Goal: Task Accomplishment & Management: Use online tool/utility

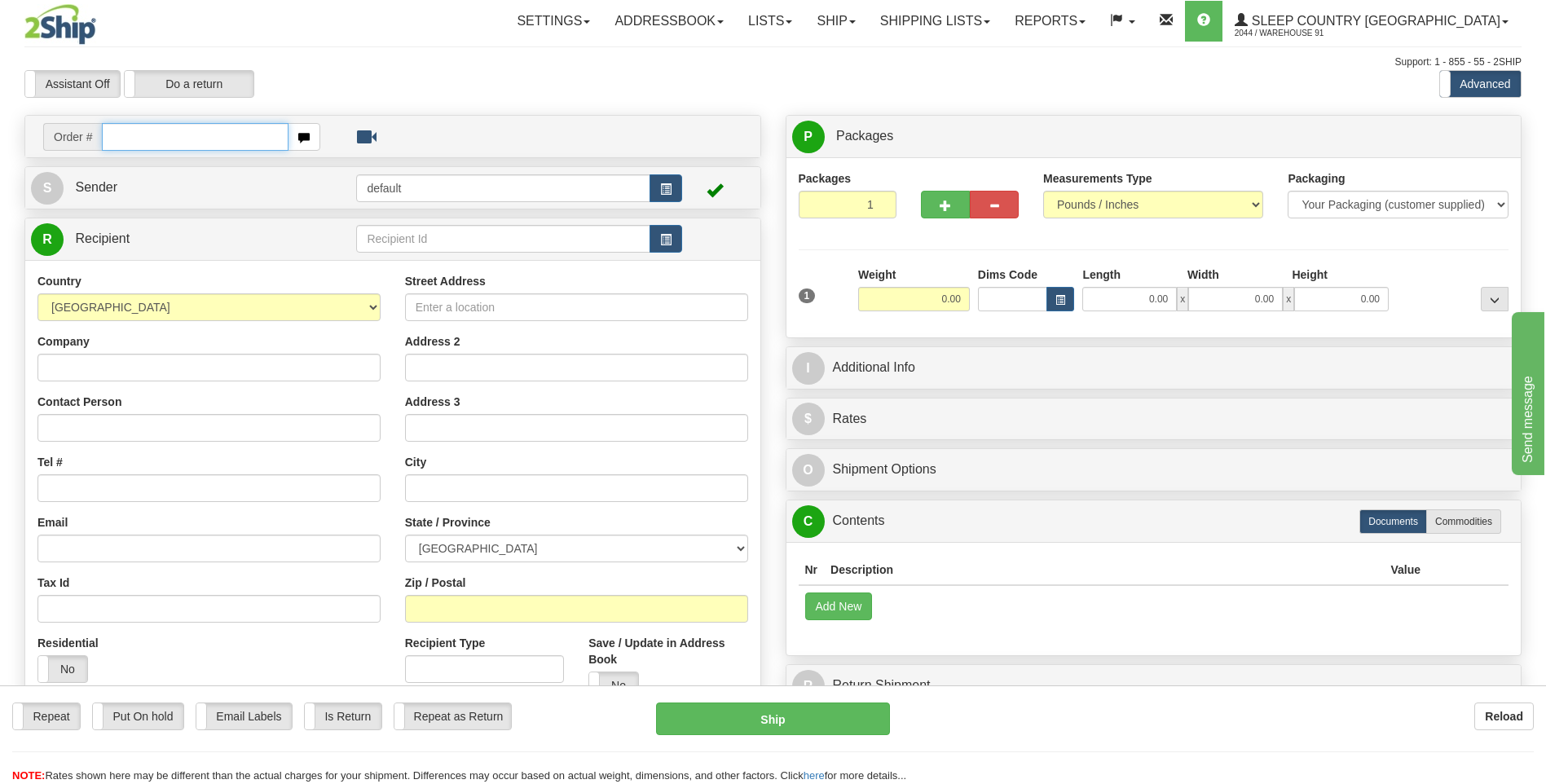
click at [245, 135] on input "text" at bounding box center [195, 137] width 186 height 28
type input "9000I041663"
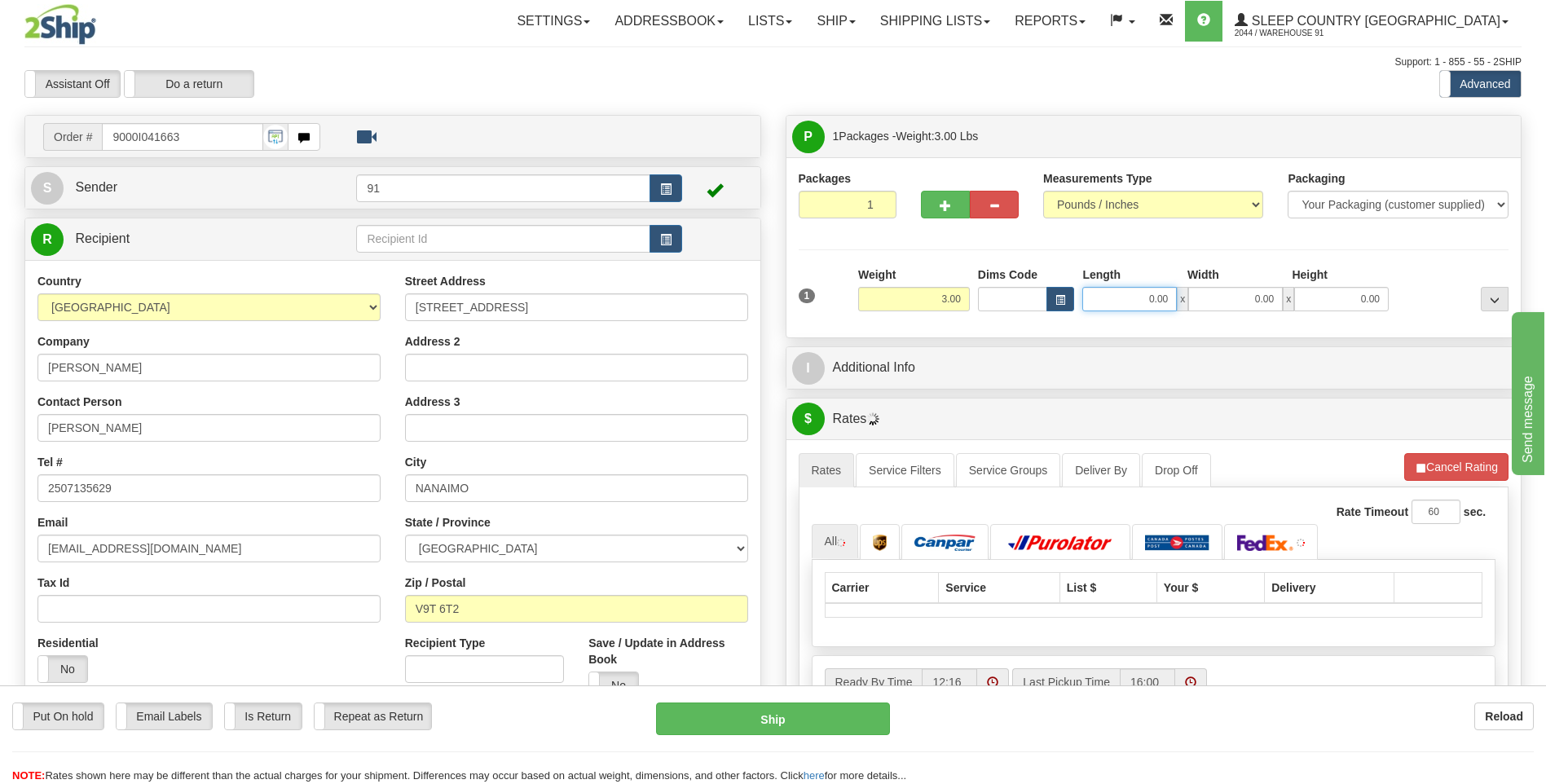
click at [1132, 292] on input "0.00" at bounding box center [1130, 299] width 94 height 24
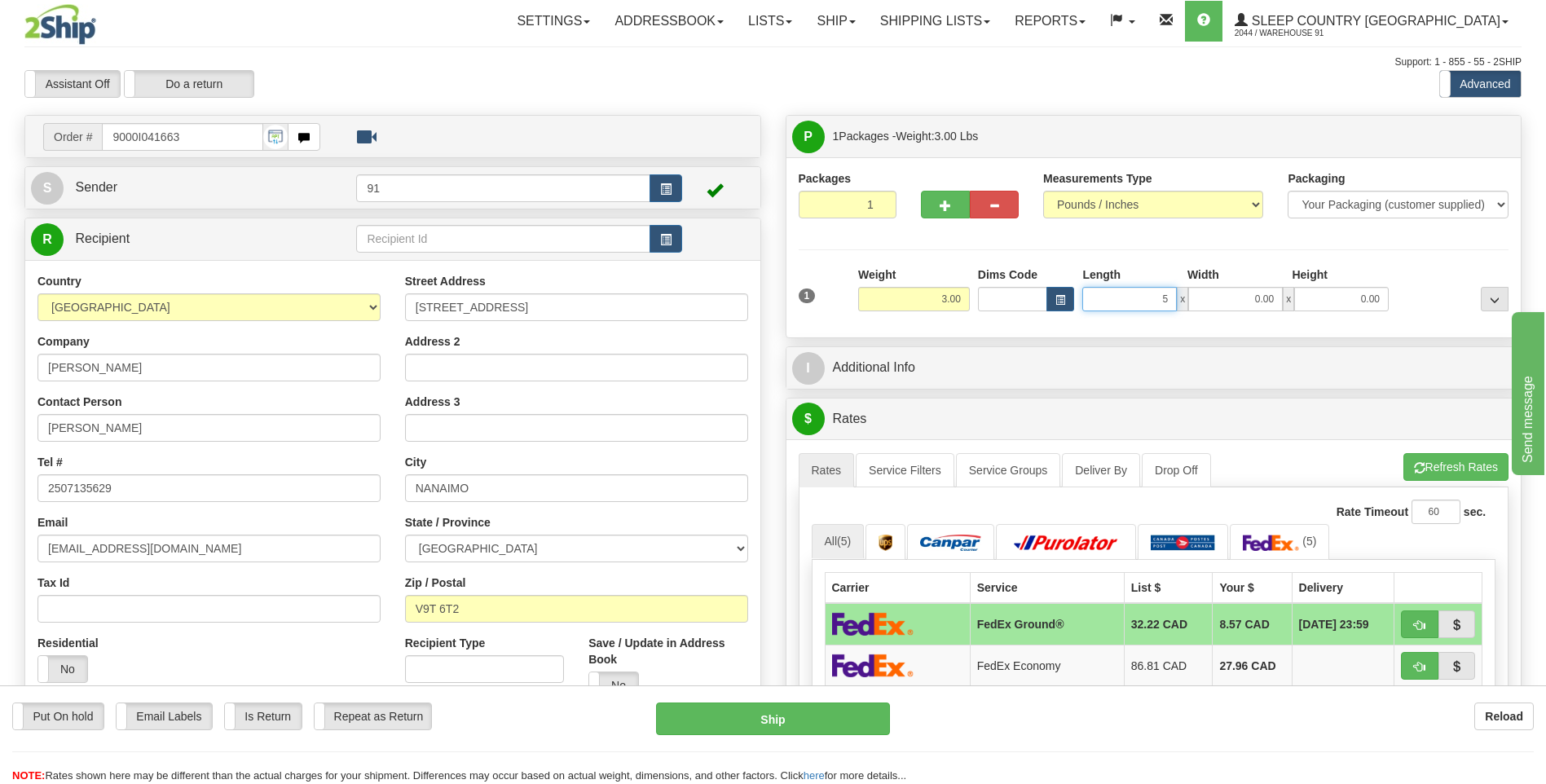
type input "53.00"
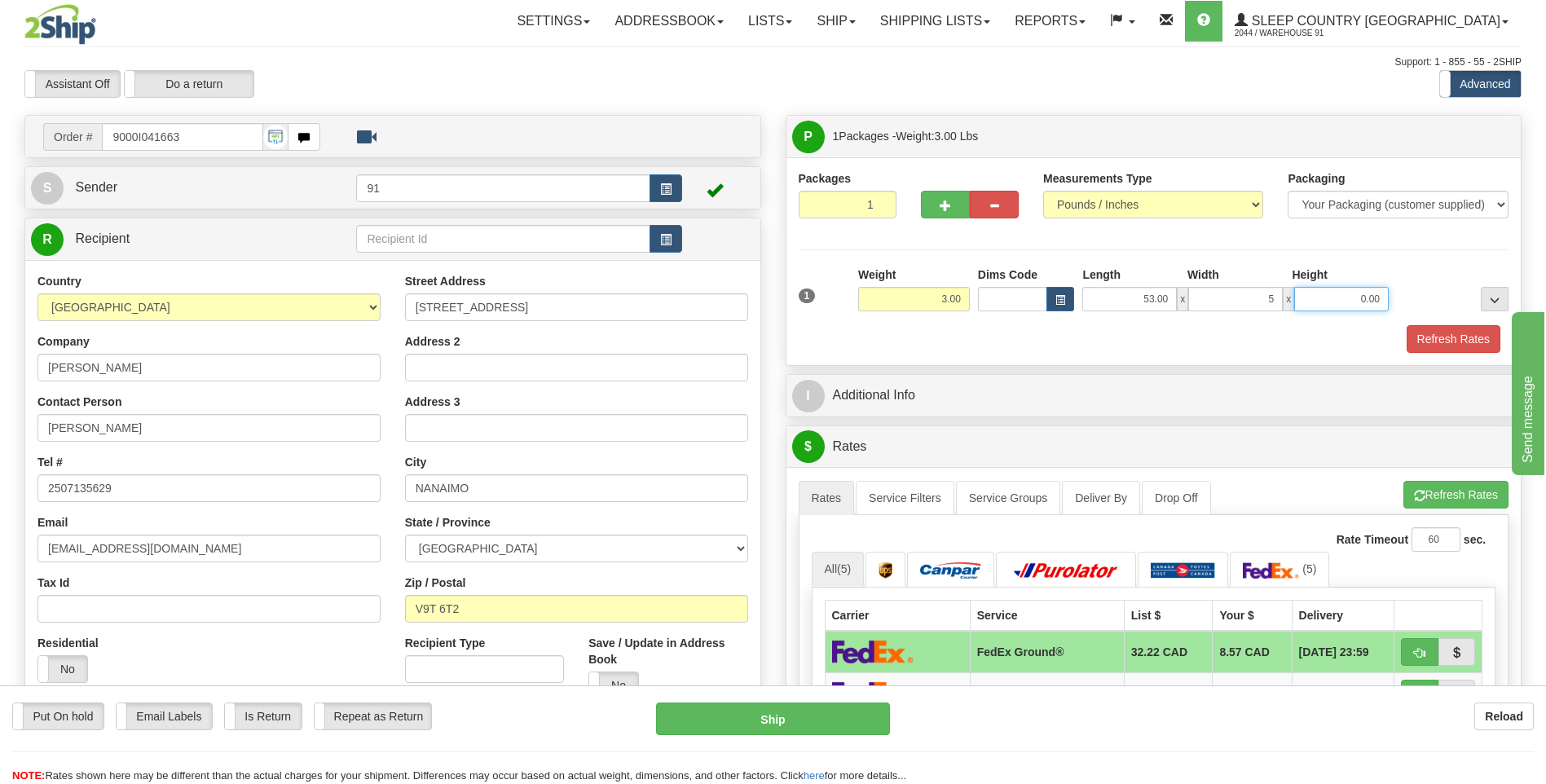
type input "5.00"
type input "15.00"
click at [1450, 346] on button "Refresh Rates" at bounding box center [1454, 339] width 93 height 28
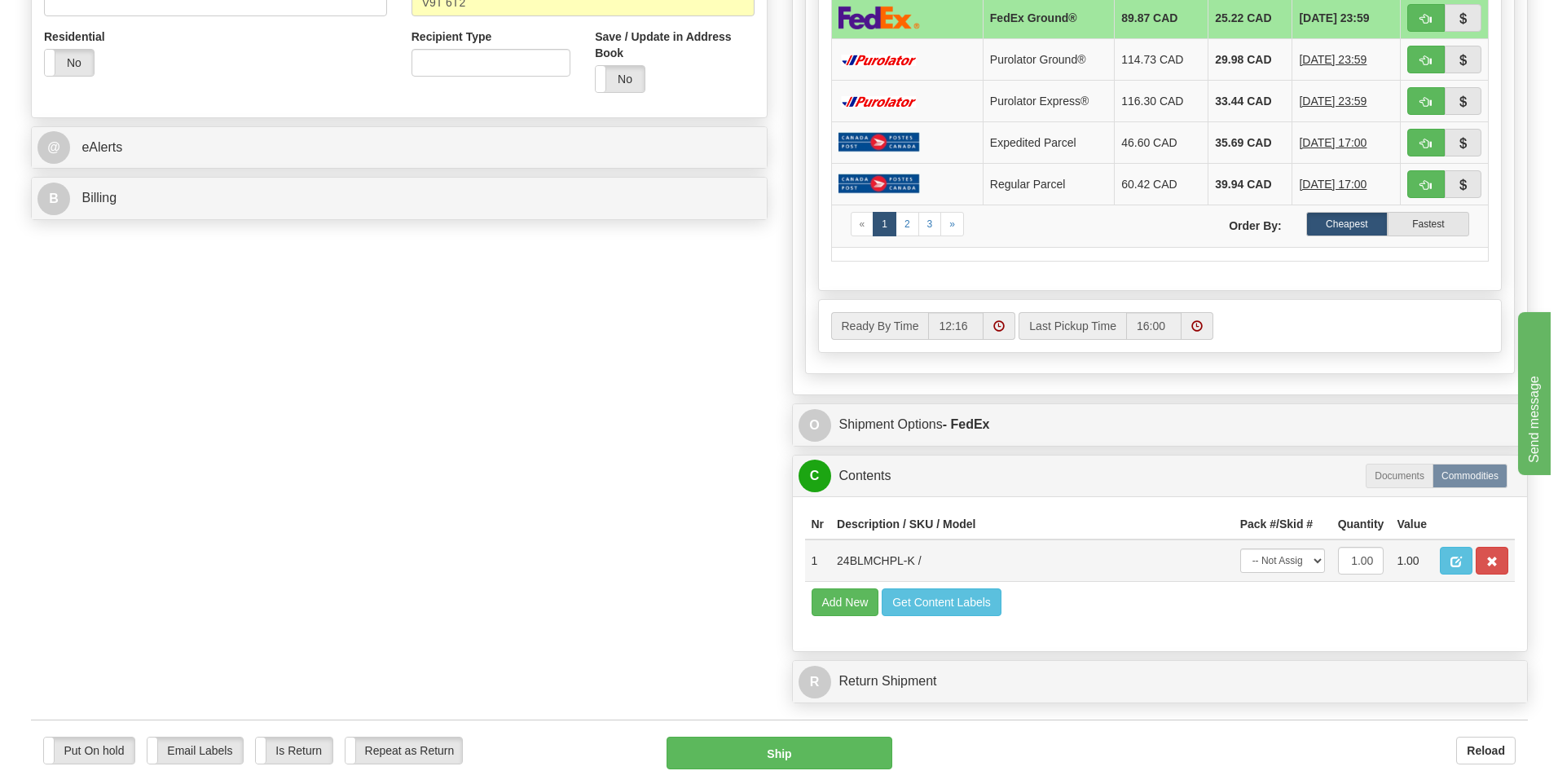
scroll to position [651, 0]
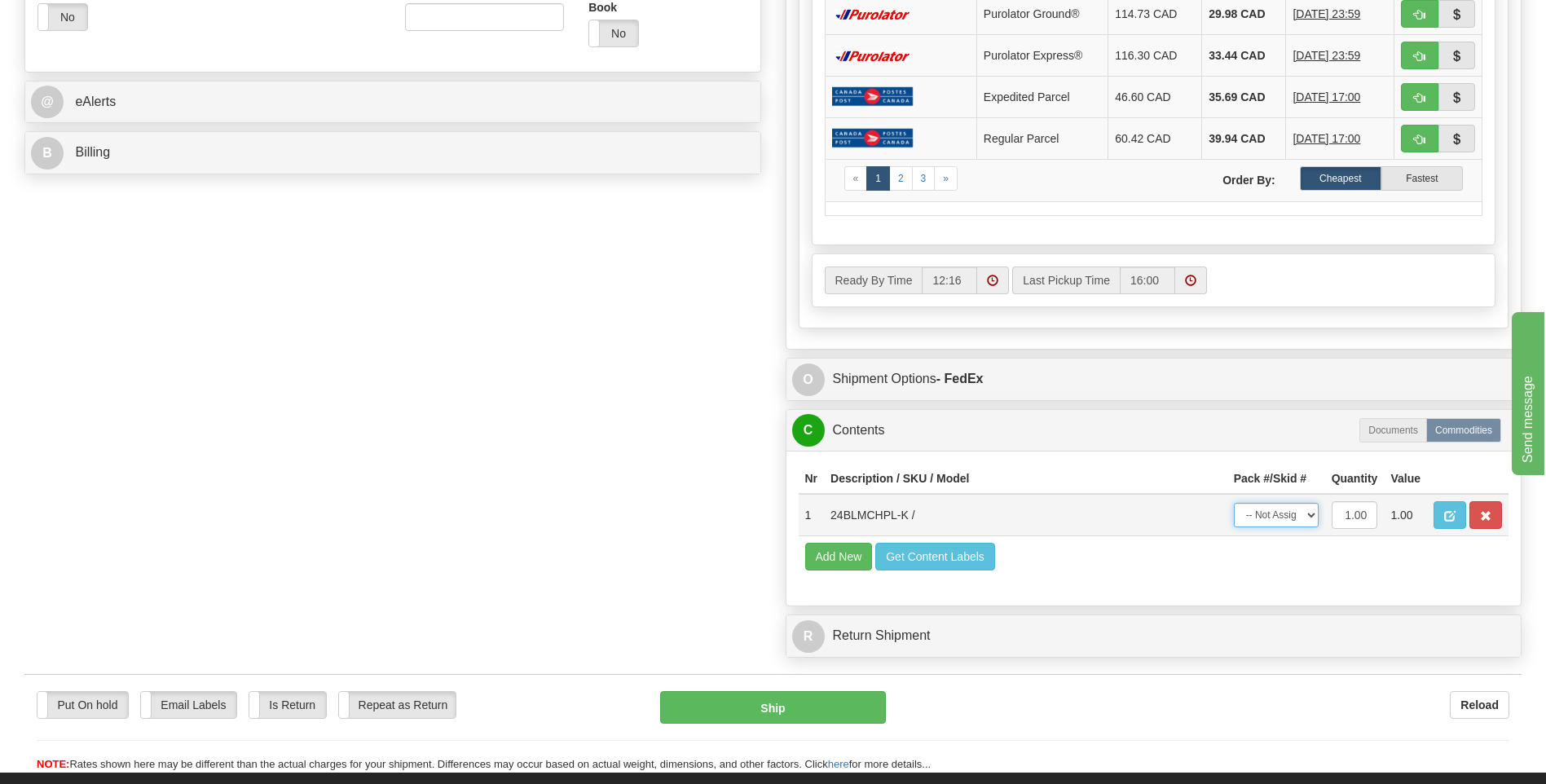
click at [1279, 508] on select "-- Not Assigned -- Package 1" at bounding box center [1276, 515] width 85 height 24
select select "0"
click at [1235, 502] on select "-- Not Assigned -- Package 1" at bounding box center [1276, 515] width 85 height 24
click at [800, 706] on button "Ship" at bounding box center [773, 706] width 225 height 32
type input "92"
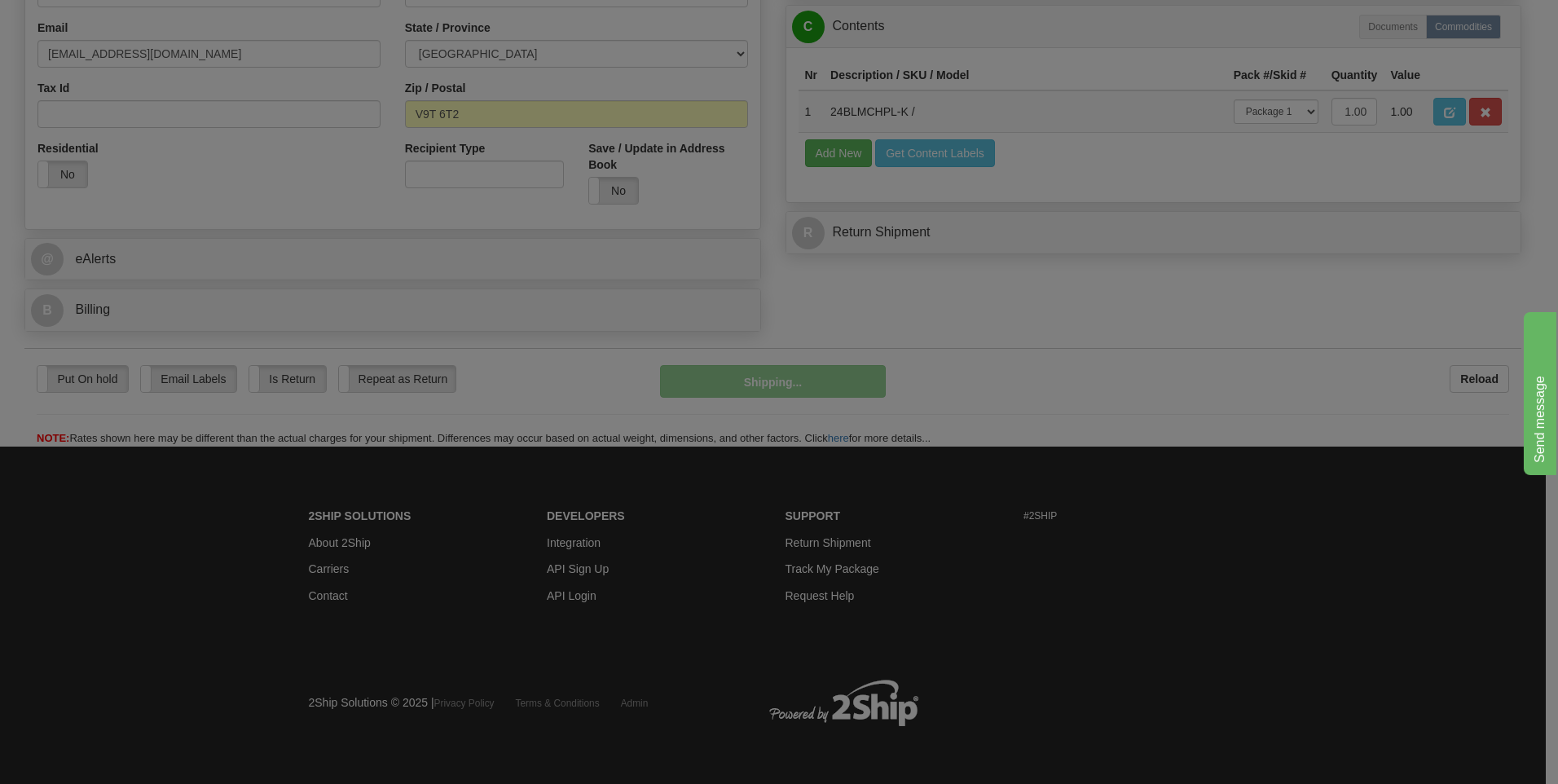
scroll to position [495, 0]
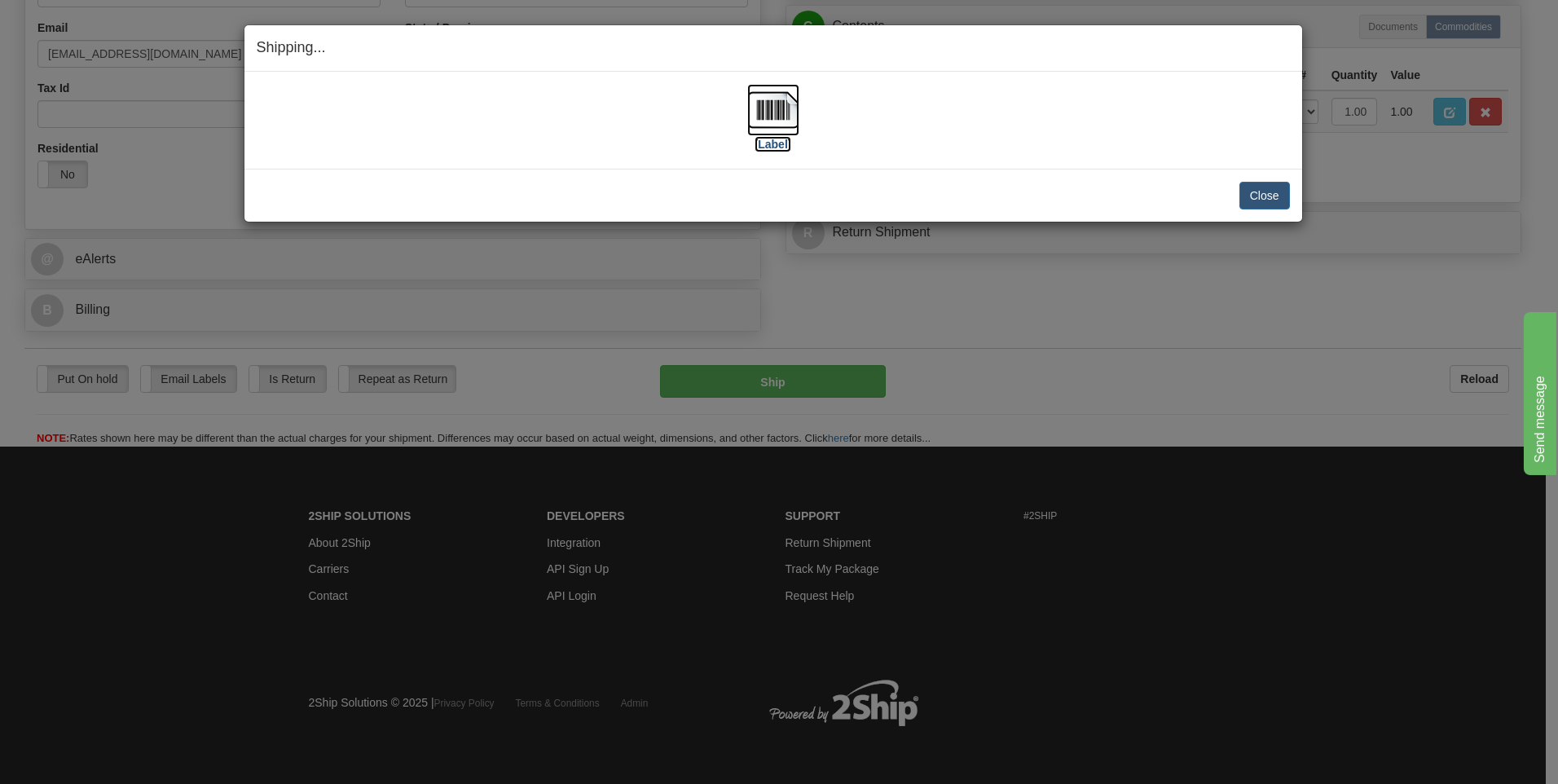
click at [769, 127] on img at bounding box center [774, 110] width 52 height 52
click at [1263, 195] on button "Close" at bounding box center [1265, 195] width 51 height 28
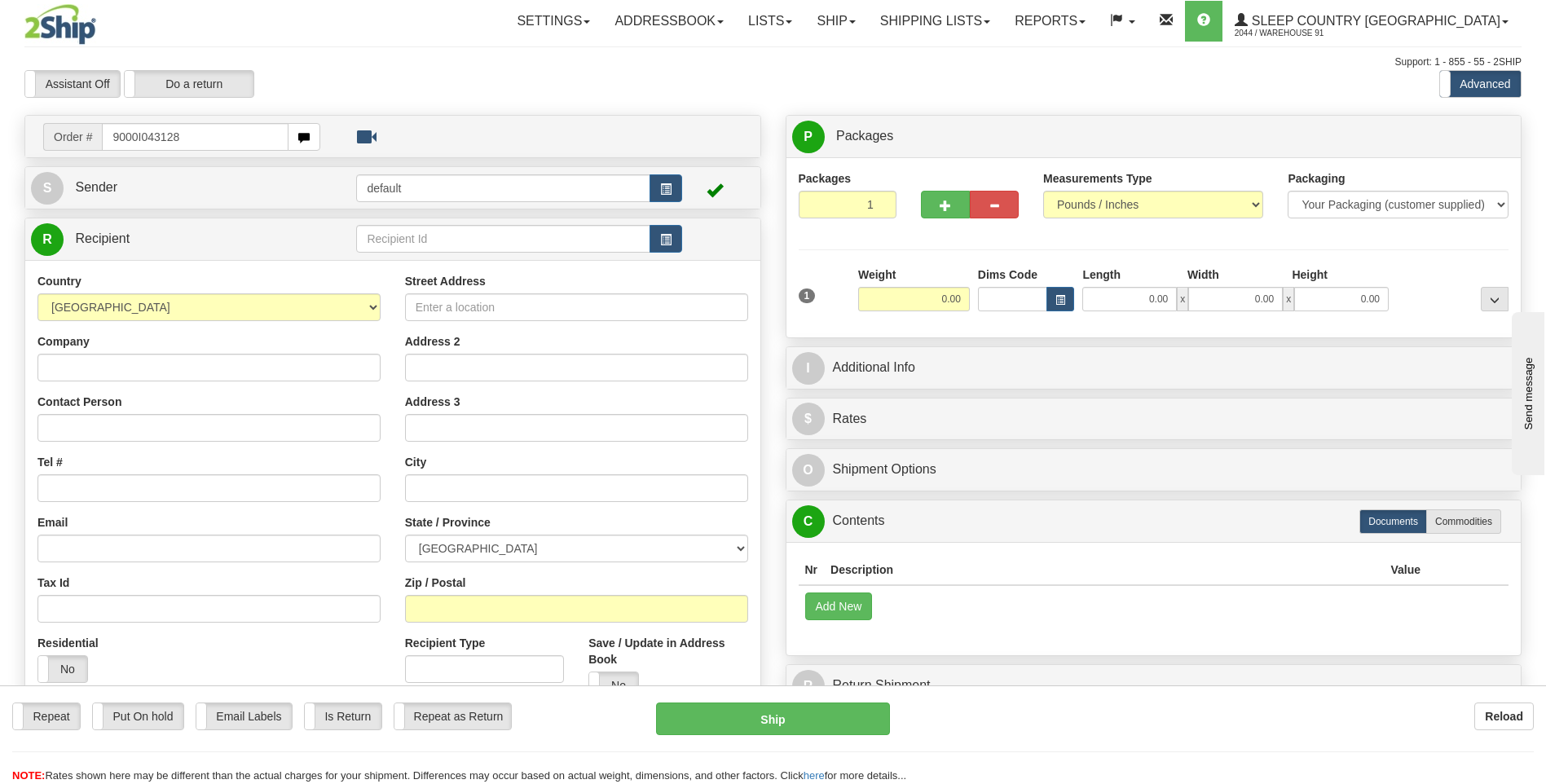
type input "9000I043128"
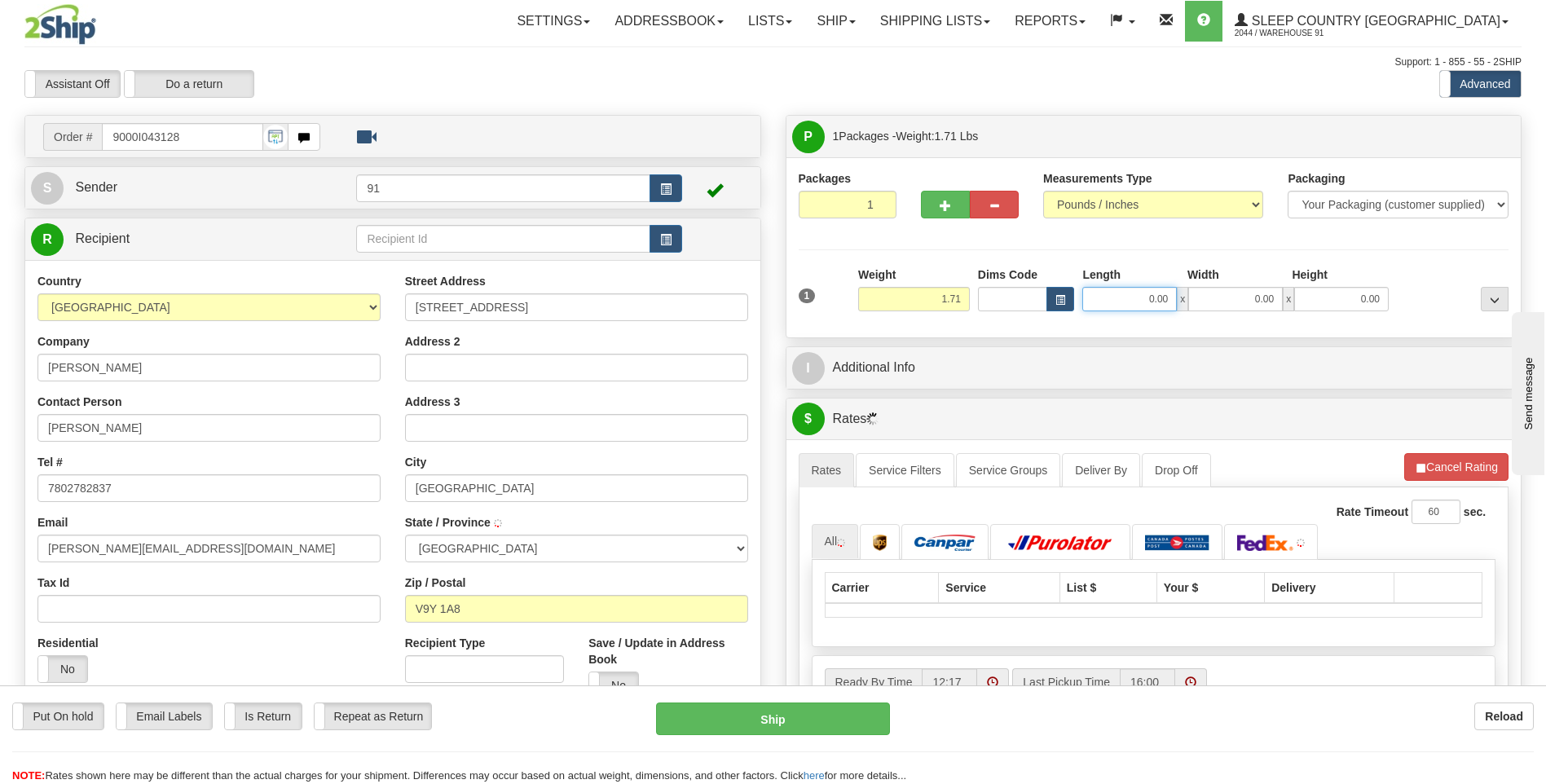
click at [1133, 301] on input "0.00" at bounding box center [1130, 299] width 94 height 24
type input "11.00"
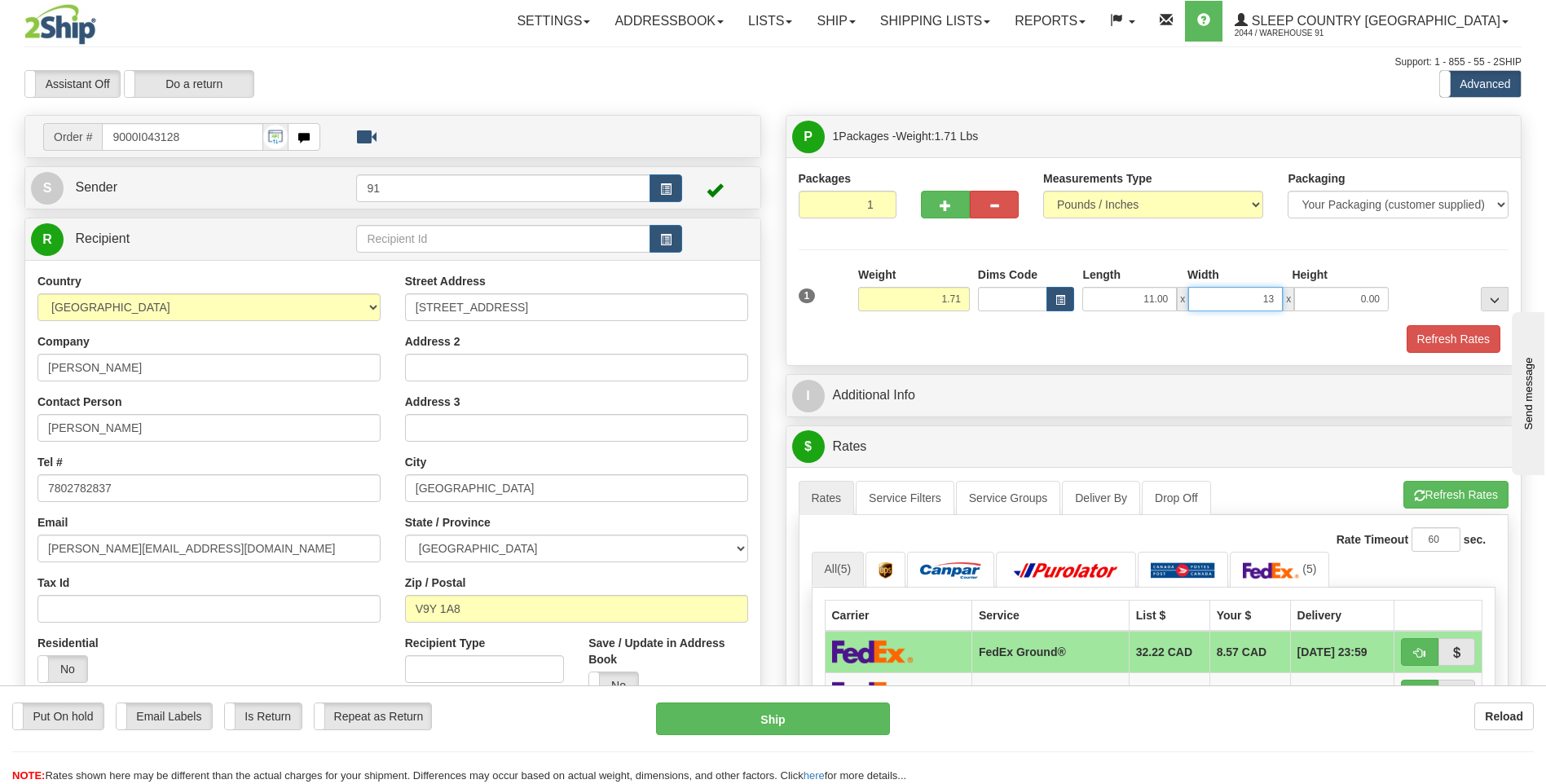
type input "13.00"
type input "4.00"
click at [1421, 327] on button "Refresh Rates" at bounding box center [1454, 339] width 93 height 28
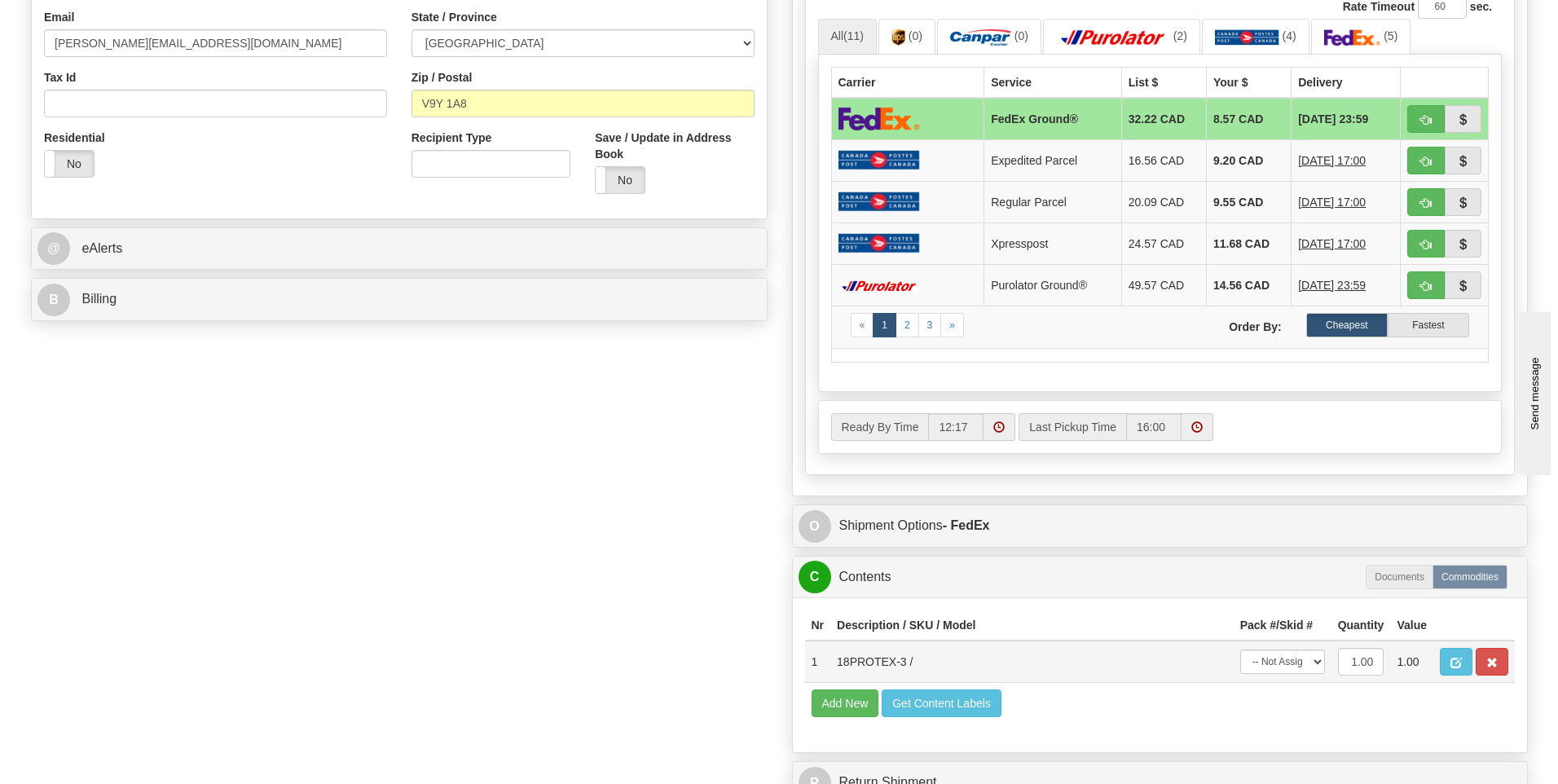
scroll to position [733, 0]
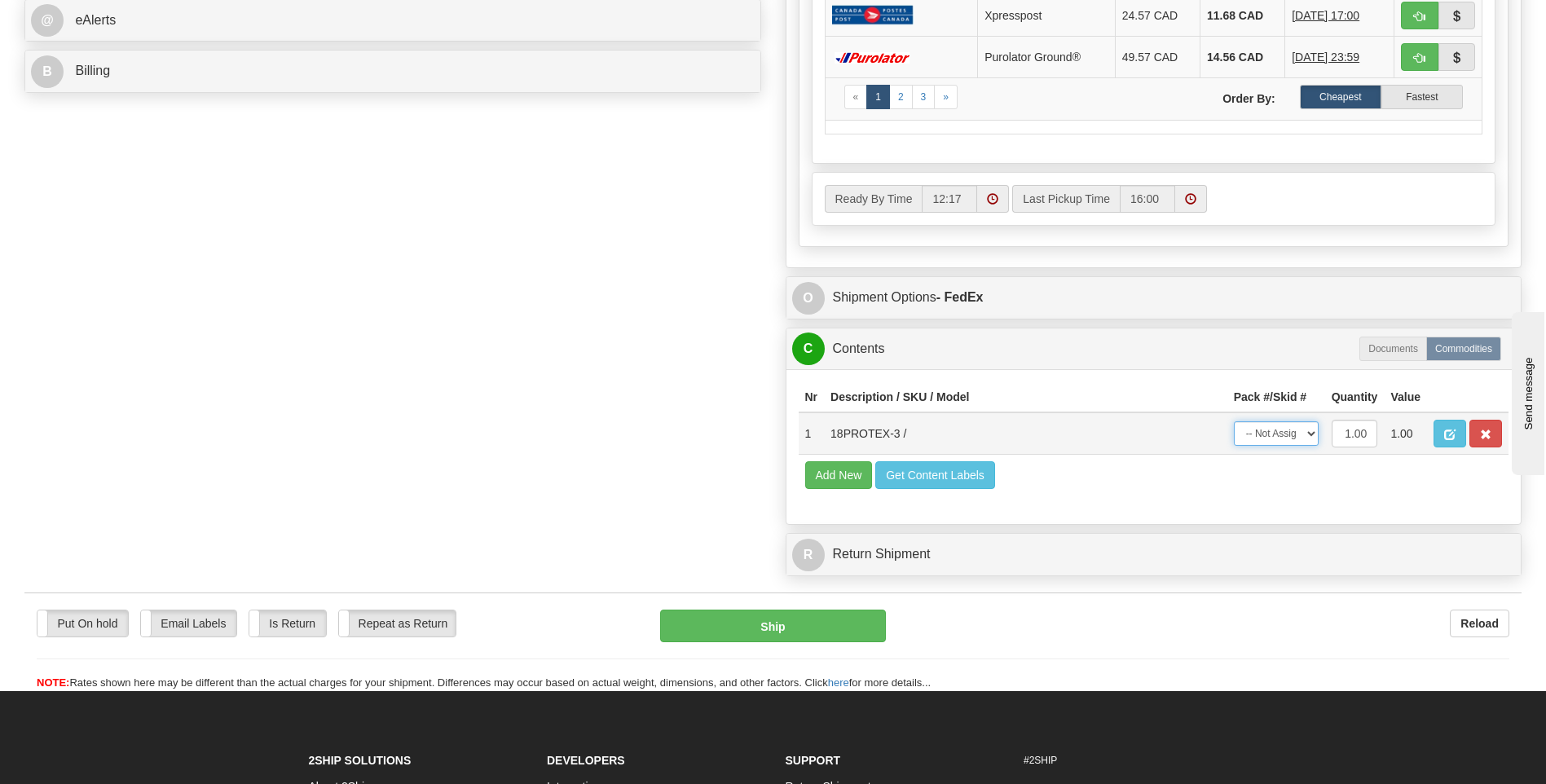
click at [1288, 432] on select "-- Not Assigned -- Package 1" at bounding box center [1276, 433] width 85 height 24
select select "0"
click at [1235, 421] on select "-- Not Assigned -- Package 1" at bounding box center [1276, 433] width 85 height 24
click at [813, 627] on button "Ship" at bounding box center [773, 625] width 225 height 32
type input "92"
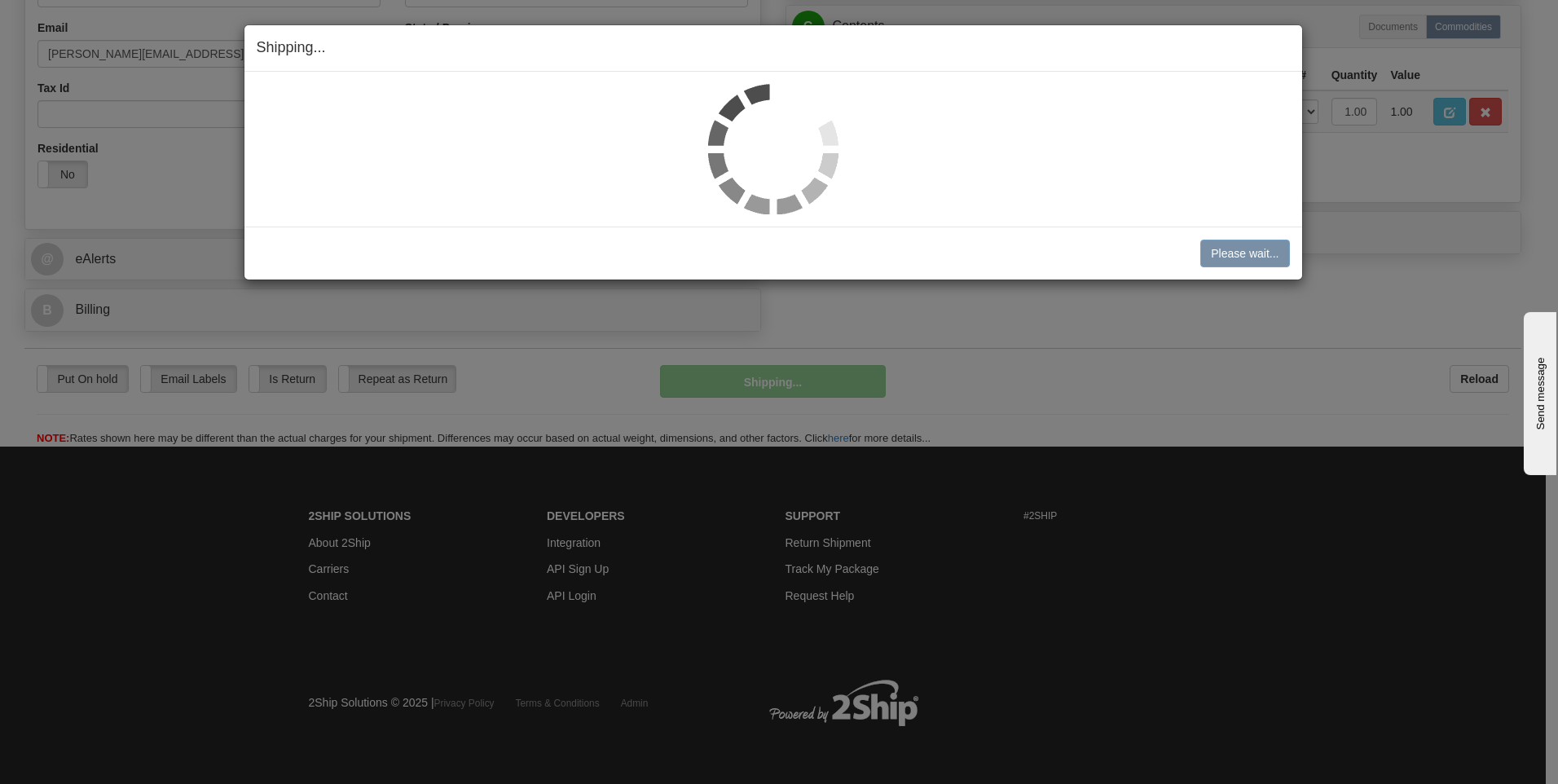
scroll to position [495, 0]
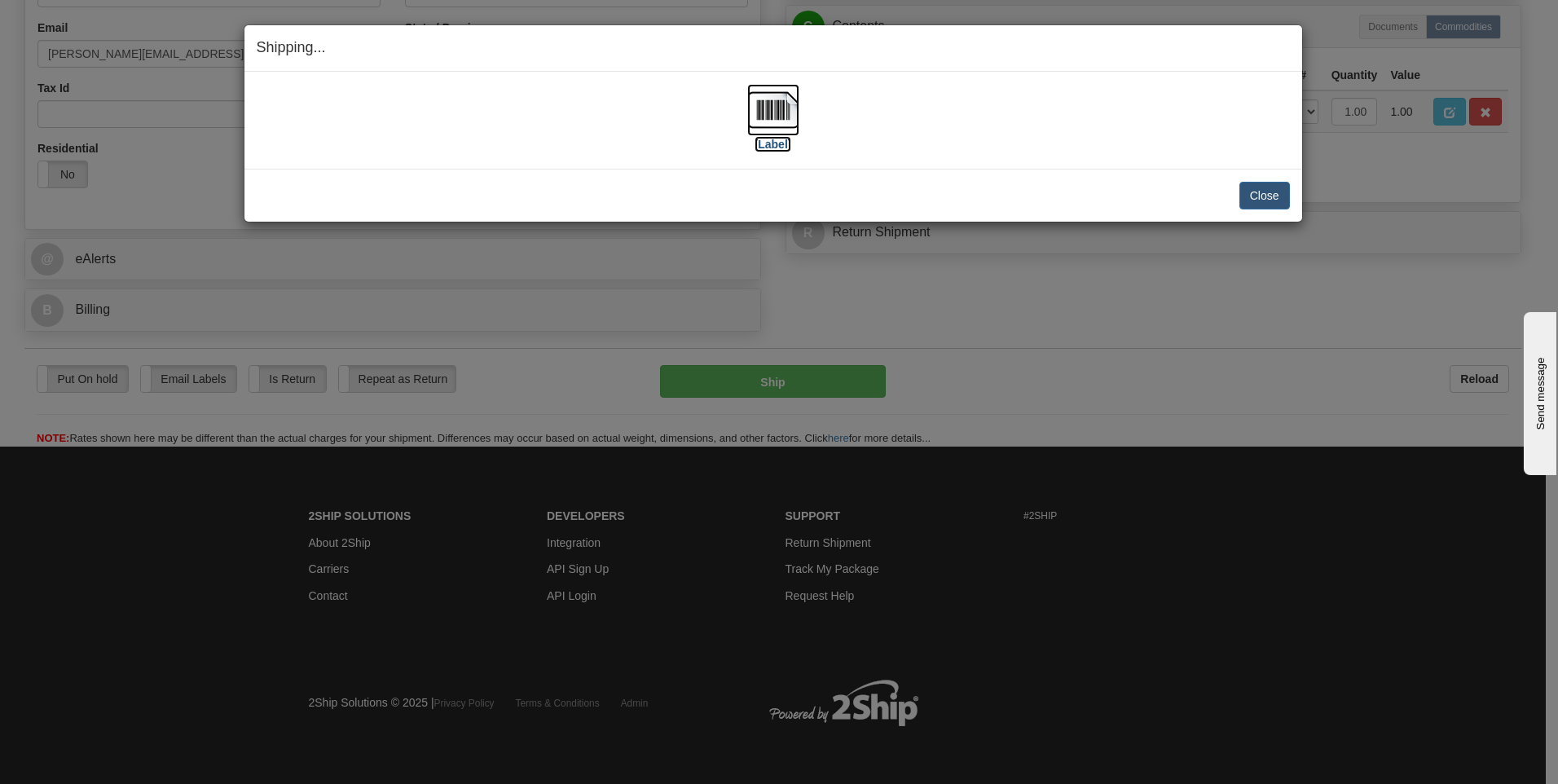
click at [777, 126] on img at bounding box center [774, 110] width 52 height 52
click at [1274, 198] on button "Close" at bounding box center [1265, 195] width 51 height 28
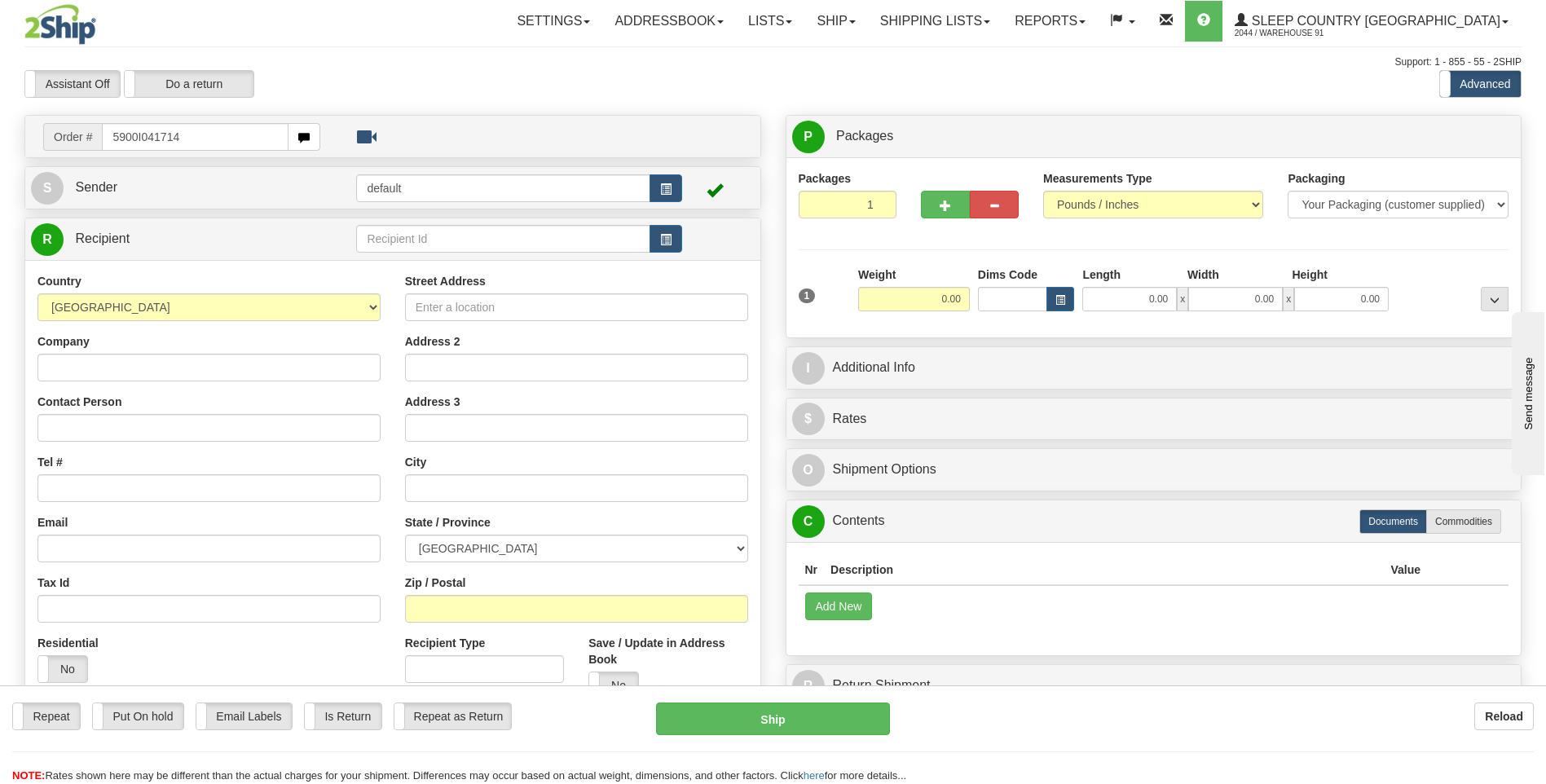
type input "5900I041714"
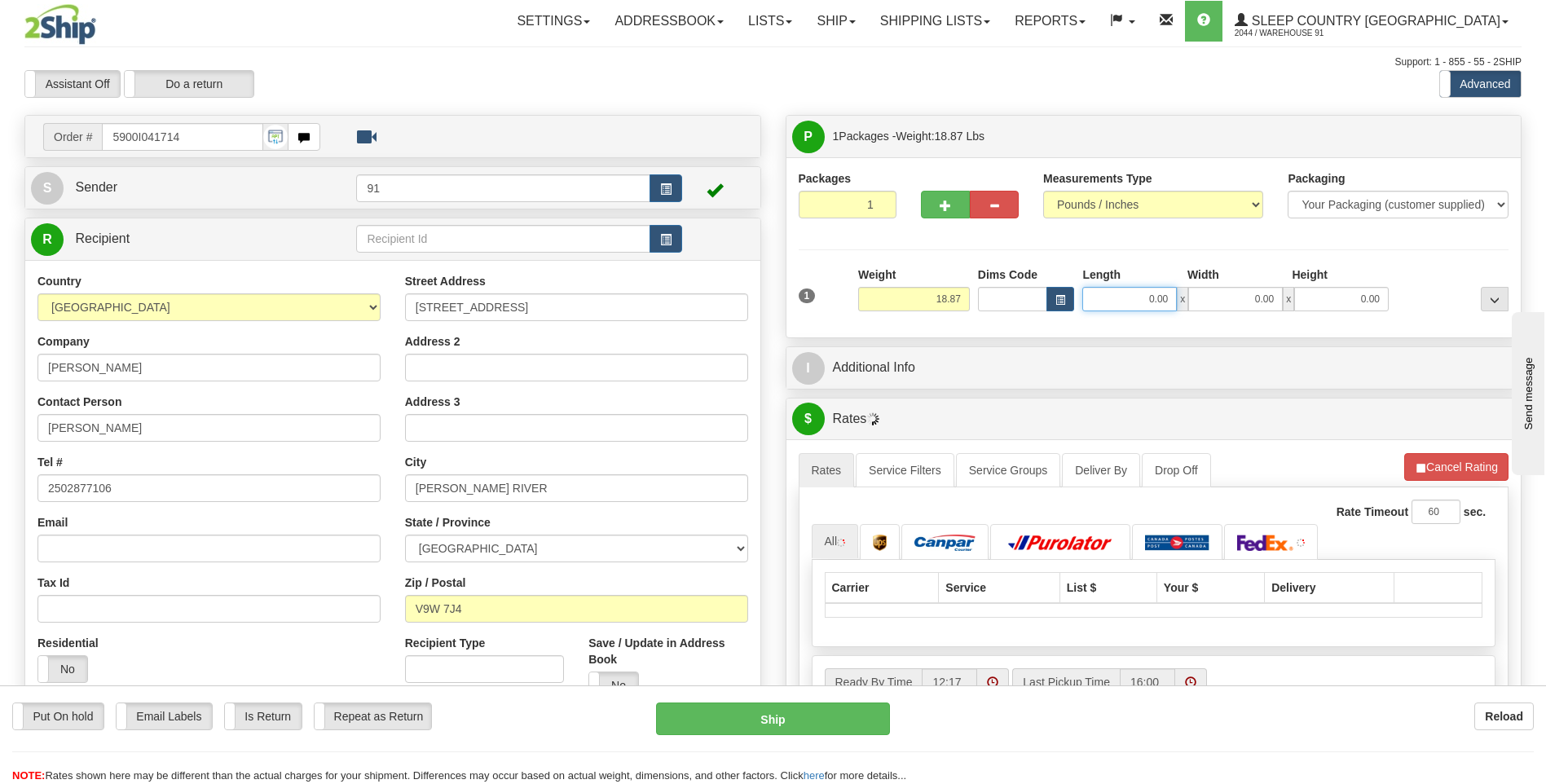
click at [1121, 294] on input "0.00" at bounding box center [1130, 299] width 94 height 24
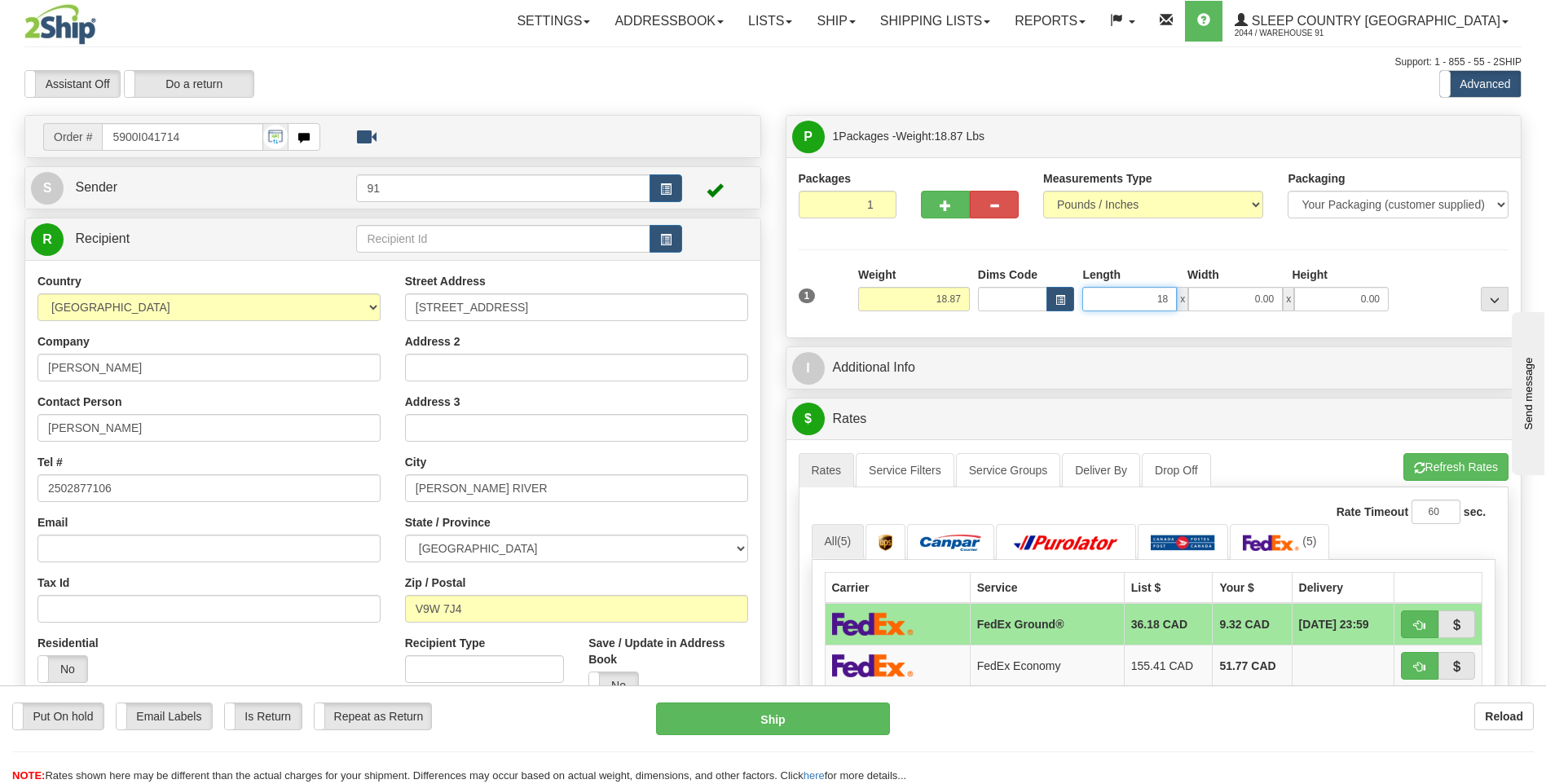
type input "18.00"
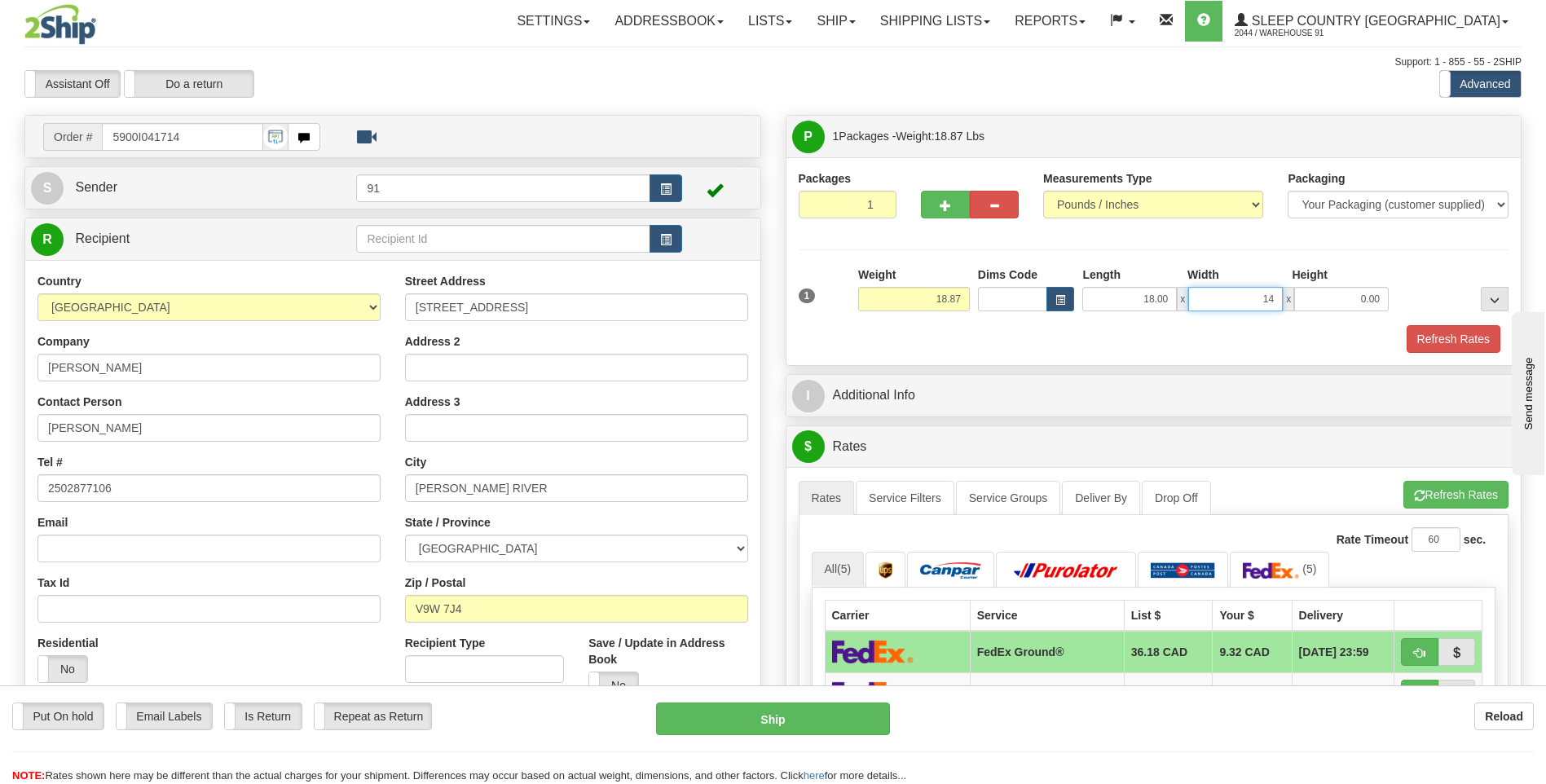
type input "14.00"
type input "25.00"
click at [1454, 342] on button "Refresh Rates" at bounding box center [1454, 339] width 93 height 28
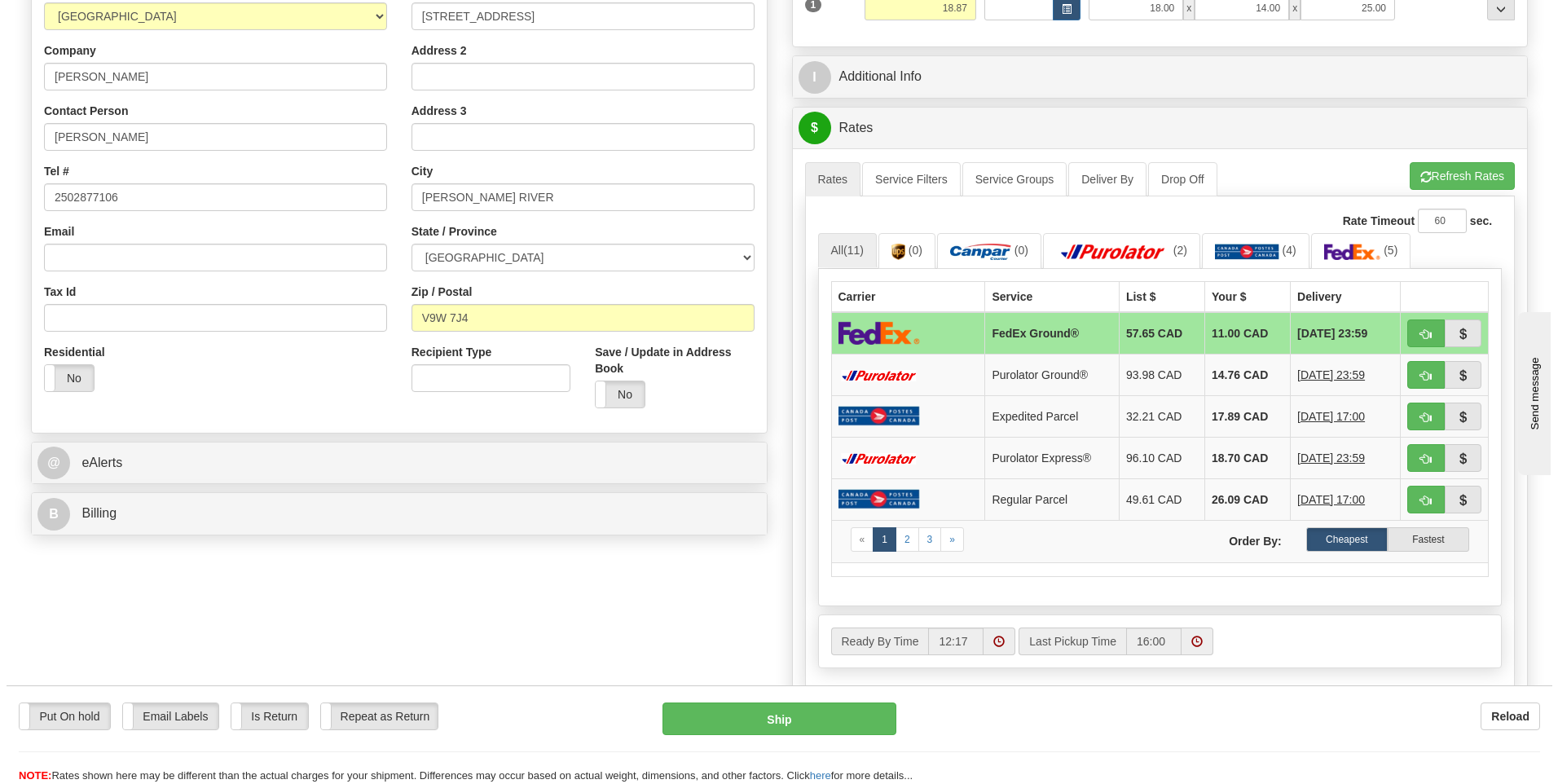
scroll to position [489, 0]
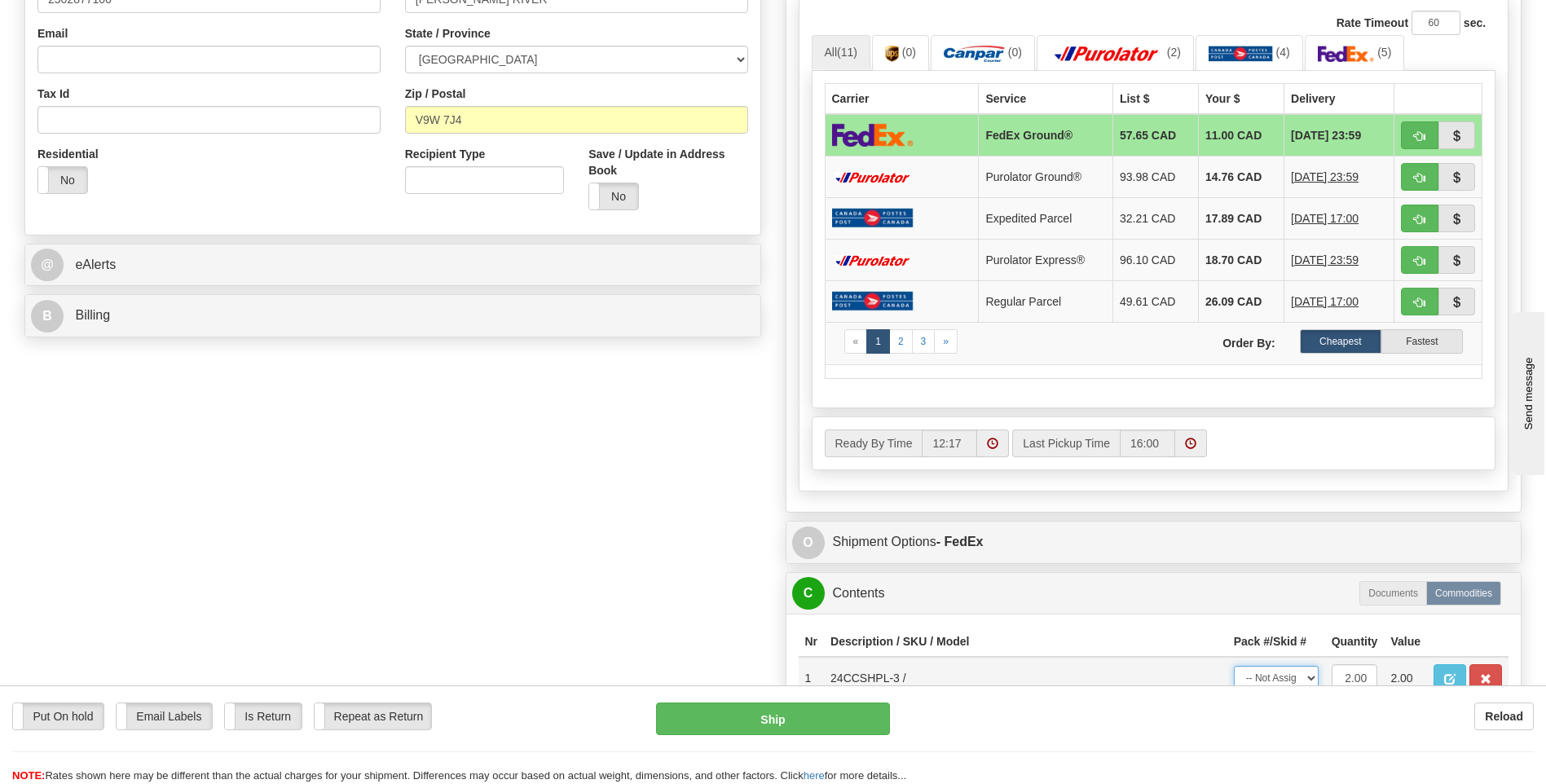
click at [1281, 677] on select "-- Not Assigned -- Package 1" at bounding box center [1276, 678] width 85 height 24
select select "0"
click at [1235, 665] on select "-- Not Assigned -- Package 1" at bounding box center [1276, 678] width 85 height 24
click at [813, 721] on button "Ship" at bounding box center [772, 718] width 233 height 32
type input "92"
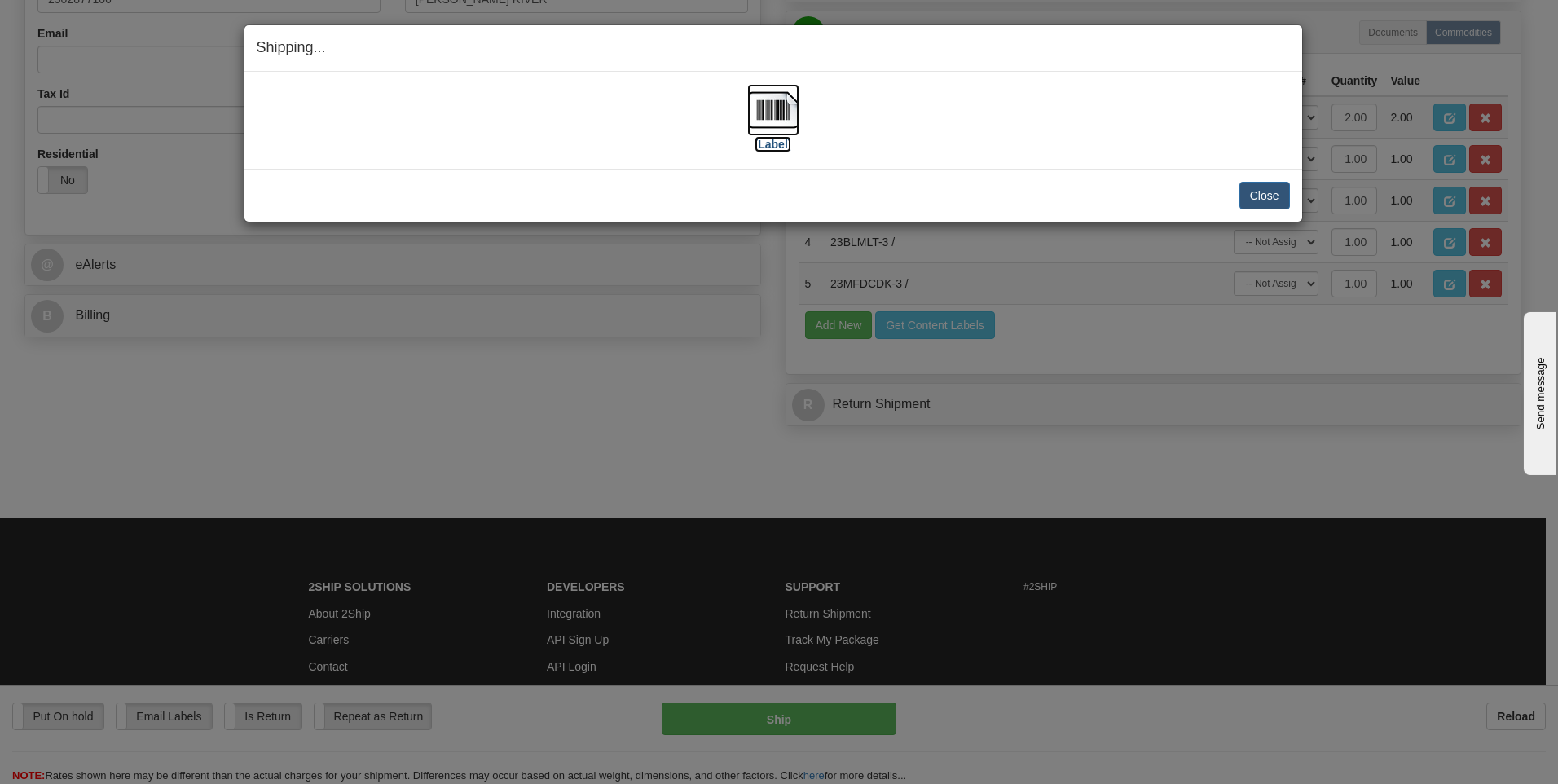
click at [784, 112] on img at bounding box center [774, 110] width 52 height 52
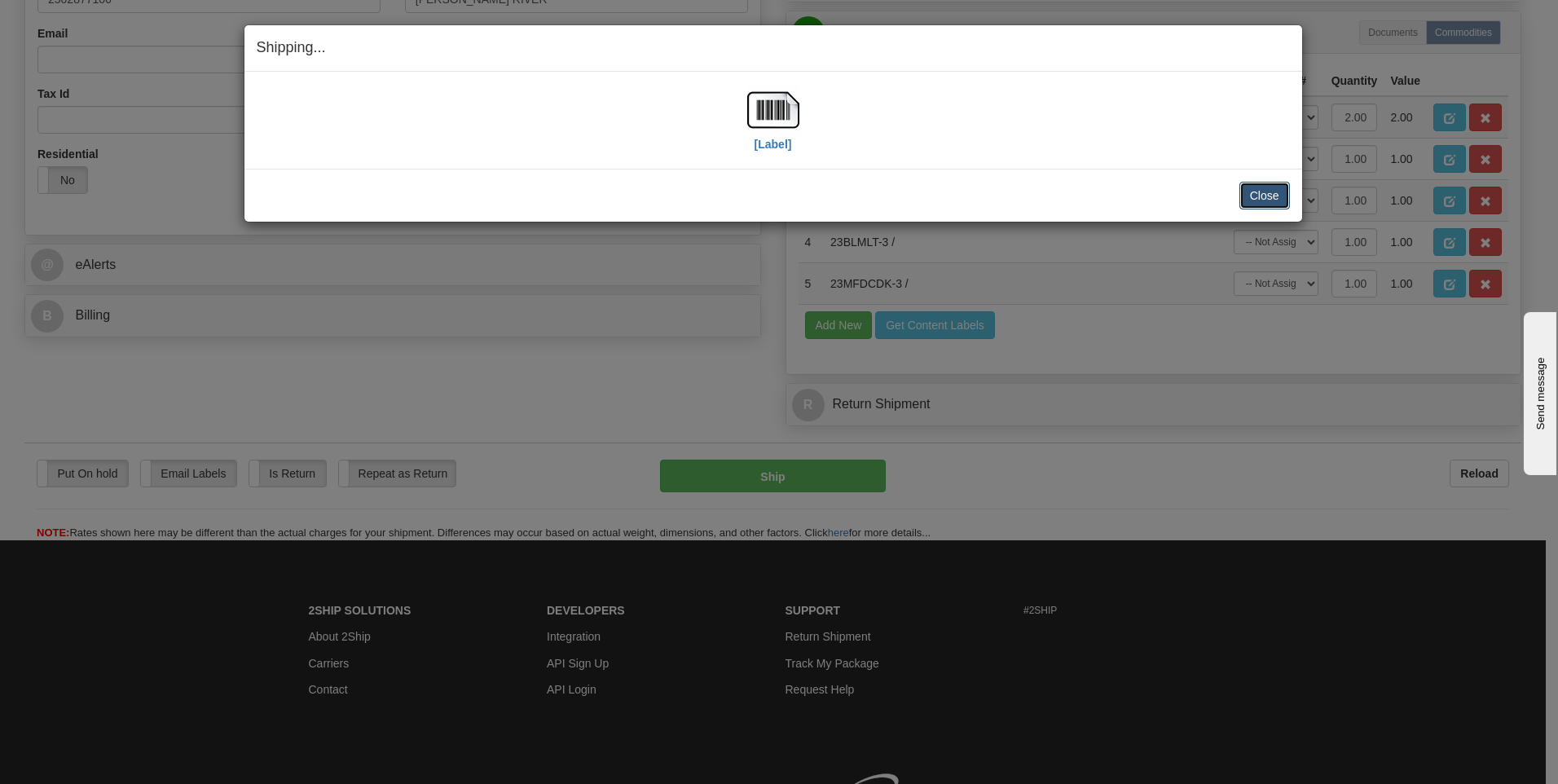
click at [1278, 202] on button "Close" at bounding box center [1265, 195] width 51 height 28
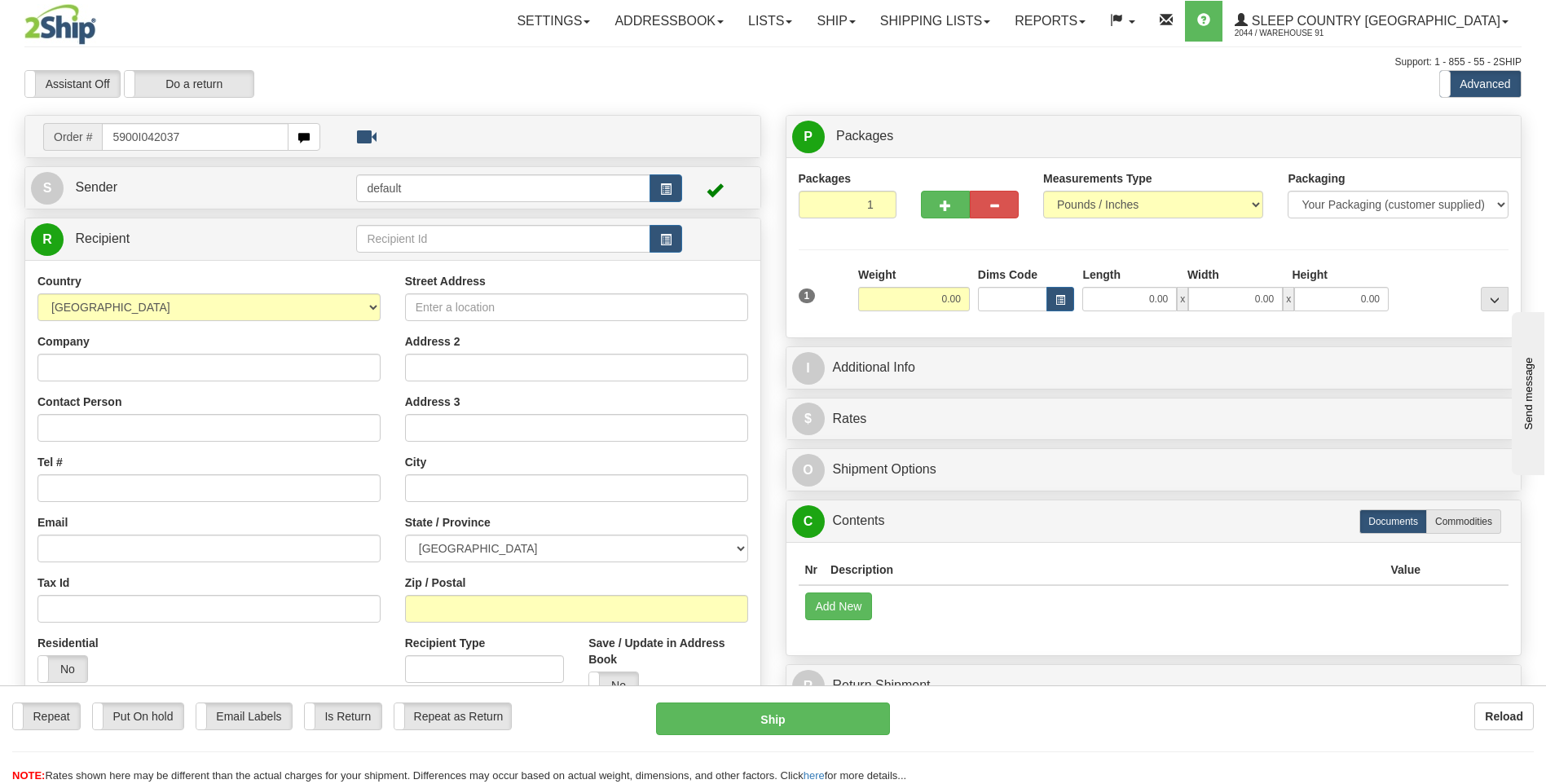
type input "5900I042037"
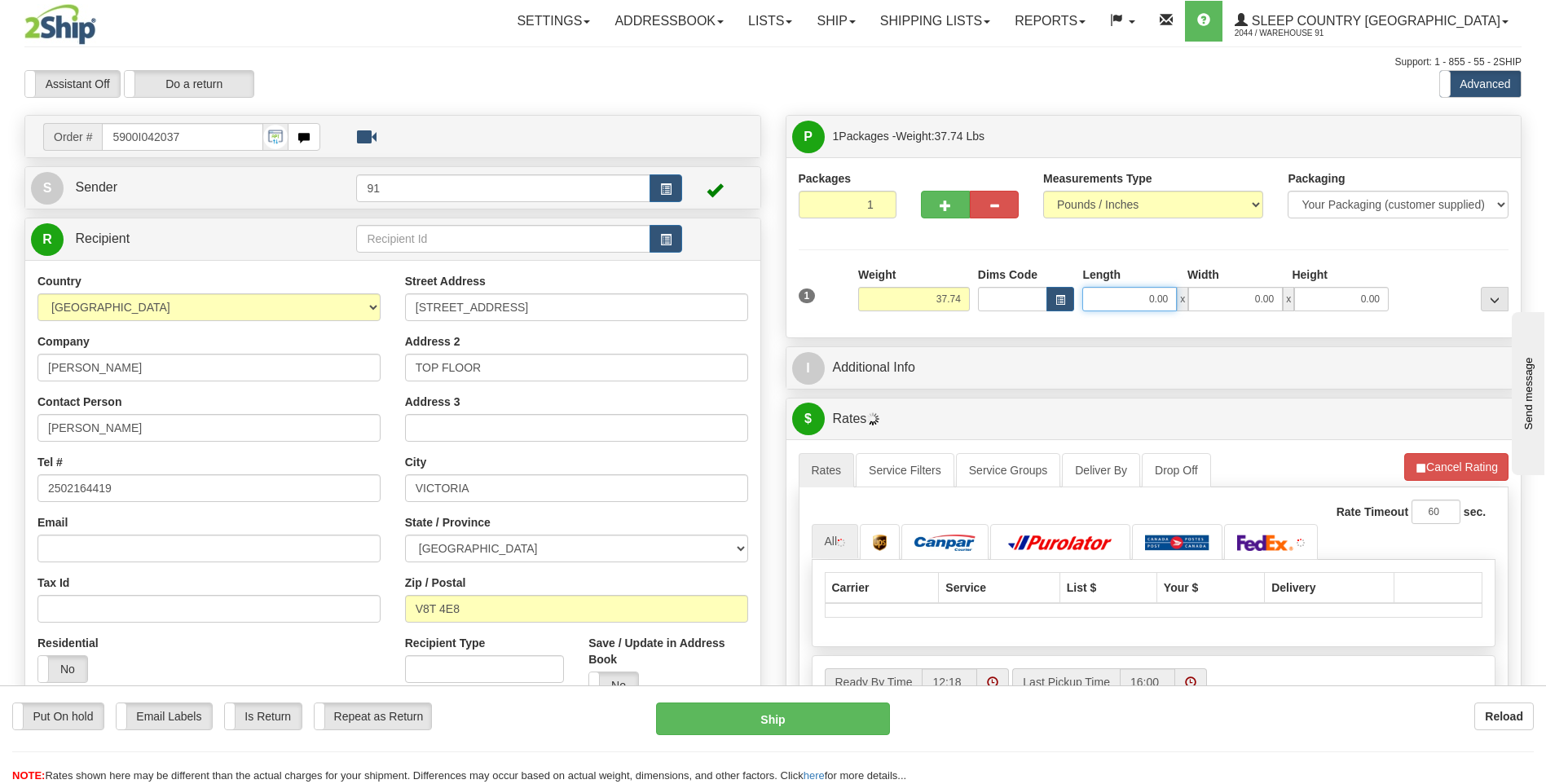
click at [1125, 296] on input "0.00" at bounding box center [1130, 299] width 94 height 24
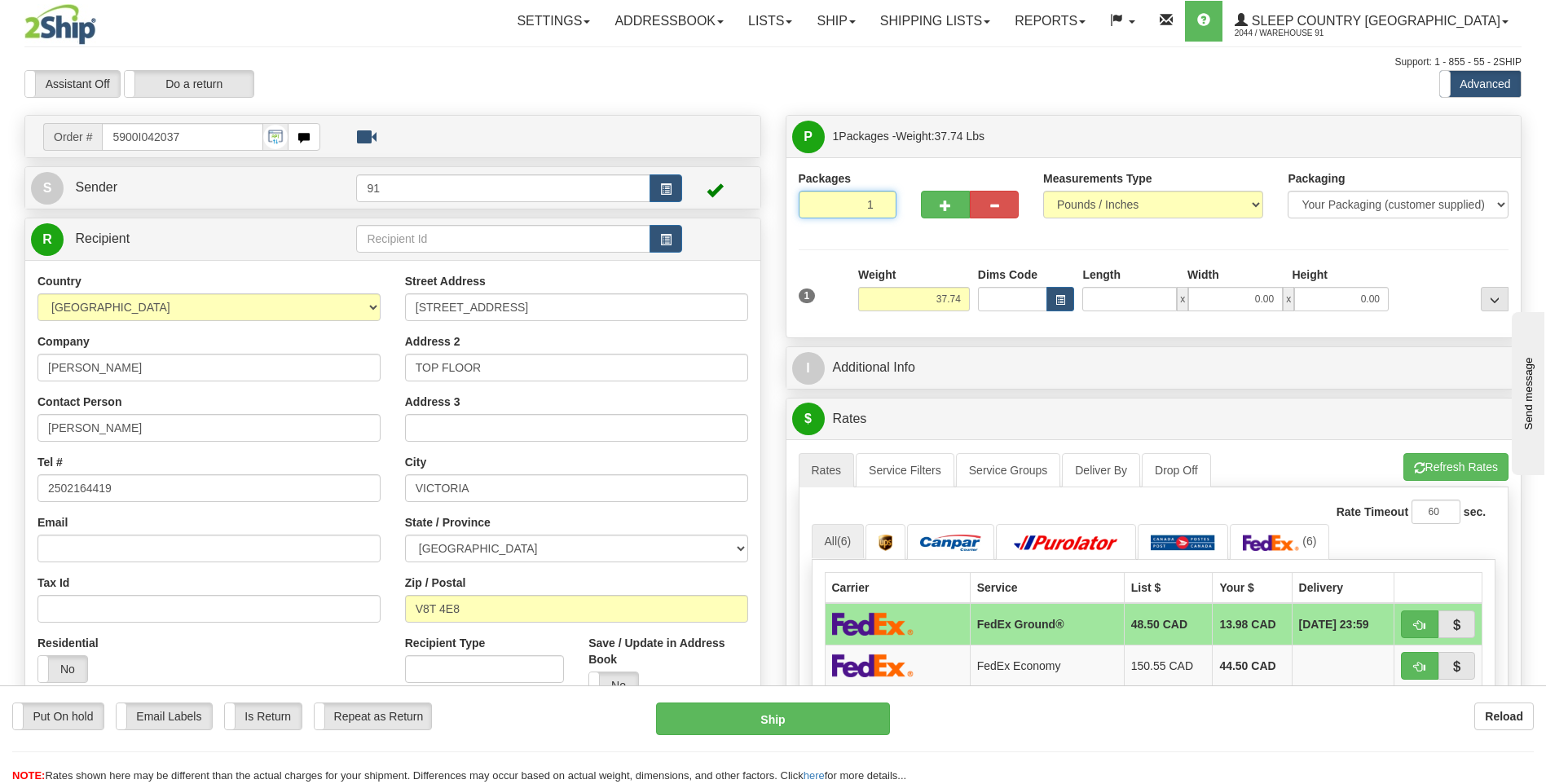
type input "2"
type input "0.00"
type input "2"
click at [880, 203] on input "2" at bounding box center [848, 205] width 98 height 28
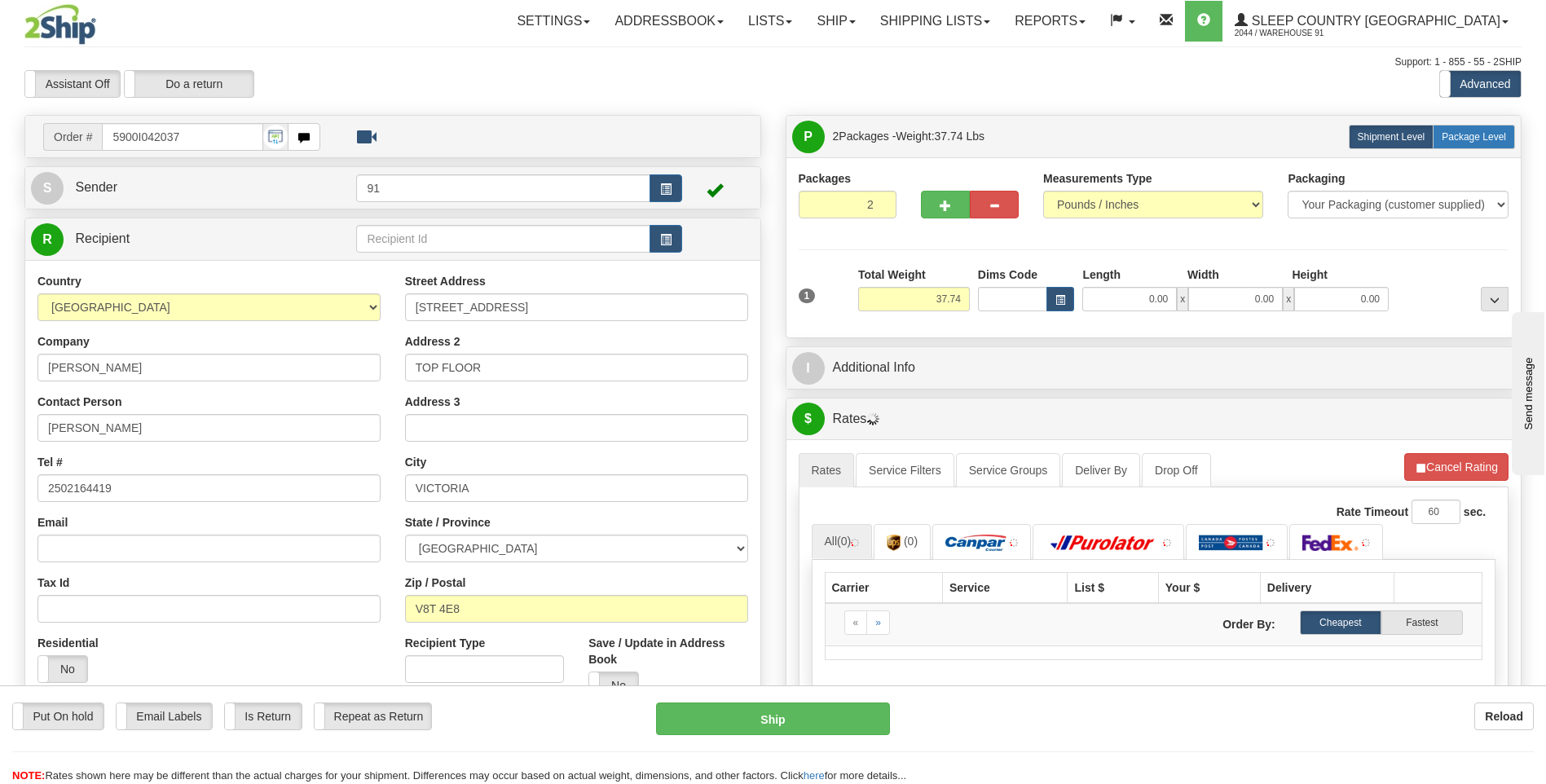
click at [1460, 136] on span "Package Level" at bounding box center [1474, 136] width 65 height 11
radio input "true"
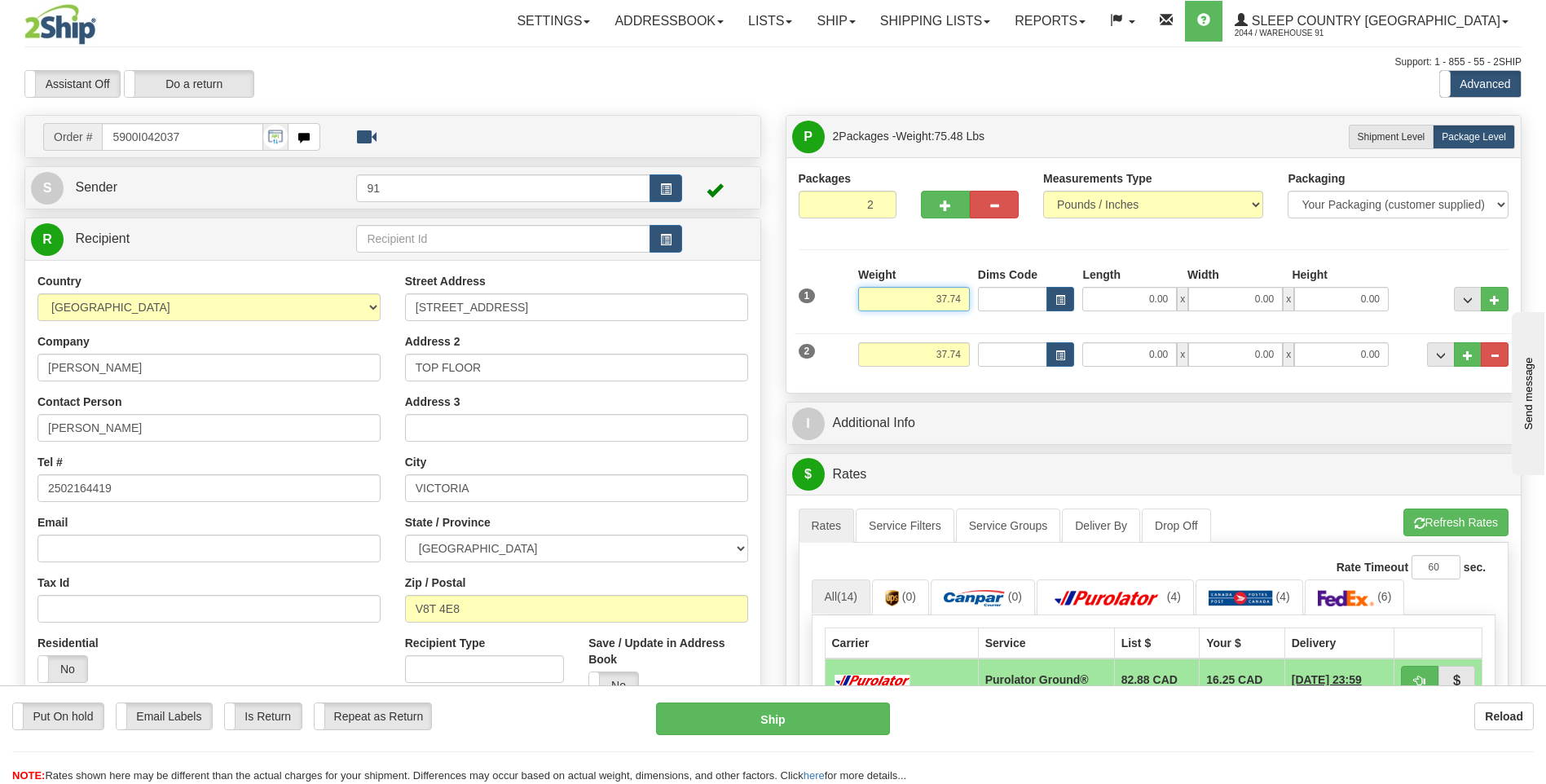
drag, startPoint x: 945, startPoint y: 297, endPoint x: 887, endPoint y: 303, distance: 58.3
click at [887, 303] on input "37.74" at bounding box center [914, 299] width 112 height 24
type input "22.74"
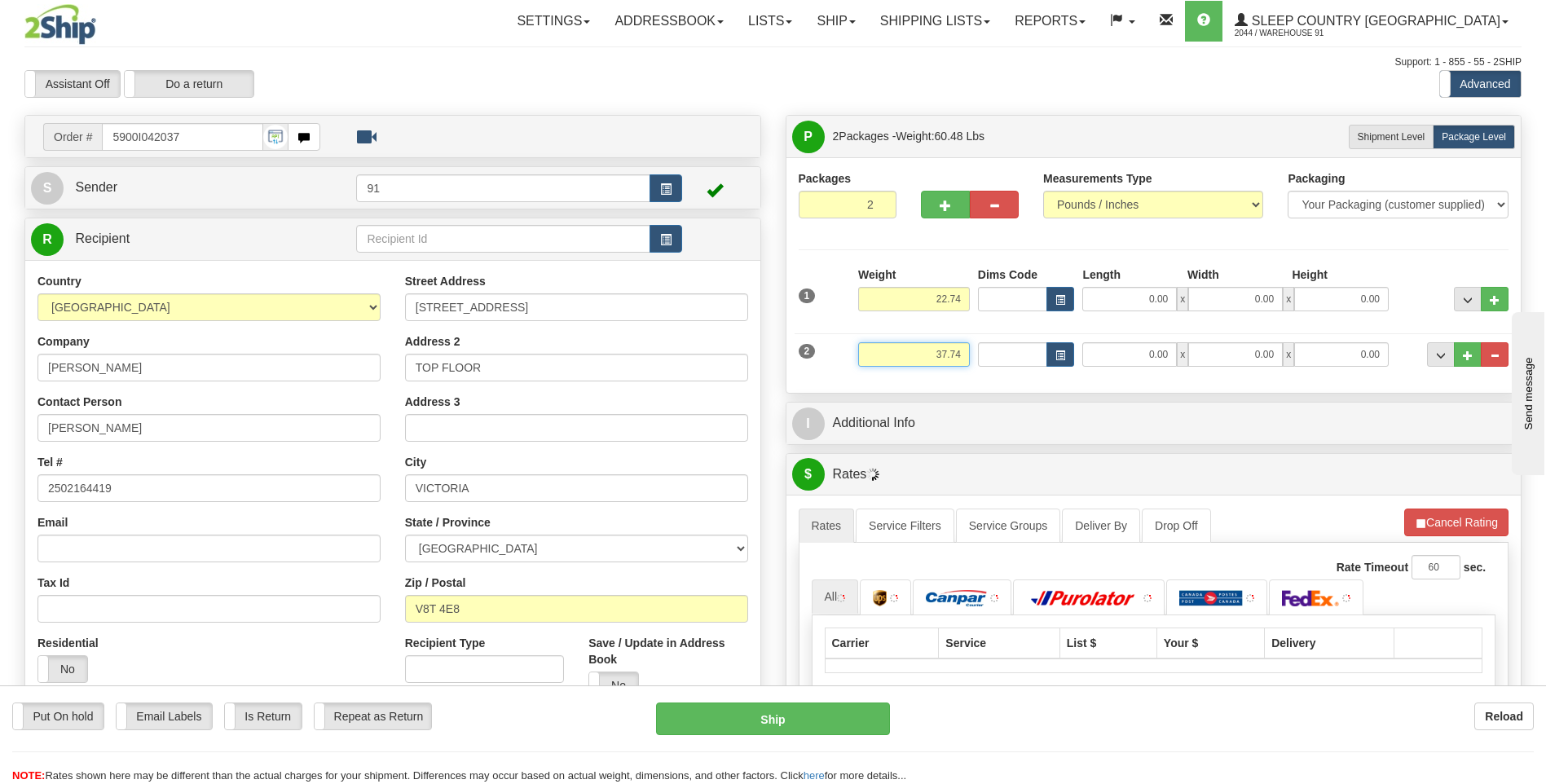
drag, startPoint x: 966, startPoint y: 357, endPoint x: 852, endPoint y: 352, distance: 114.1
click at [852, 352] on div "2 Weight 37.74 Dims Code Length Width Height" at bounding box center [1154, 352] width 719 height 55
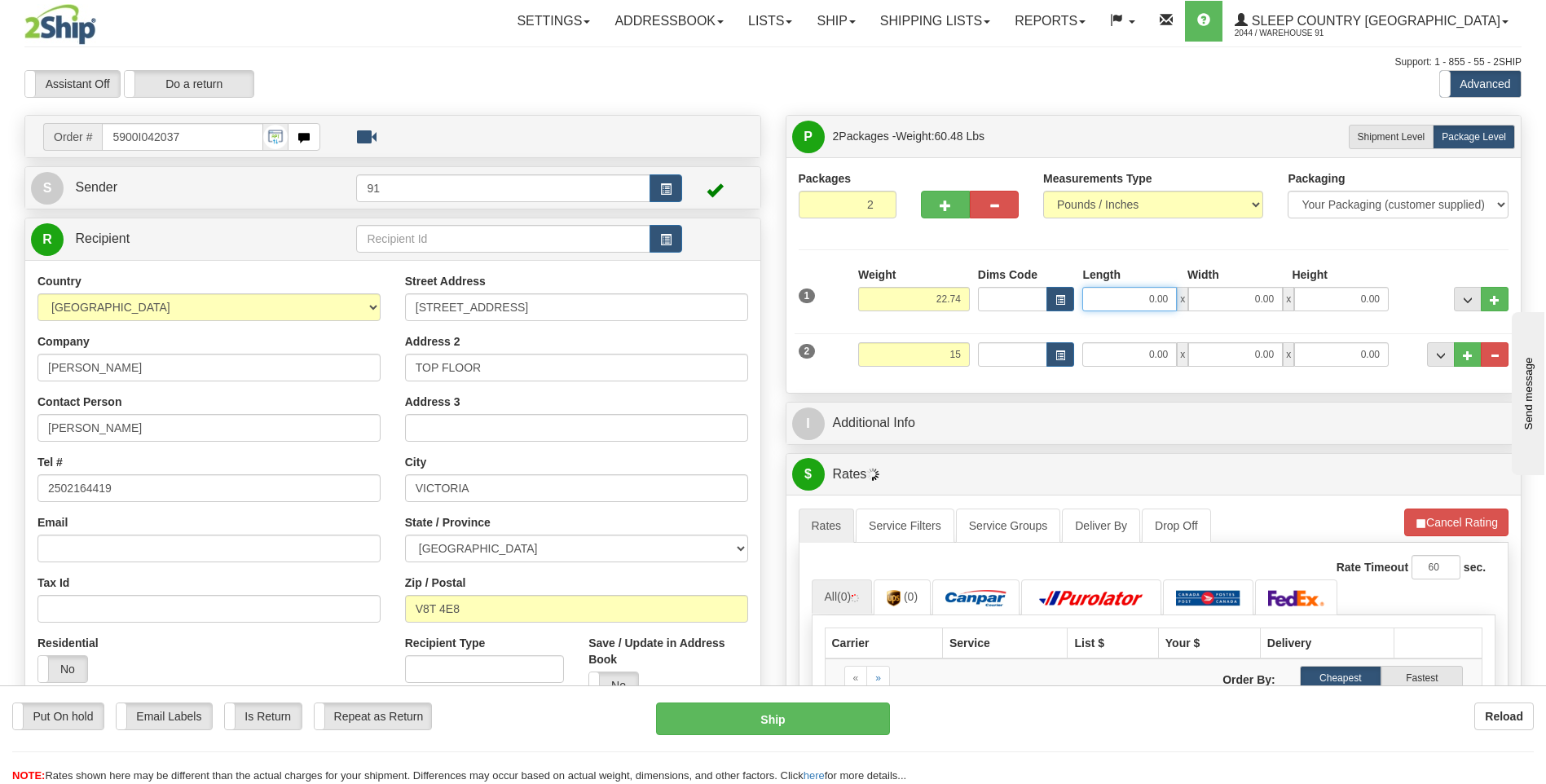
type input "15.00"
click at [1135, 297] on input "0.00" at bounding box center [1130, 299] width 94 height 24
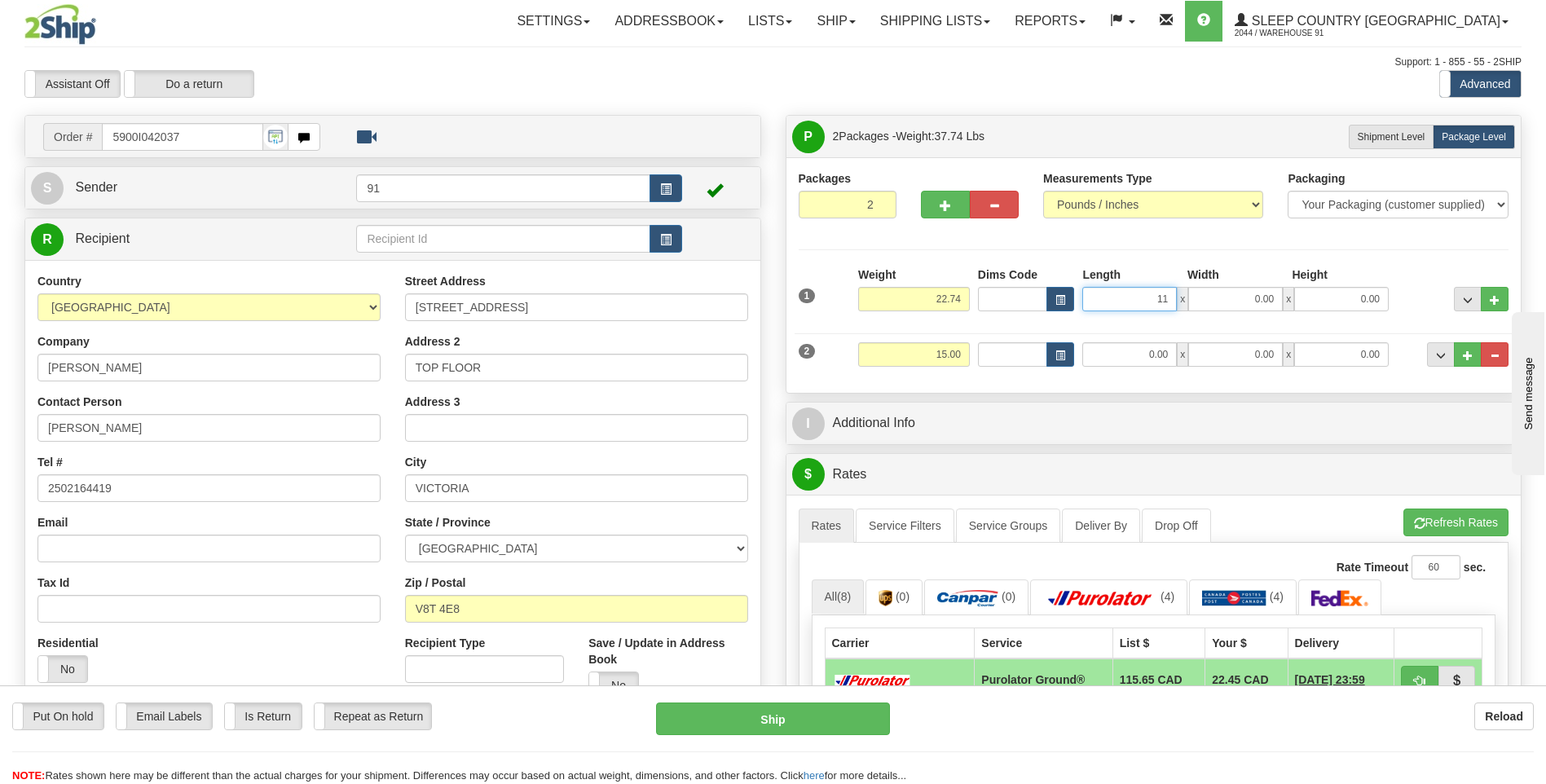
type input "11.00"
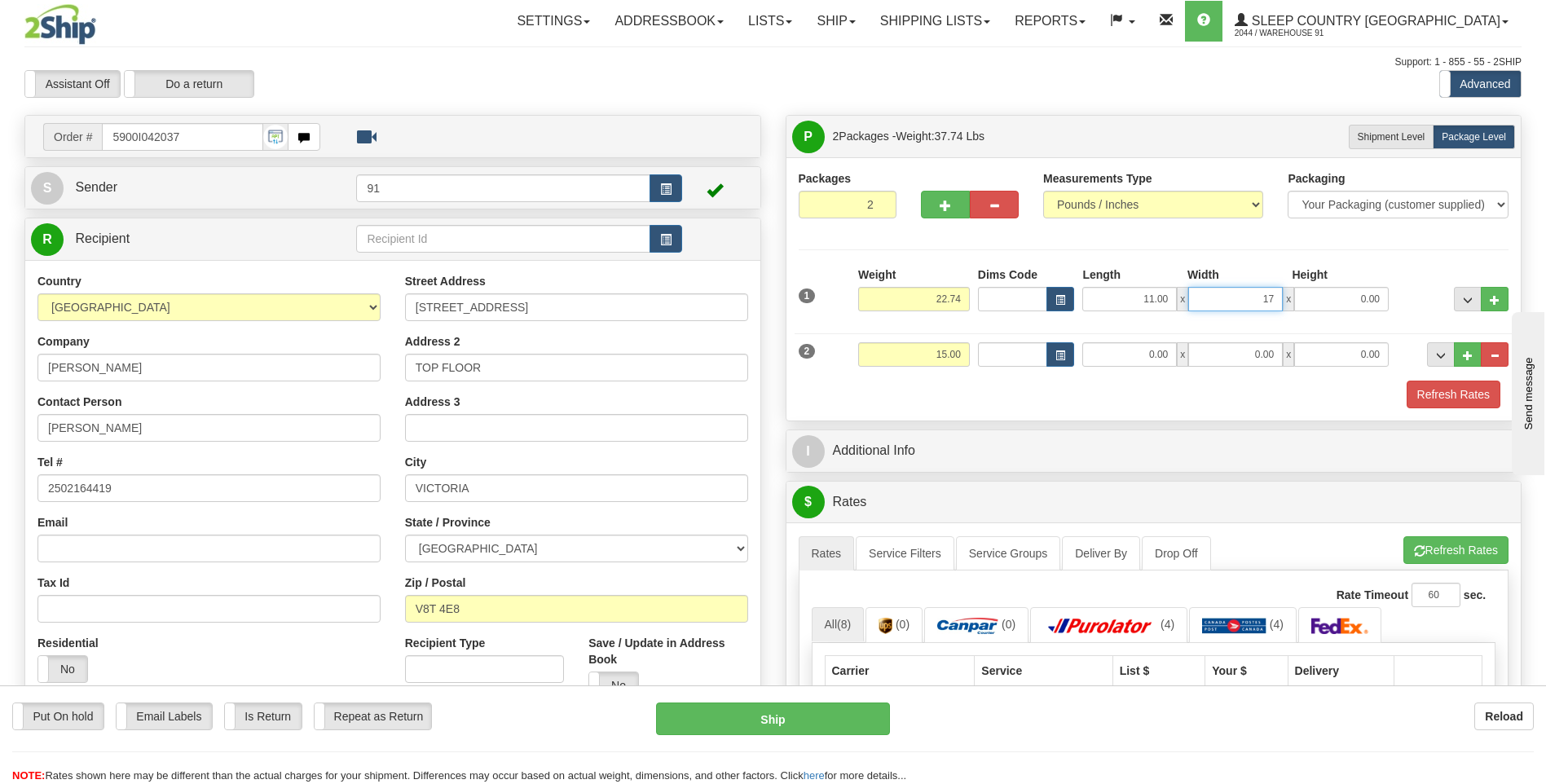
type input "17.00"
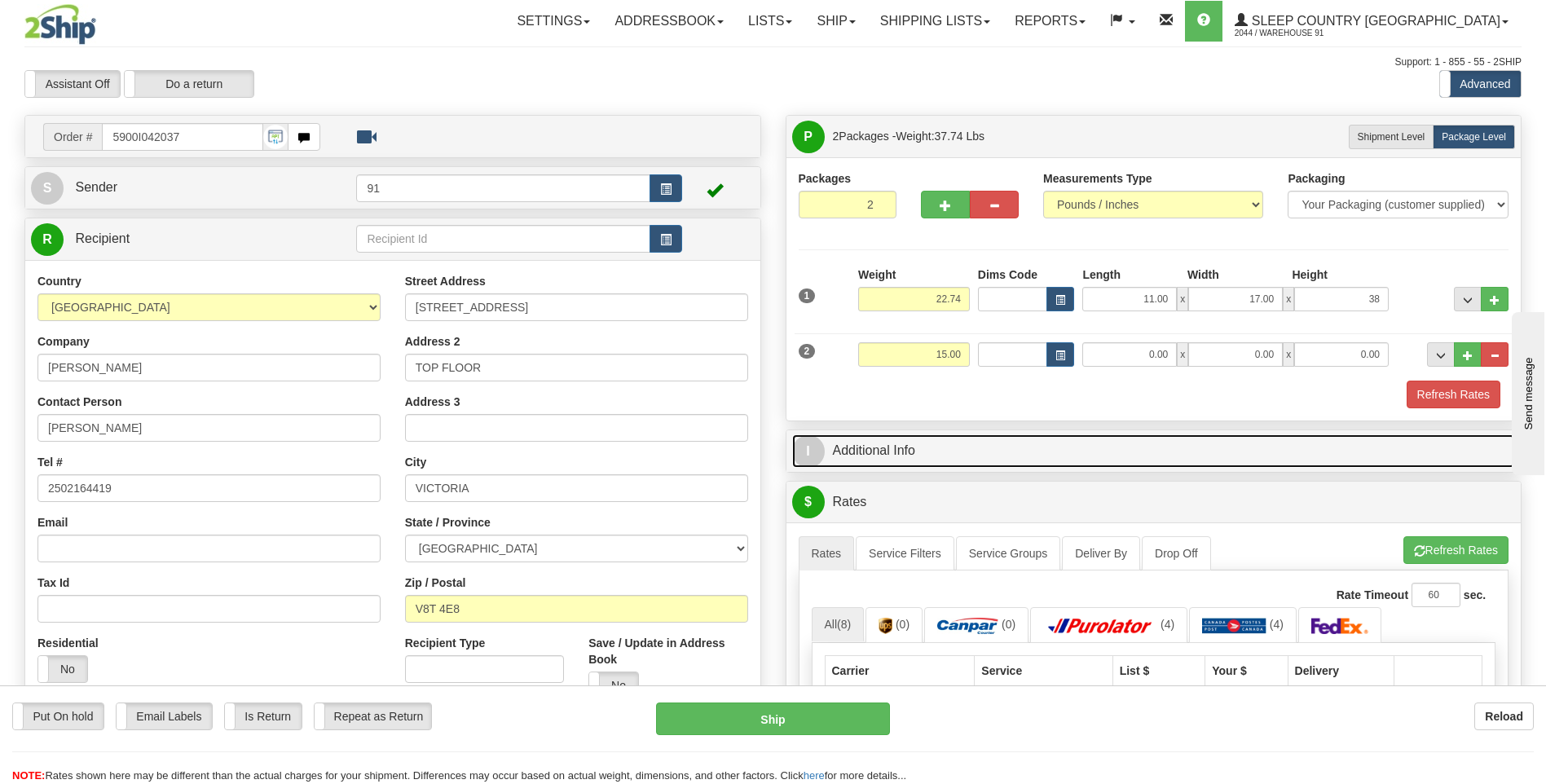
type input "38.00"
drag, startPoint x: 1047, startPoint y: 434, endPoint x: 1066, endPoint y: 409, distance: 31.4
click at [1047, 434] on link "I Additional Info" at bounding box center [1154, 451] width 724 height 33
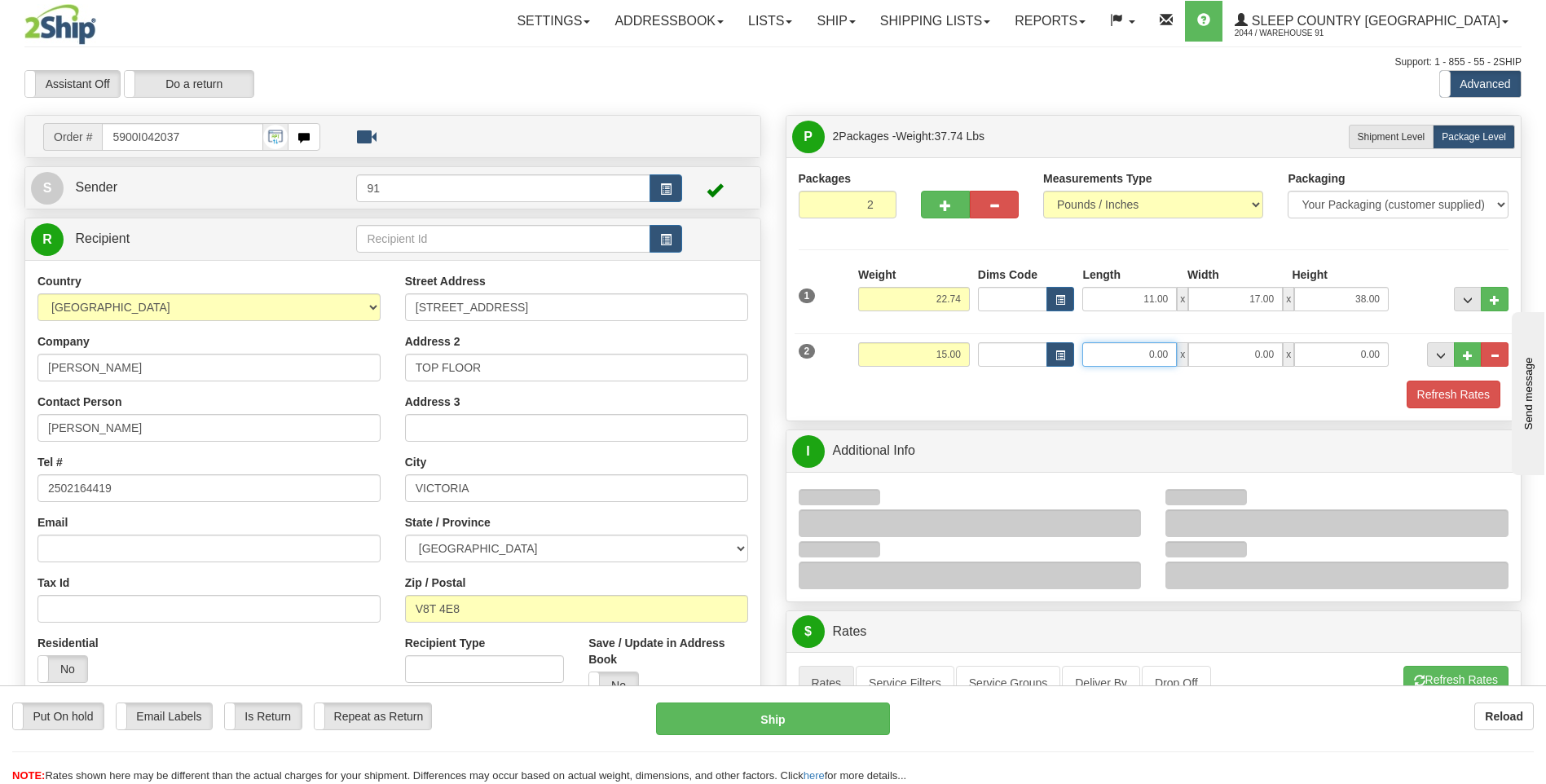
click at [1134, 351] on input "0.00" at bounding box center [1130, 354] width 94 height 24
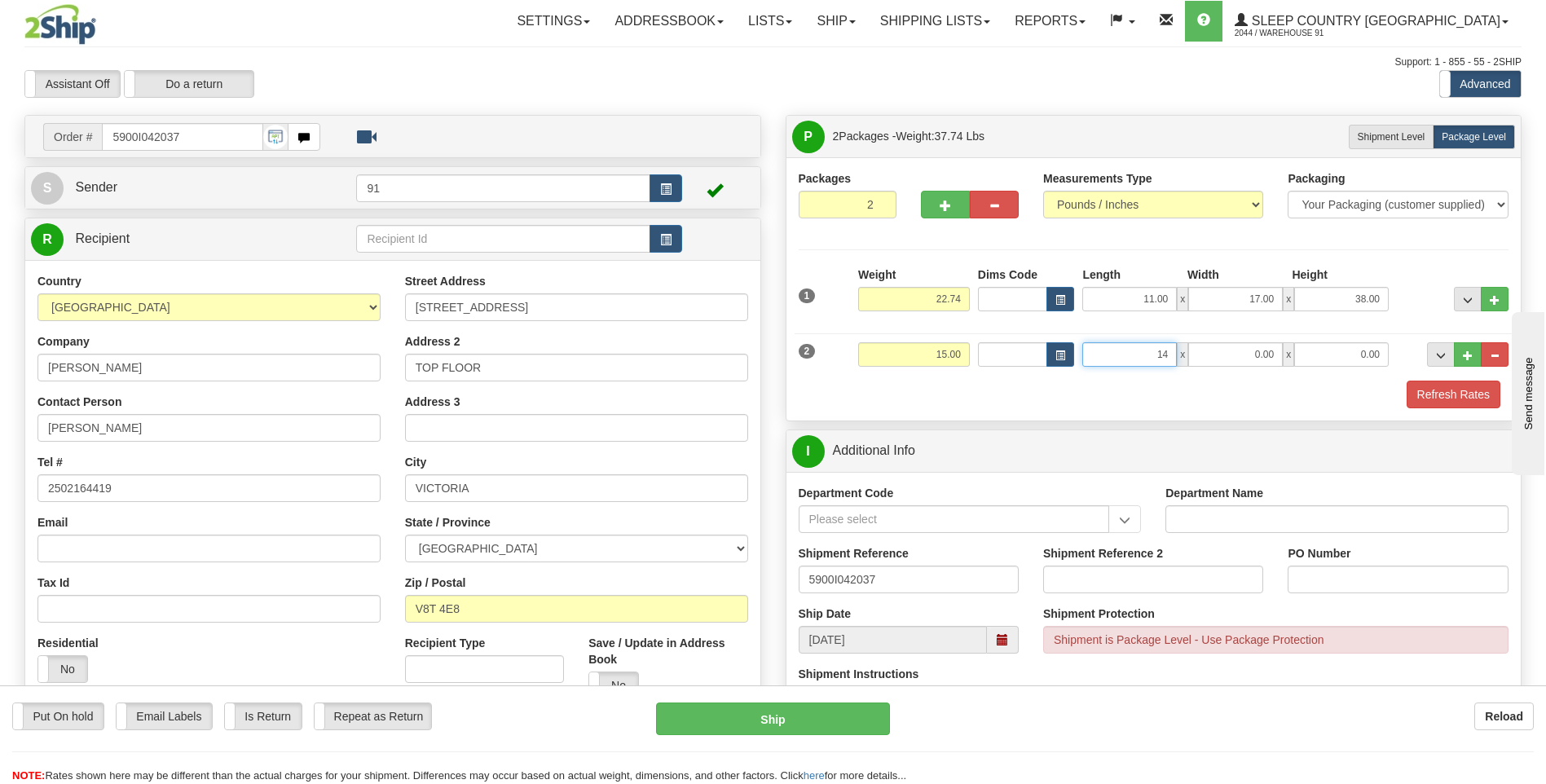
type input "14.00"
type input "15.00"
type input "19.00"
click at [1433, 394] on button "Refresh Rates" at bounding box center [1454, 394] width 93 height 28
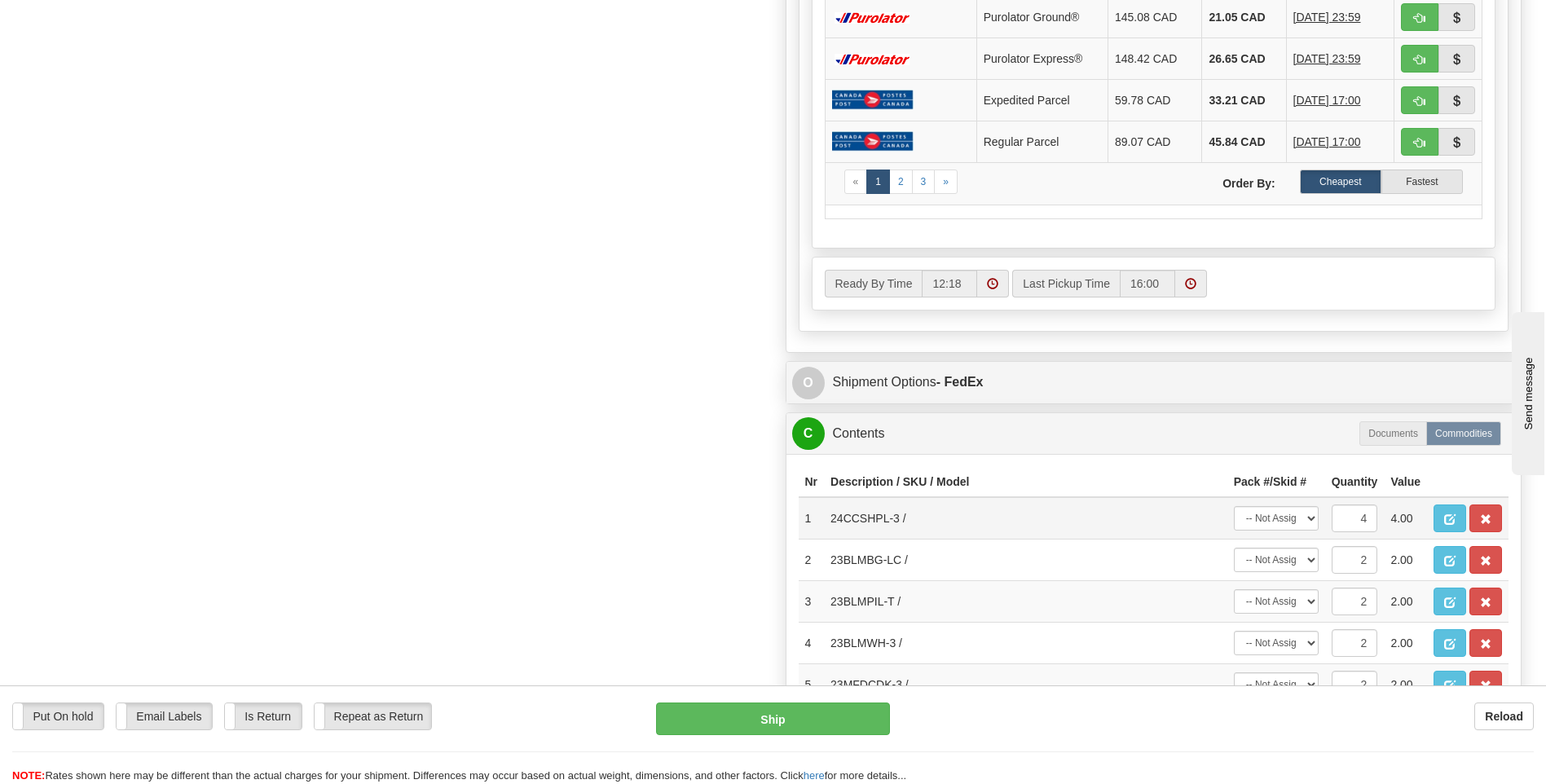
scroll to position [978, 0]
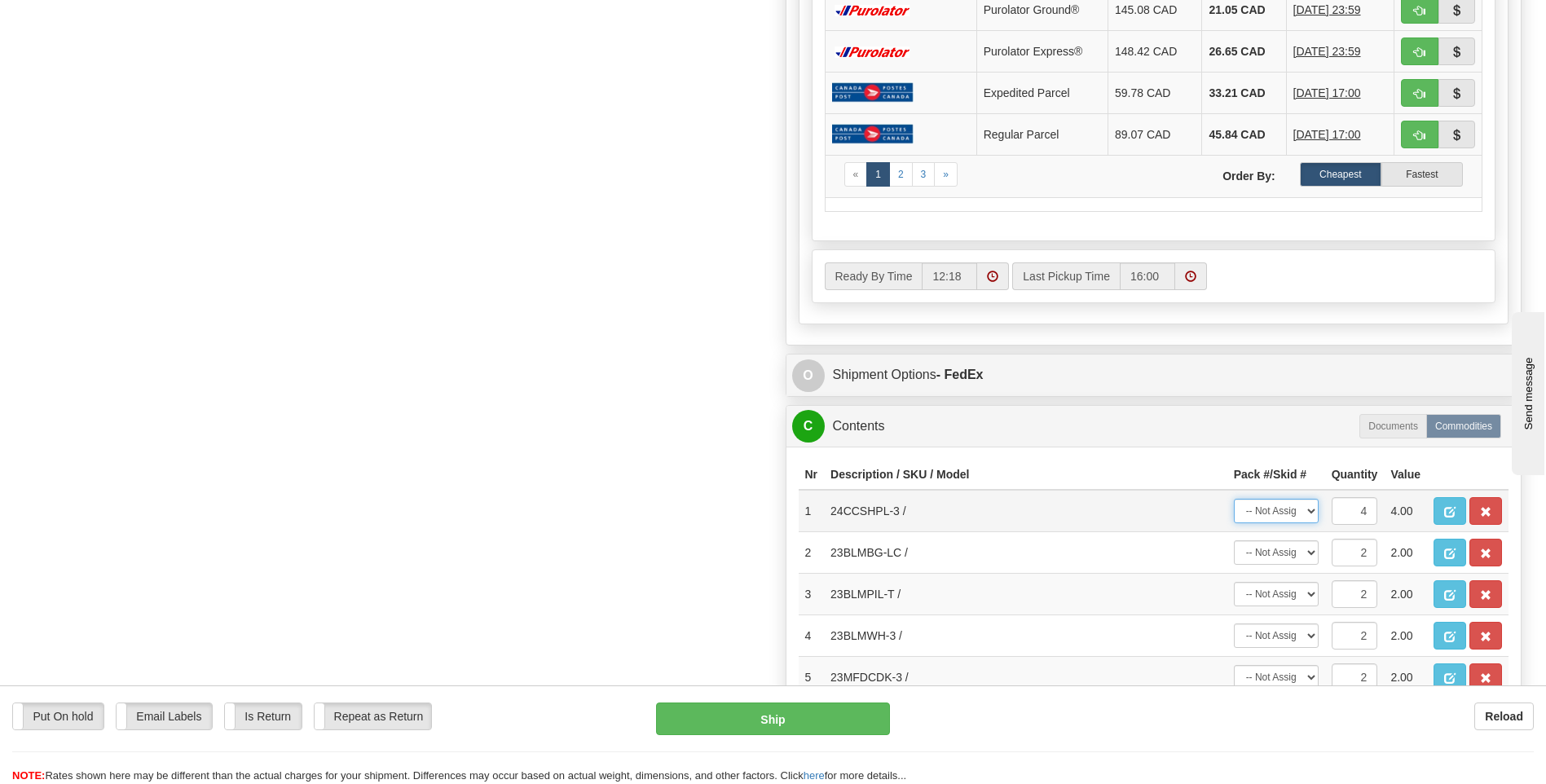
click at [1280, 515] on select "-- Not Assigned -- Package 1 Package 2 Split" at bounding box center [1276, 511] width 85 height 24
select select "0"
click at [1235, 499] on select "-- Not Assigned -- Package 1 Package 2 Split" at bounding box center [1276, 511] width 85 height 24
click at [1296, 555] on select "-- Not Assigned -- Package 1 Package 2 Split" at bounding box center [1276, 552] width 85 height 24
select select "1"
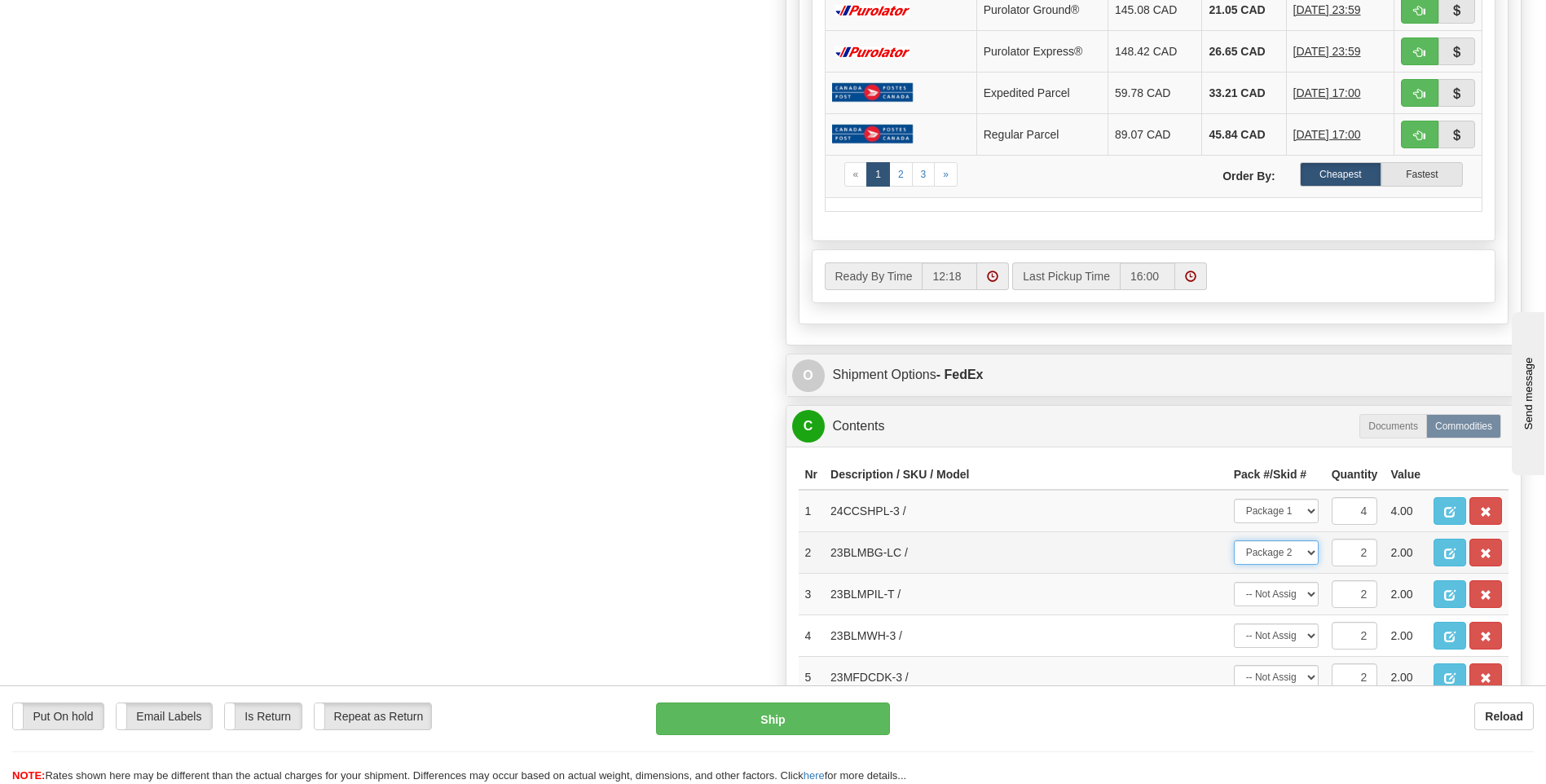
click at [1235, 540] on select "-- Not Assigned -- Package 1 Package 2 Split" at bounding box center [1276, 552] width 85 height 24
click at [1294, 600] on select "-- Not Assigned -- Package 1 Package 2 Split" at bounding box center [1276, 594] width 85 height 24
select select "1"
click at [1235, 582] on select "-- Not Assigned -- Package 1 Package 2 Split" at bounding box center [1276, 594] width 85 height 24
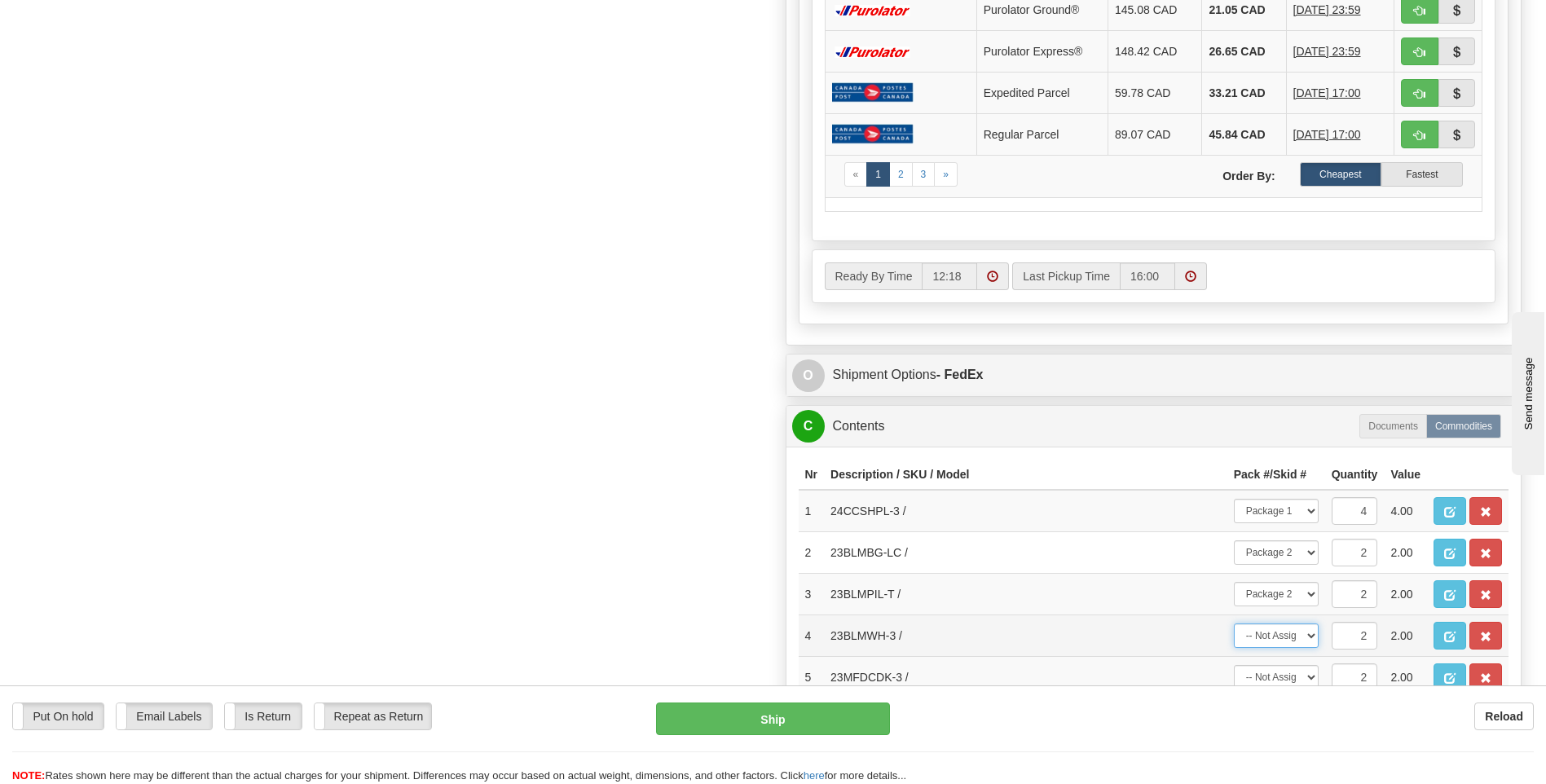
click at [1291, 639] on select "-- Not Assigned -- Package 1 Package 2 Split" at bounding box center [1276, 636] width 85 height 24
select select "1"
click at [1235, 624] on select "-- Not Assigned -- Package 1 Package 2 Split" at bounding box center [1276, 636] width 85 height 24
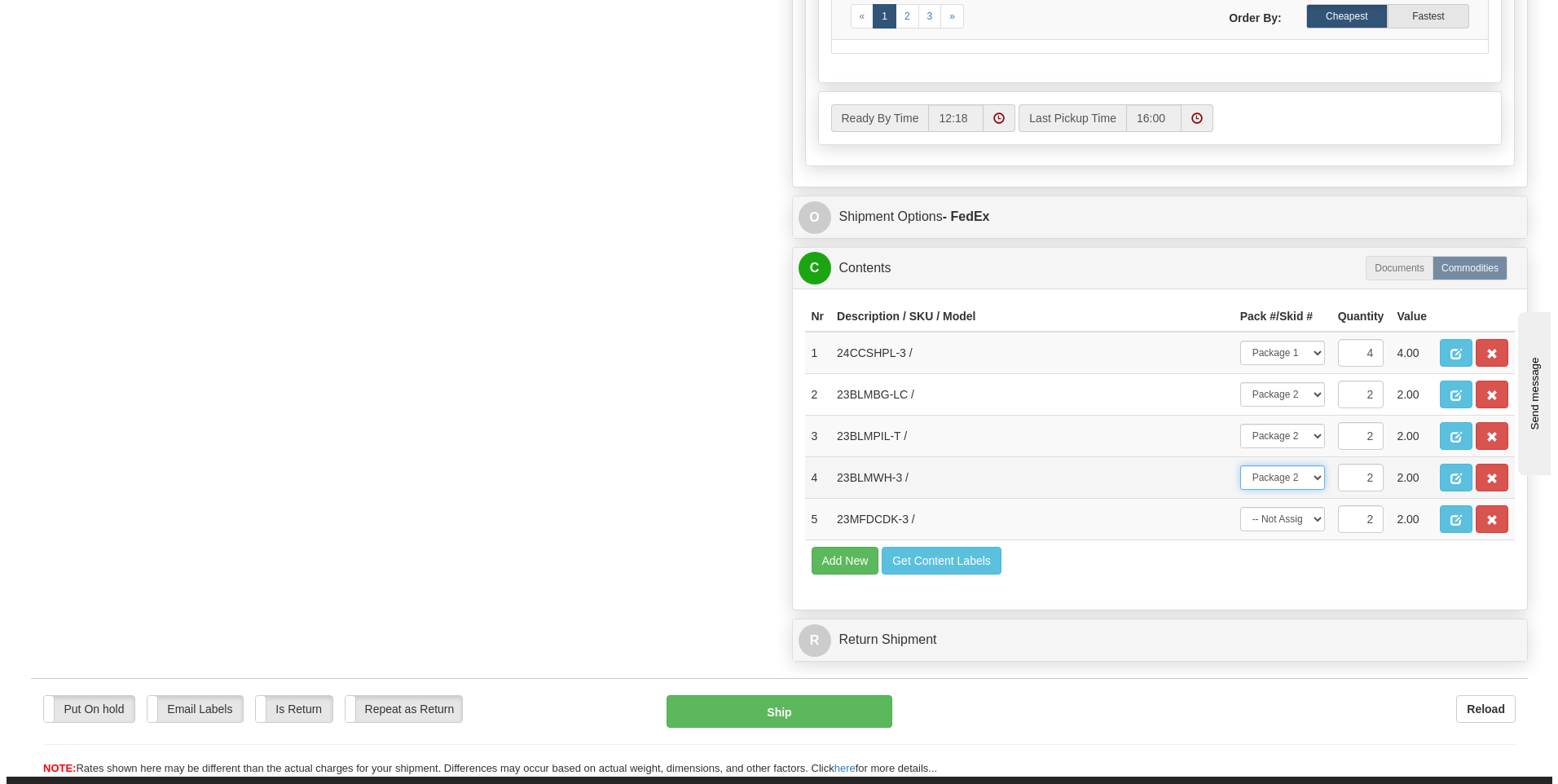
scroll to position [1141, 0]
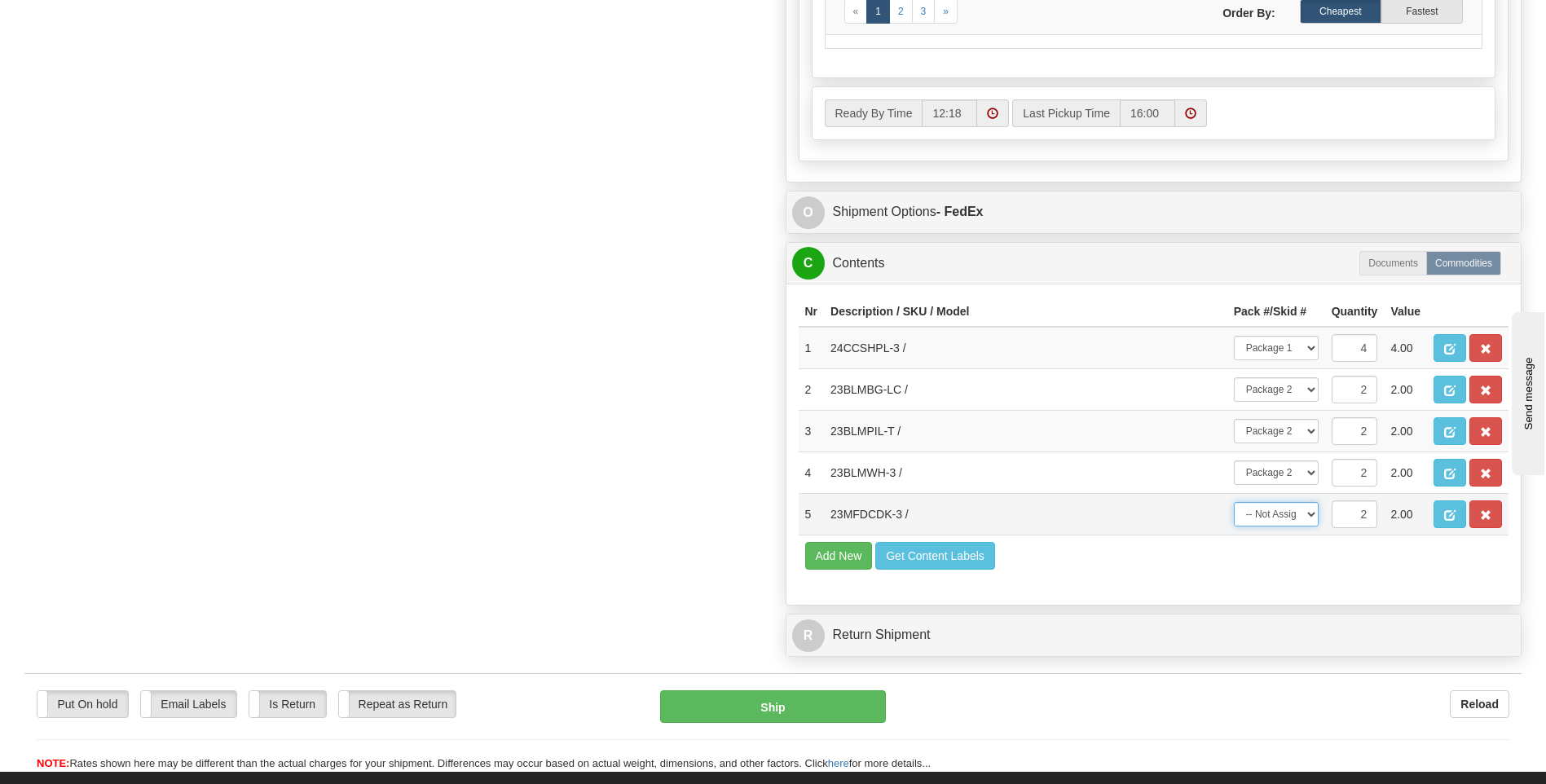
click at [1270, 515] on select "-- Not Assigned -- Package 1 Package 2 Split" at bounding box center [1276, 515] width 85 height 24
select select "1"
click at [1235, 502] on select "-- Not Assigned -- Package 1 Package 2 Split" at bounding box center [1276, 515] width 85 height 24
click at [798, 699] on button "Ship" at bounding box center [773, 706] width 225 height 32
type input "92"
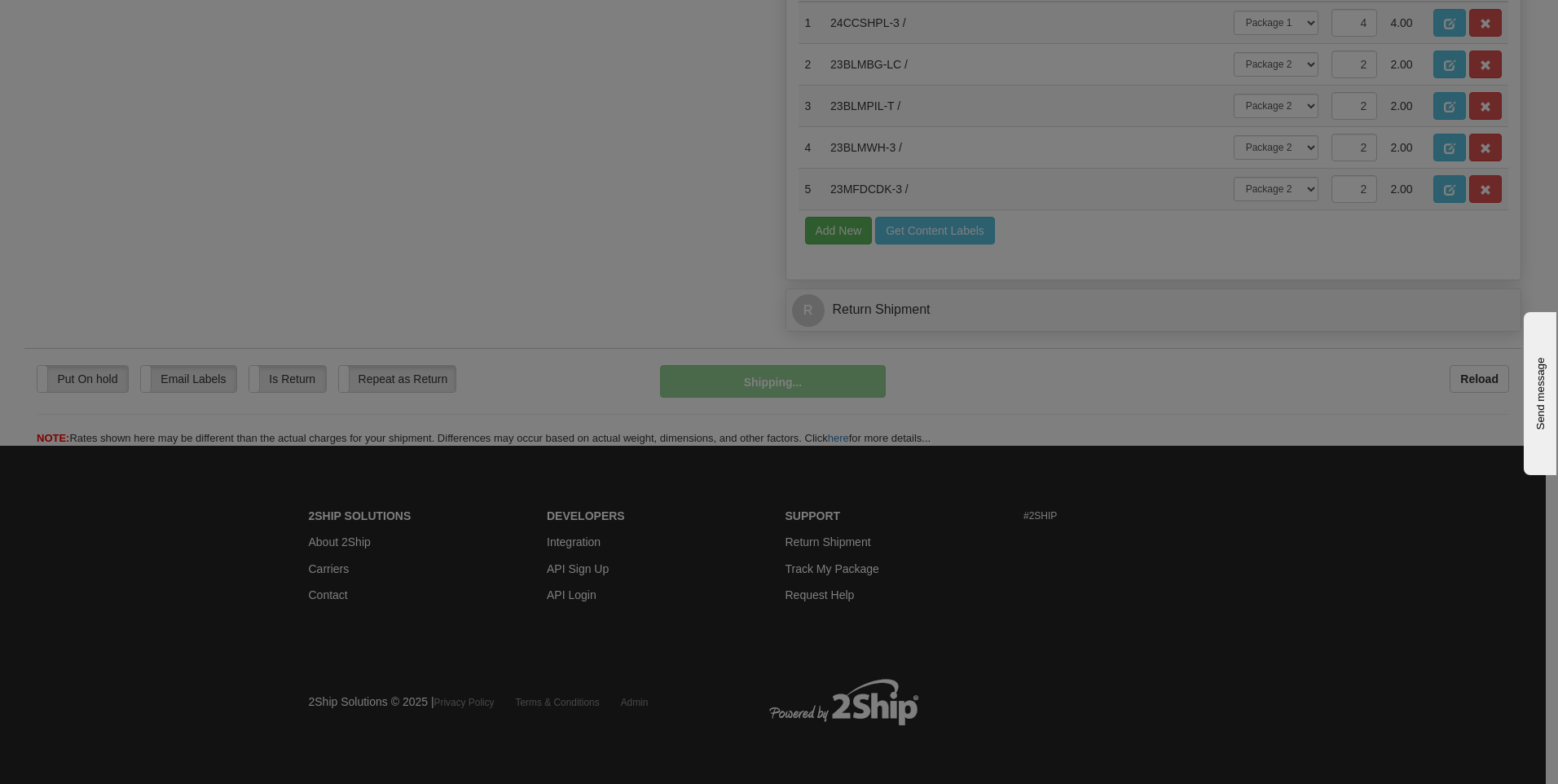
scroll to position [905, 0]
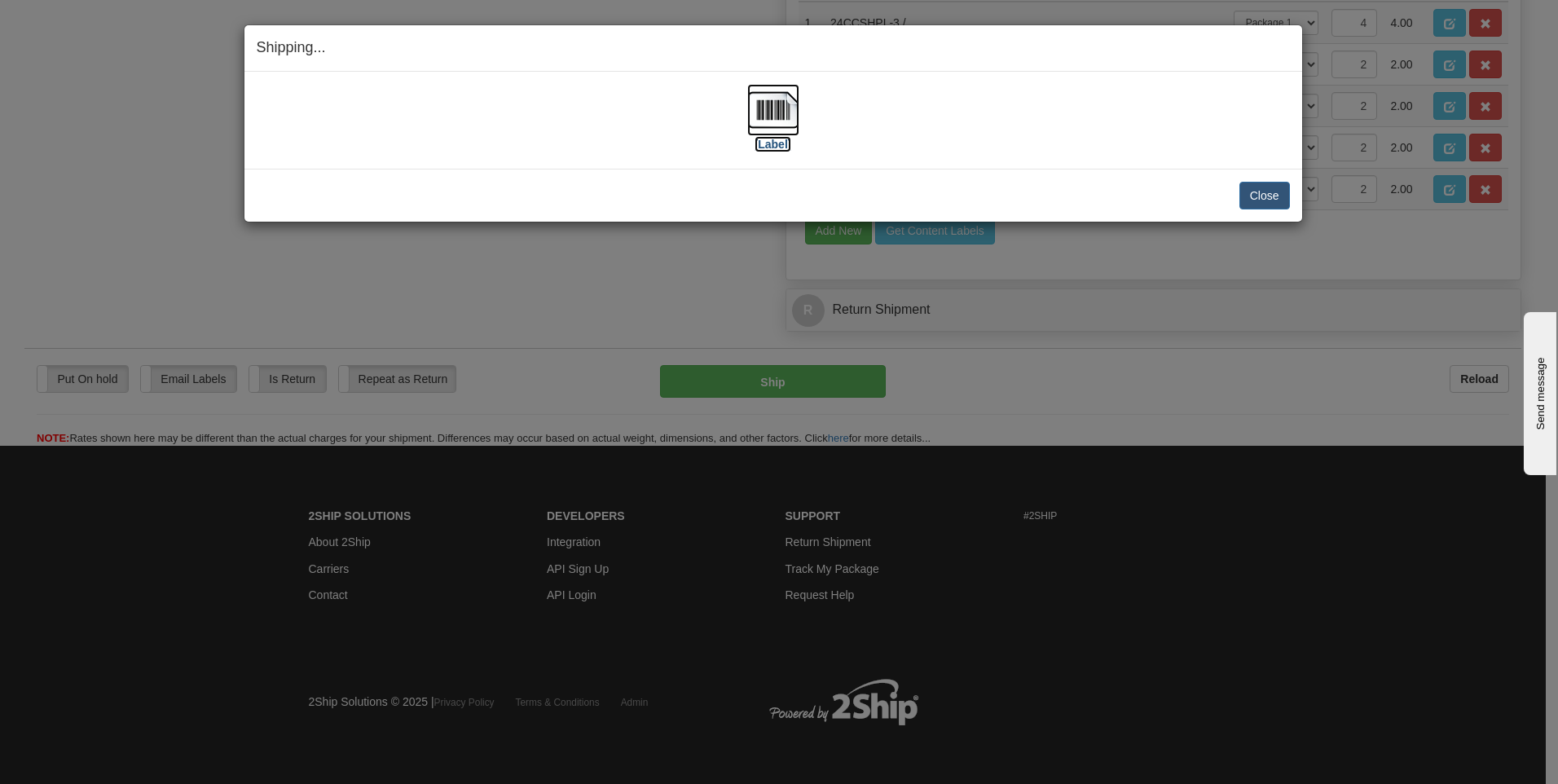
click at [776, 110] on img at bounding box center [774, 110] width 52 height 52
click at [1265, 191] on button "Close" at bounding box center [1265, 195] width 51 height 28
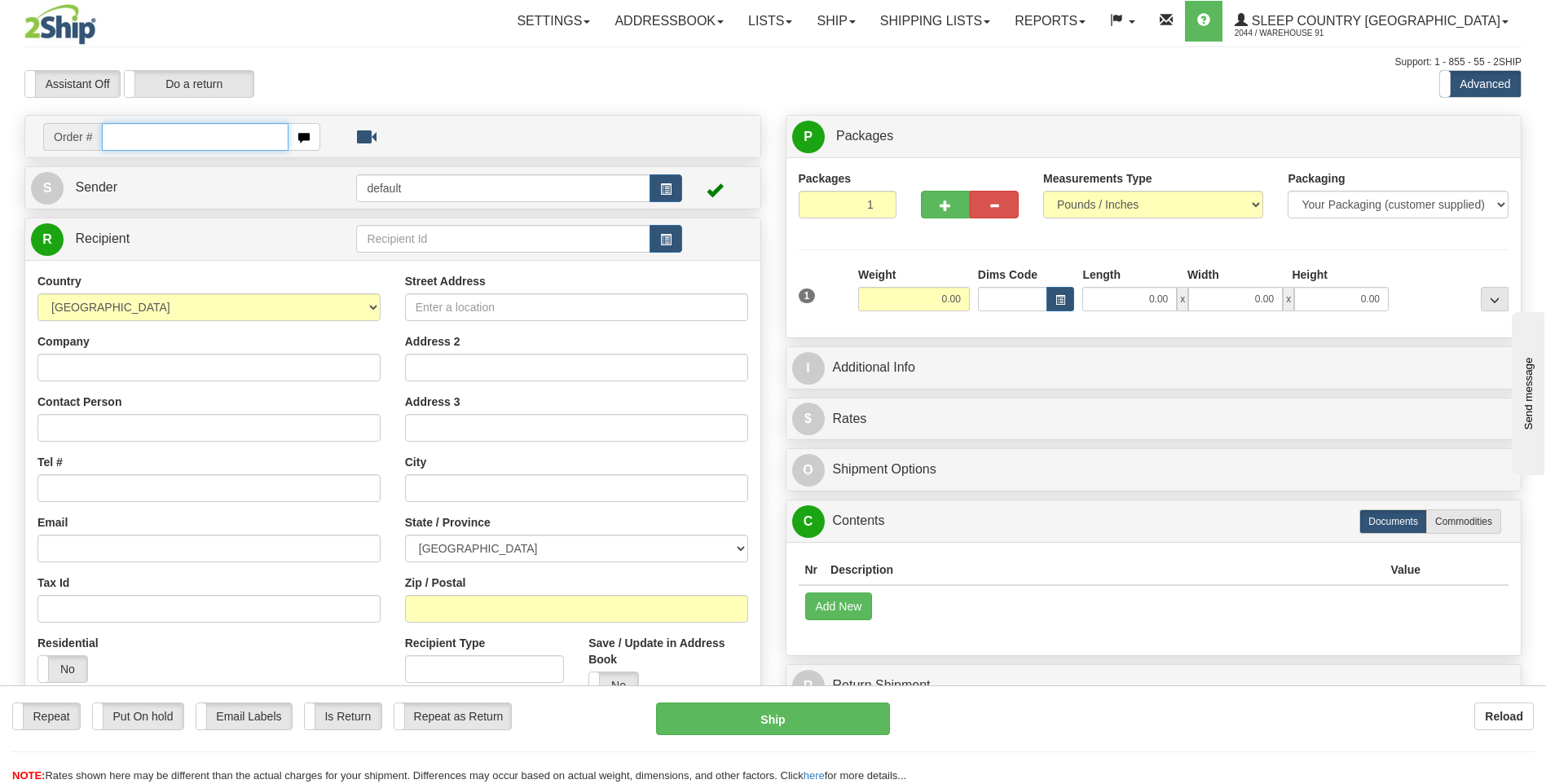
click at [261, 129] on input "text" at bounding box center [195, 137] width 186 height 28
type input "9000I043757"
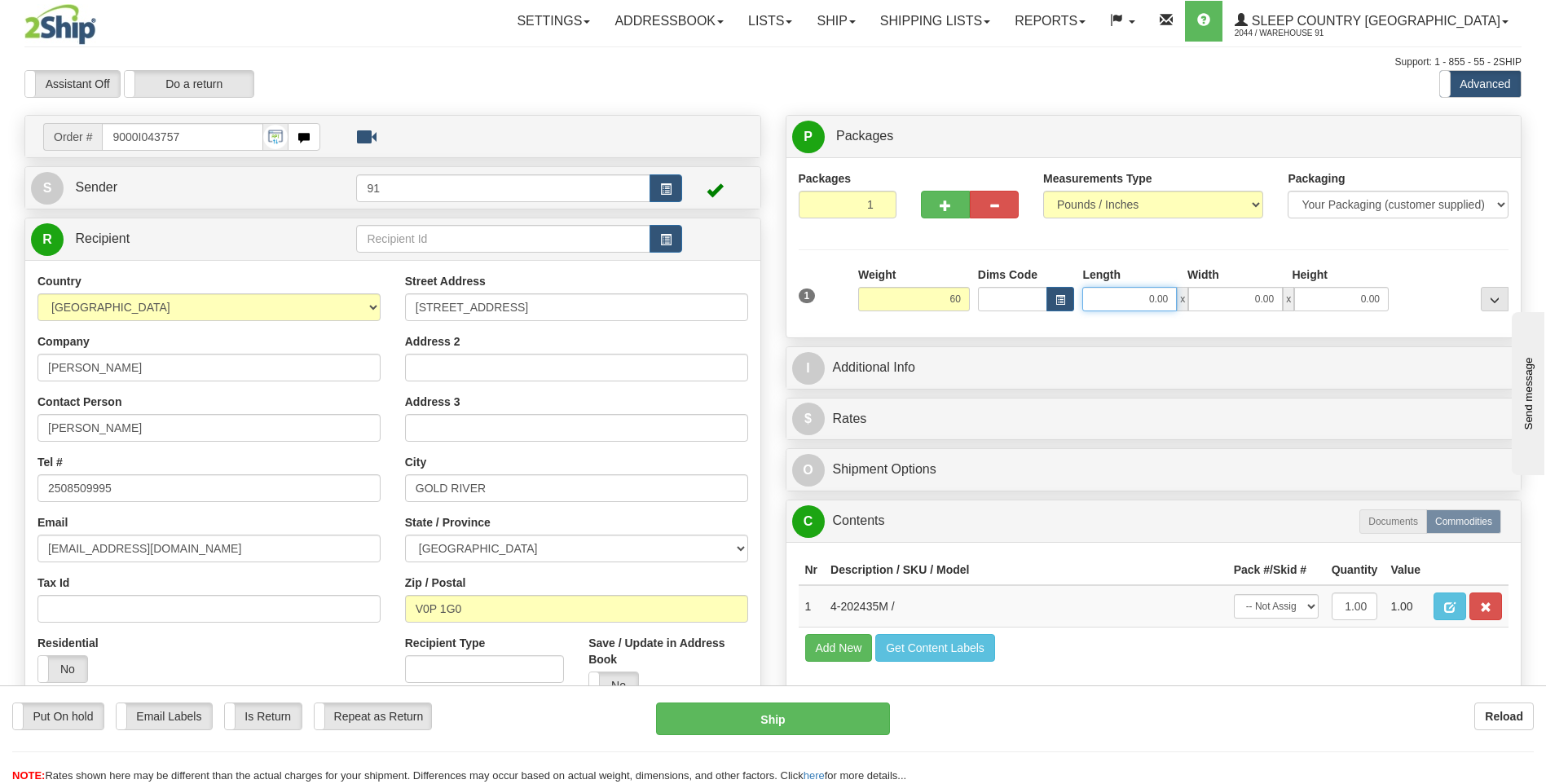
click at [1137, 296] on input "0.00" at bounding box center [1130, 299] width 94 height 24
type input "60.00"
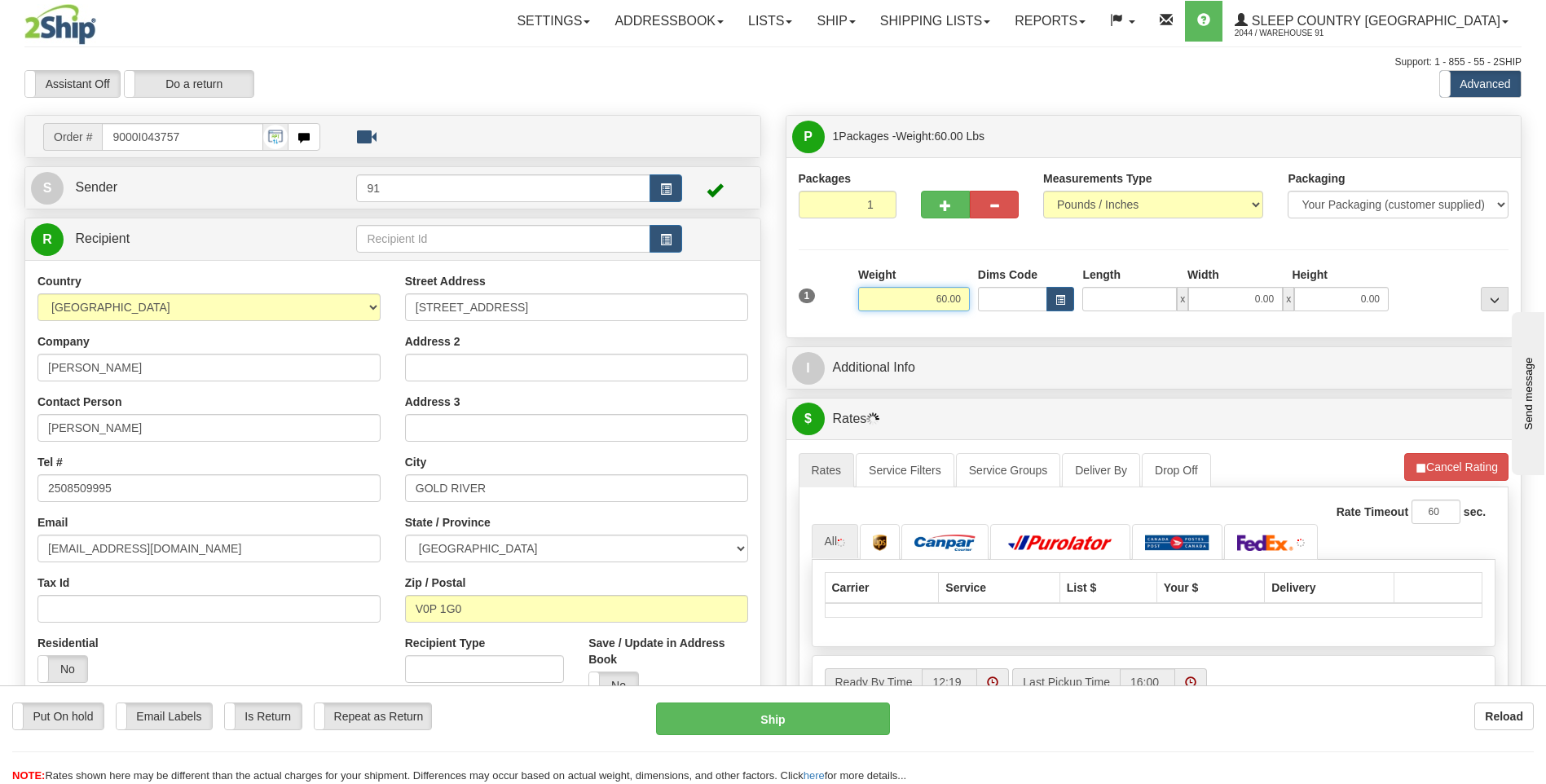
type input "0.00"
drag, startPoint x: 924, startPoint y: 303, endPoint x: 968, endPoint y: 303, distance: 44.0
click at [968, 303] on input "60.00" at bounding box center [914, 299] width 112 height 24
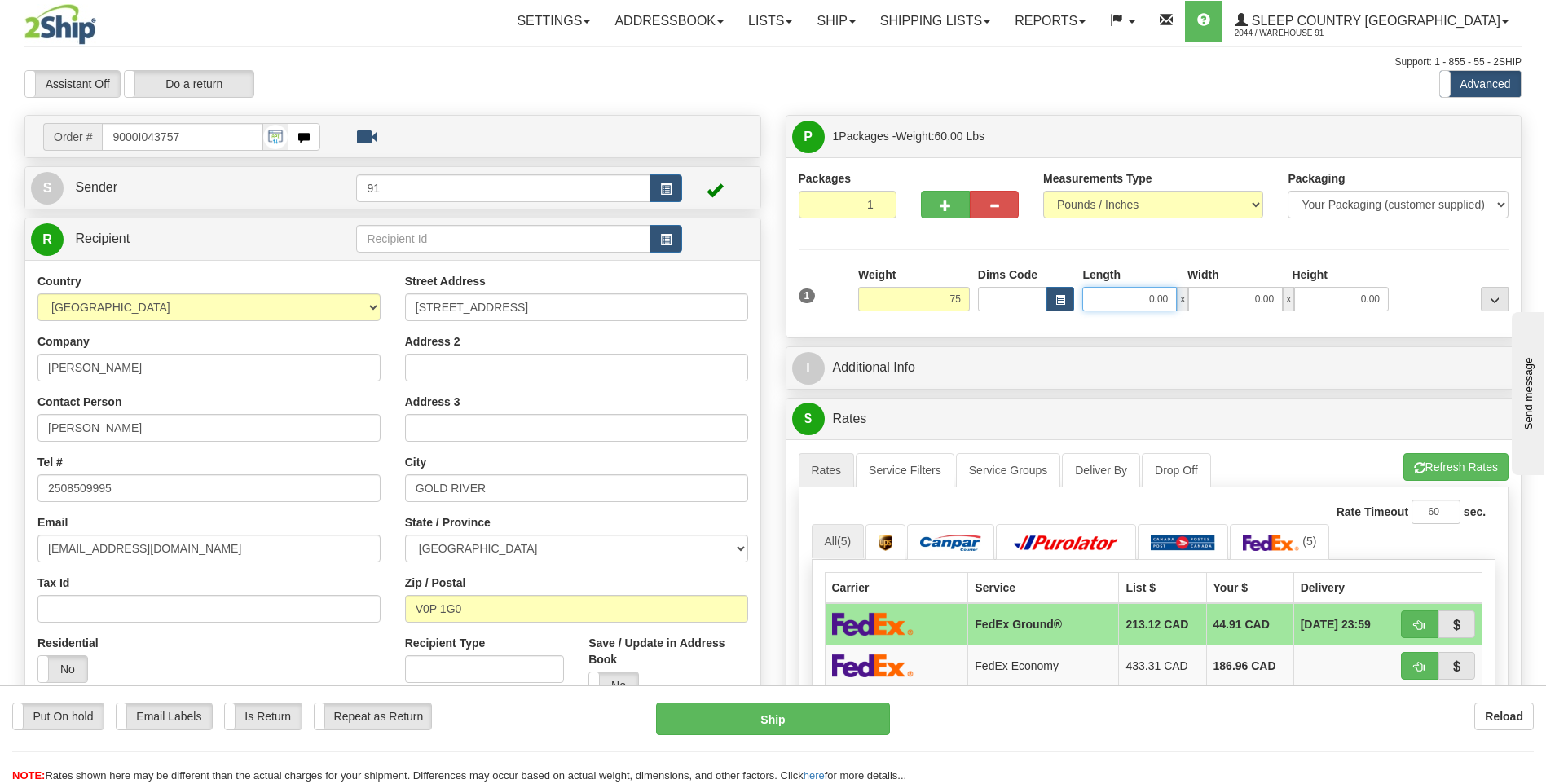
type input "75.00"
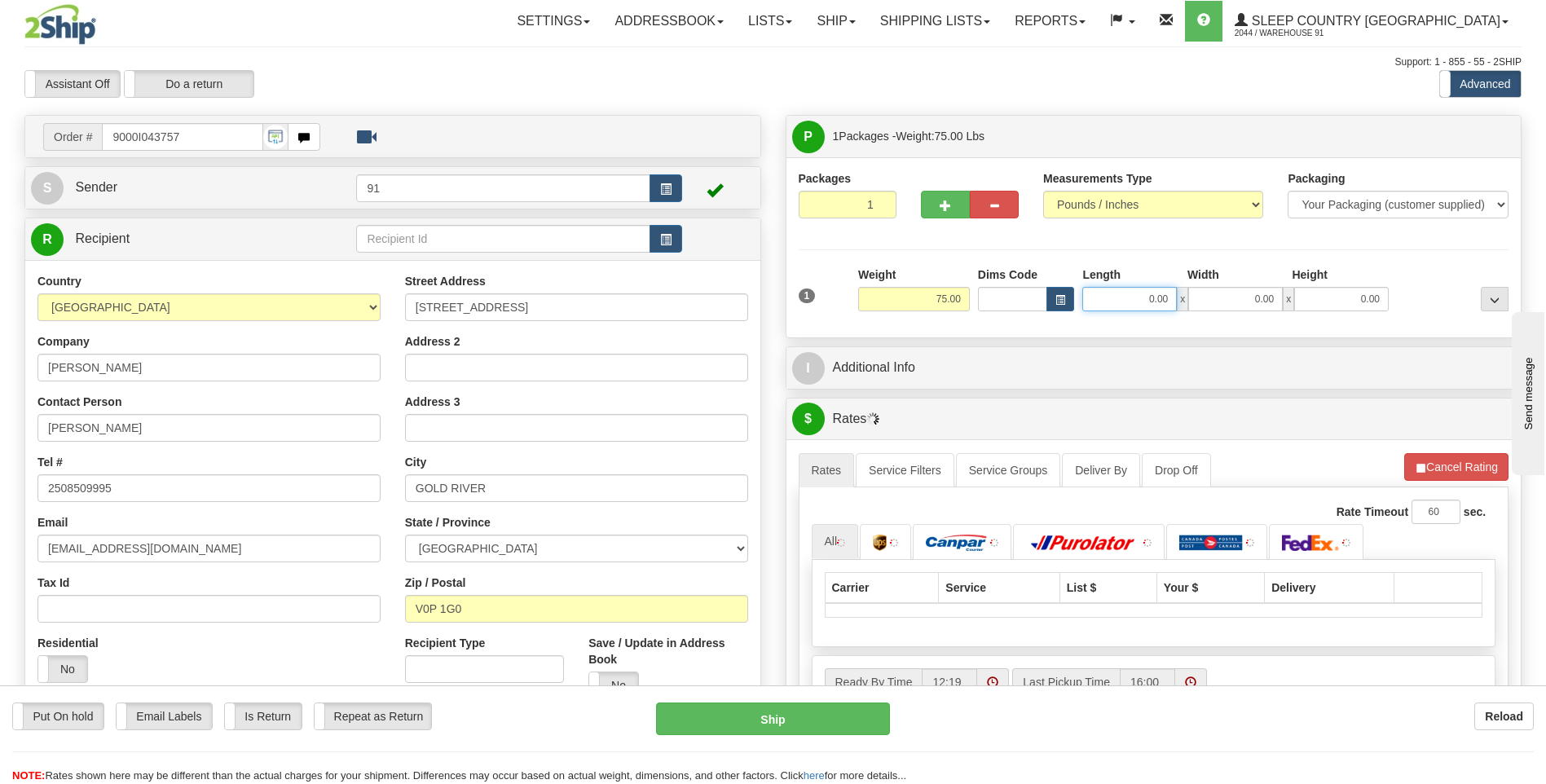
click at [1128, 298] on input "0.00" at bounding box center [1130, 299] width 94 height 24
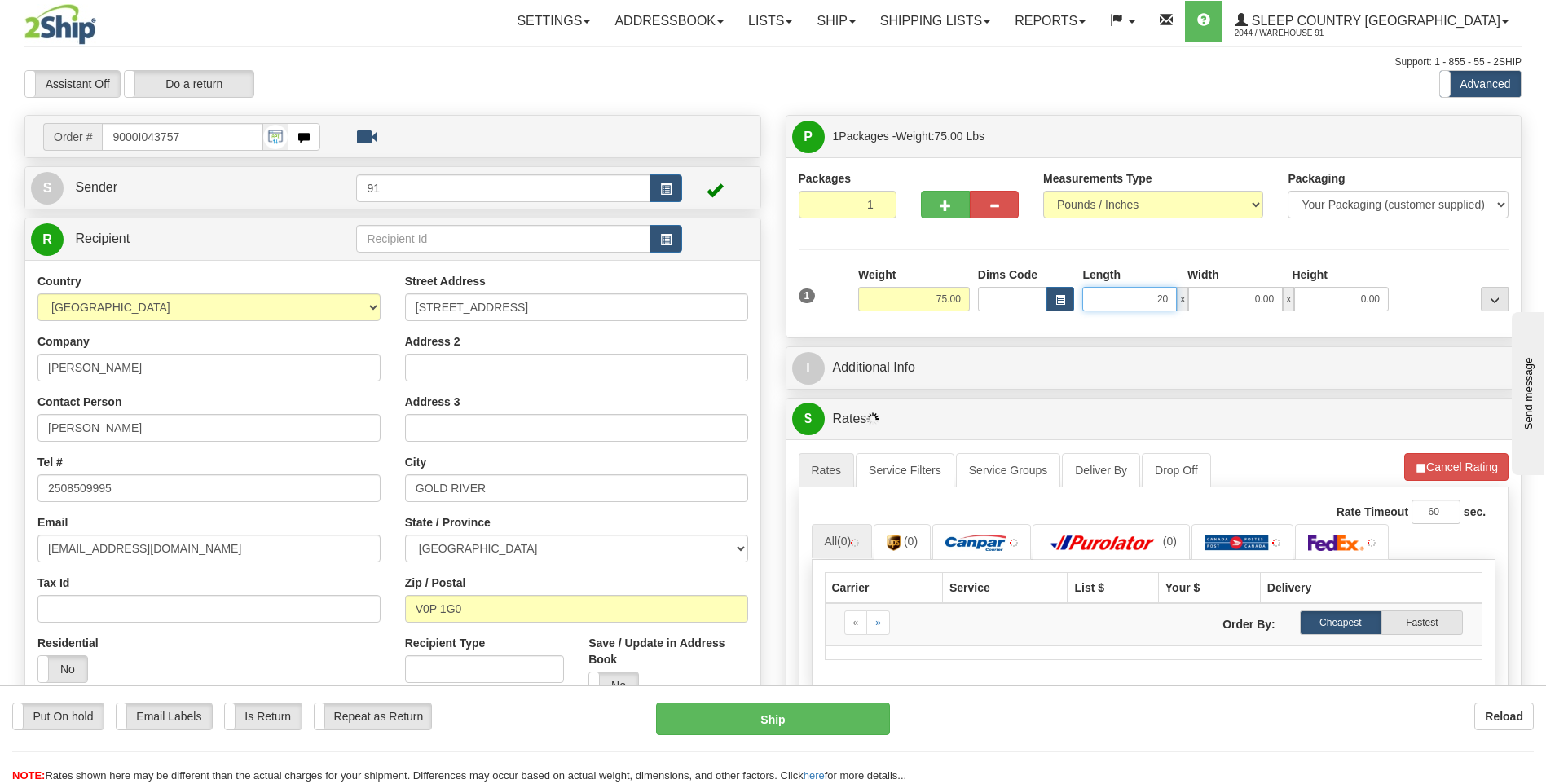
type input "20.00"
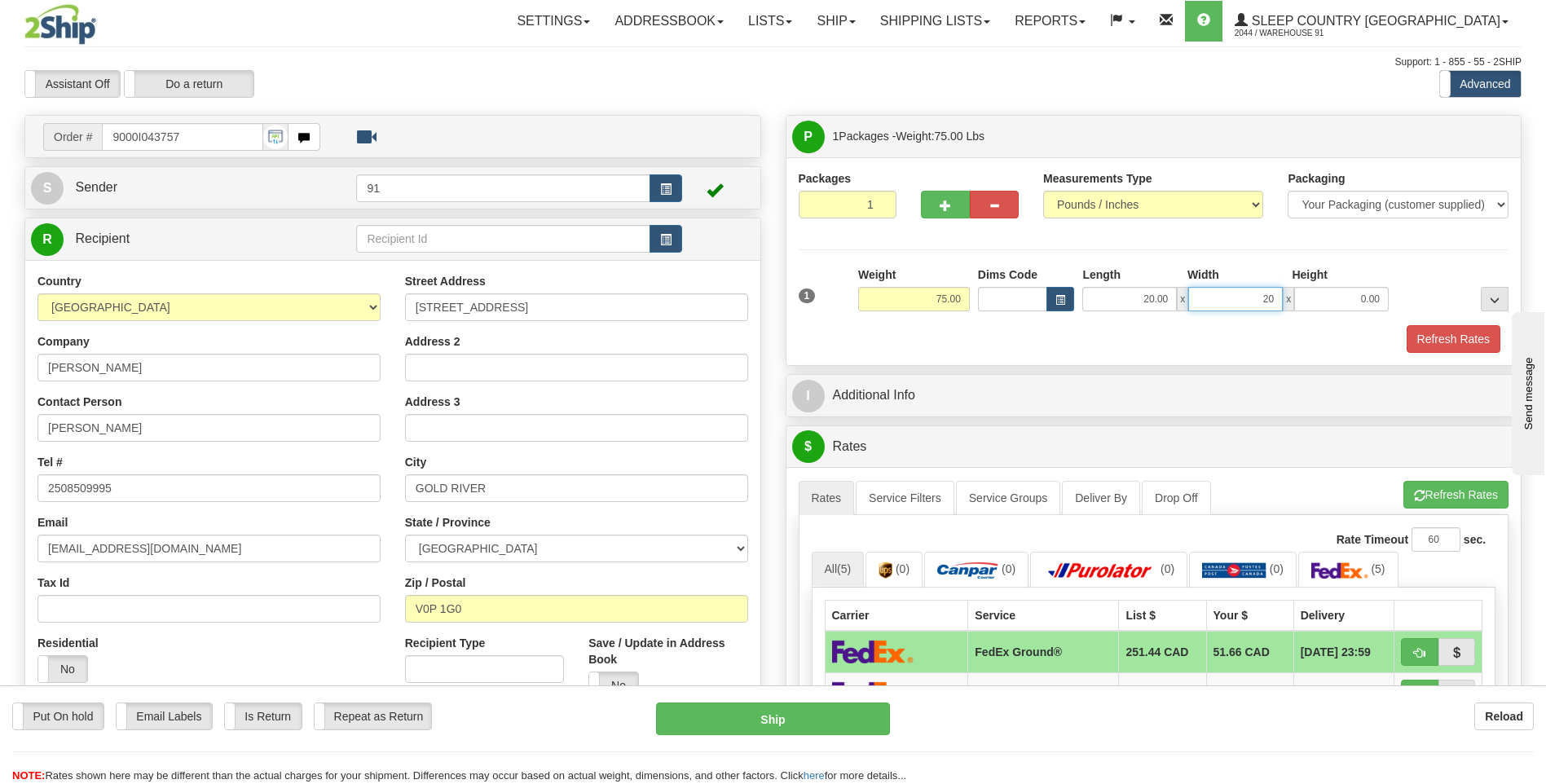
type input "20.00"
type input "43.00"
click at [1450, 337] on button "Refresh Rates" at bounding box center [1454, 339] width 93 height 28
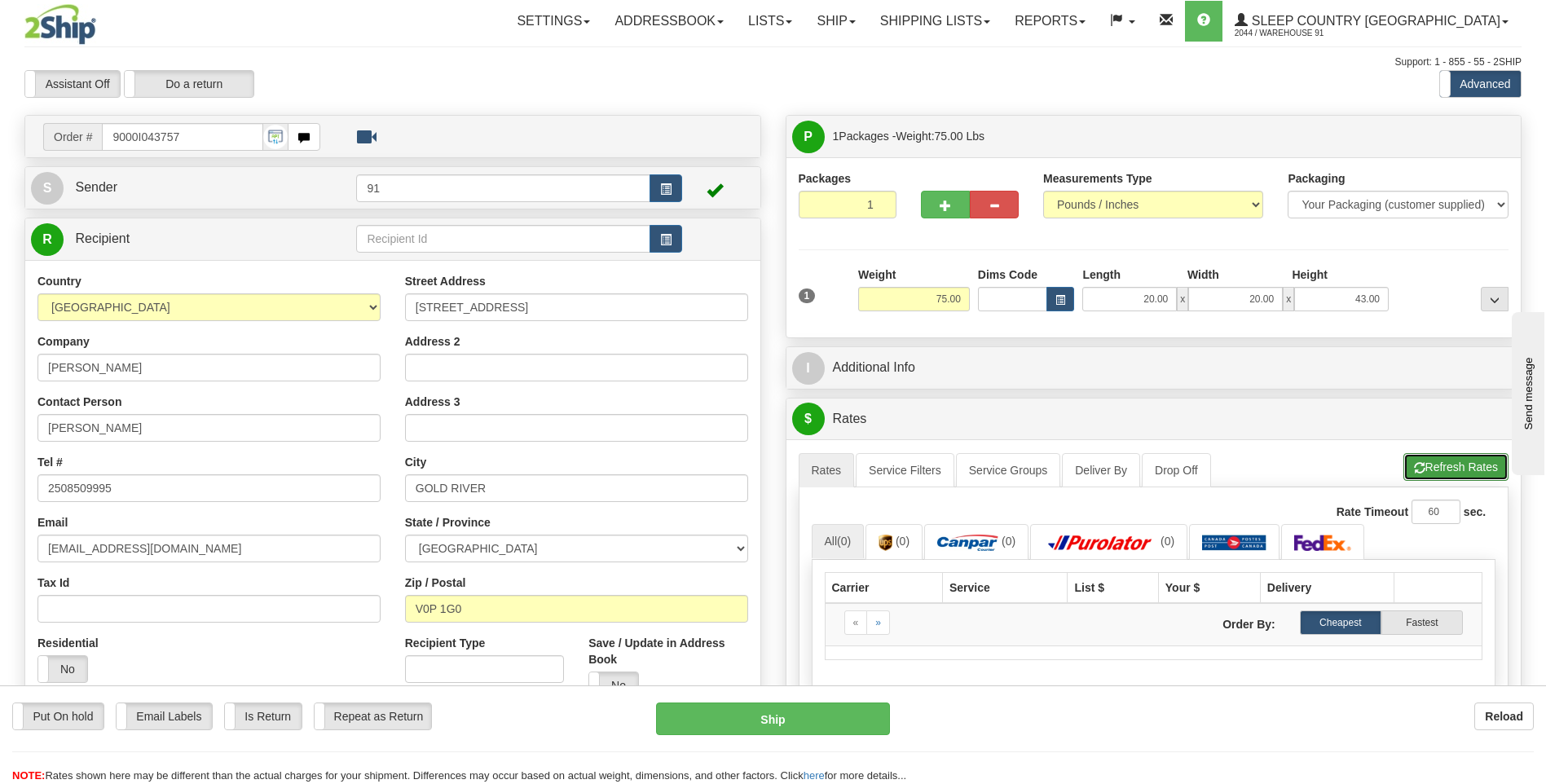
click at [1443, 473] on button "Refresh Rates" at bounding box center [1456, 467] width 106 height 28
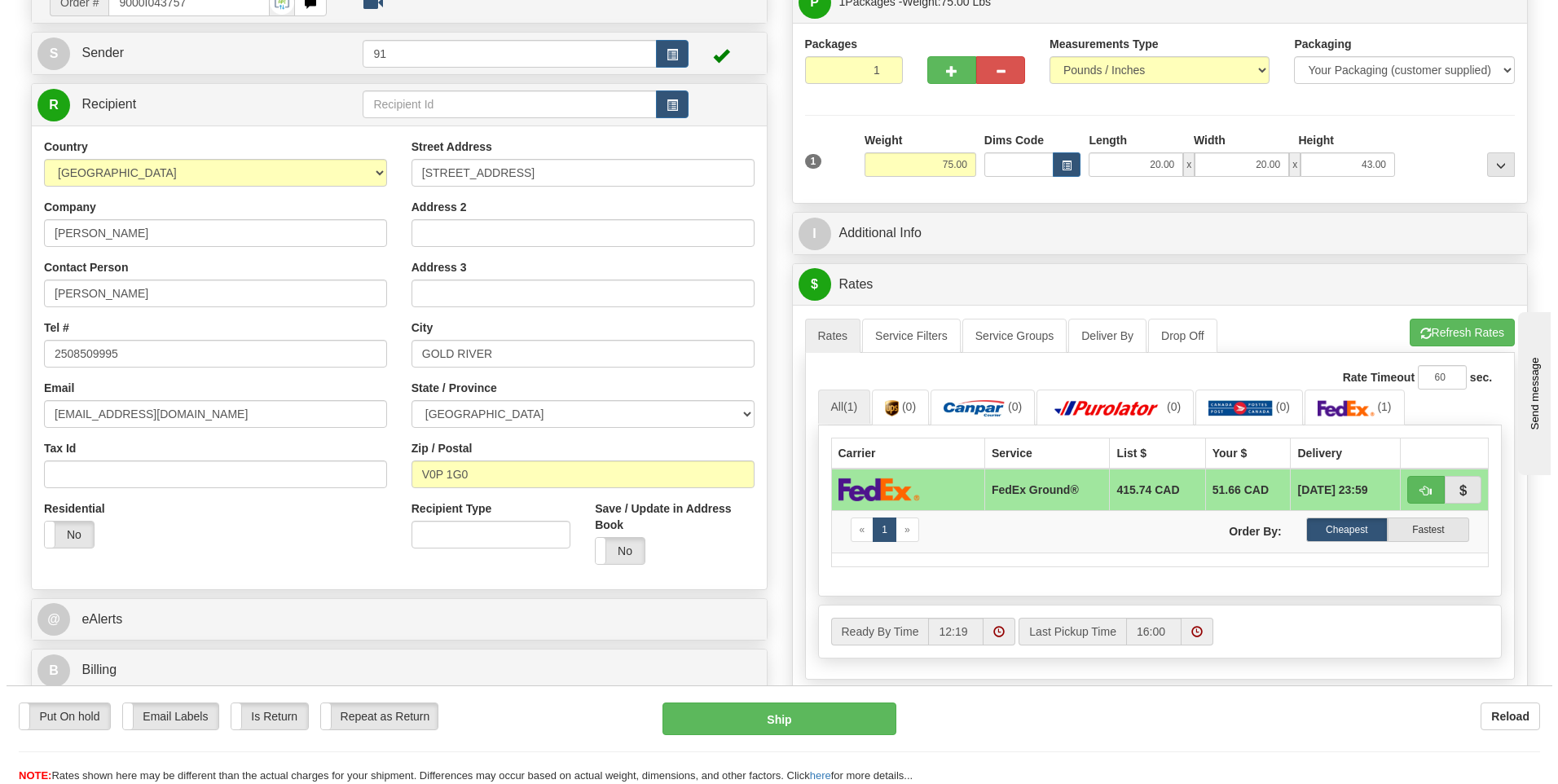
scroll to position [163, 0]
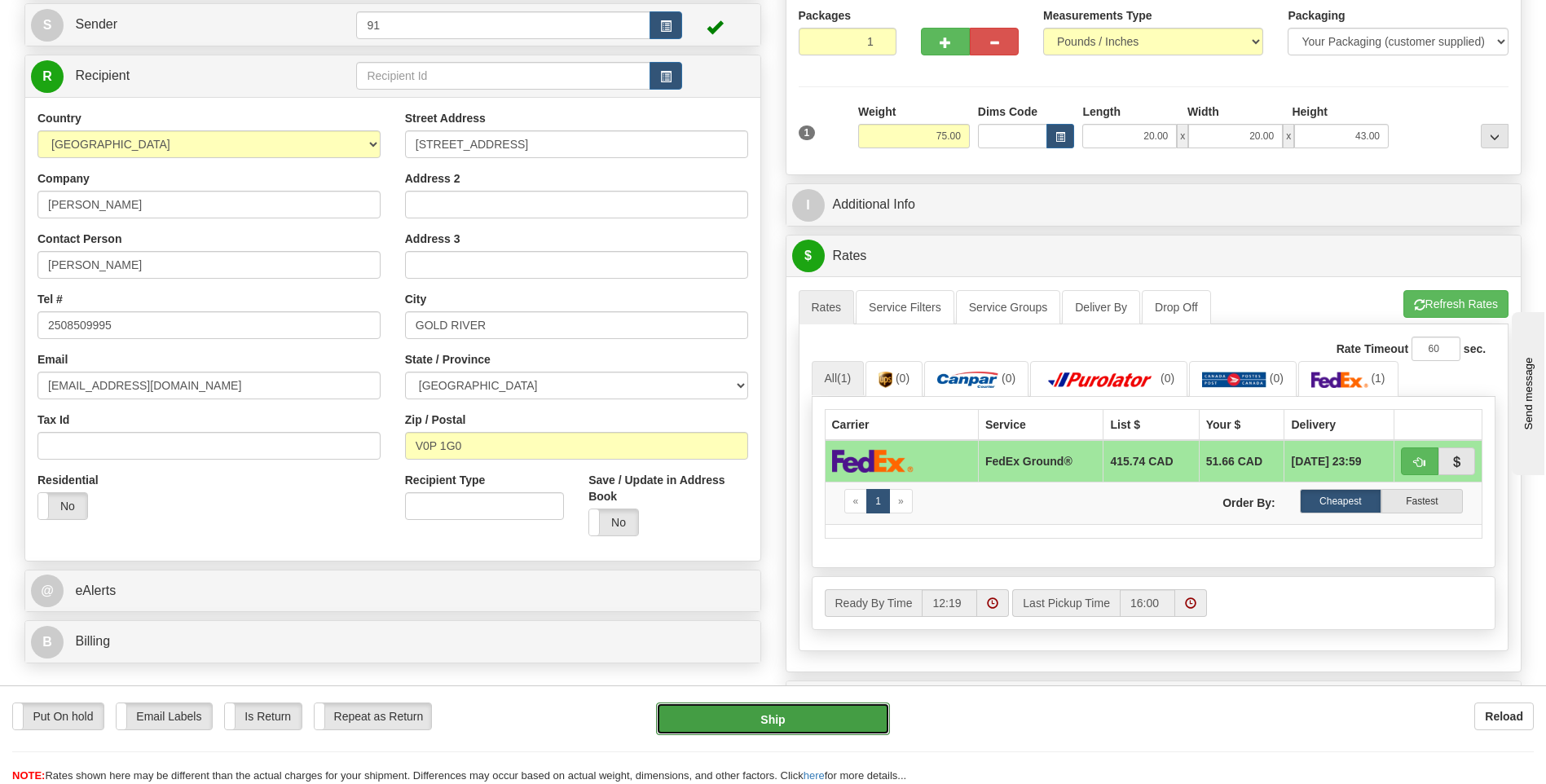
click at [793, 720] on button "Ship" at bounding box center [772, 718] width 233 height 32
type input "92"
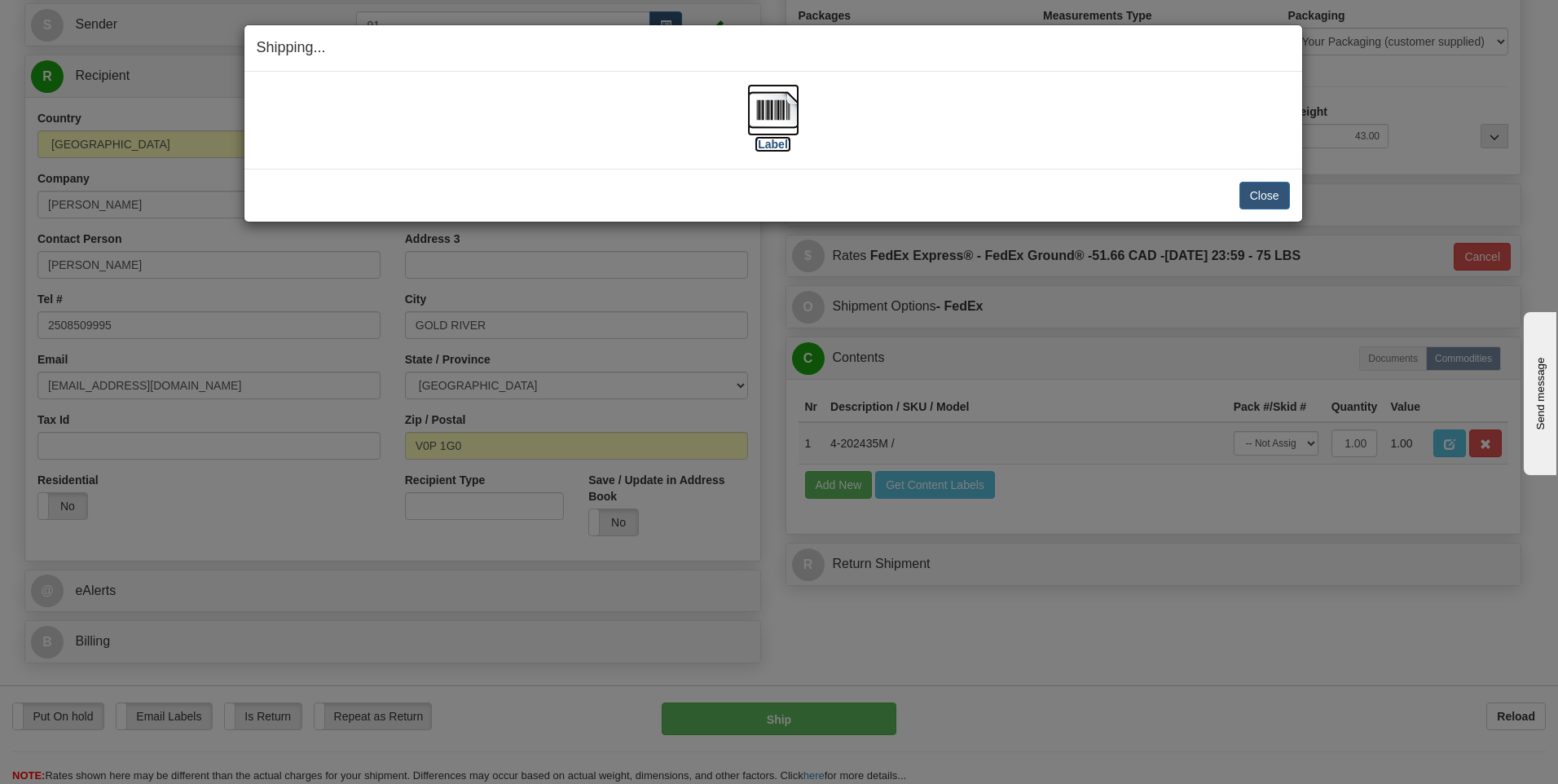
click at [783, 119] on img at bounding box center [774, 110] width 52 height 52
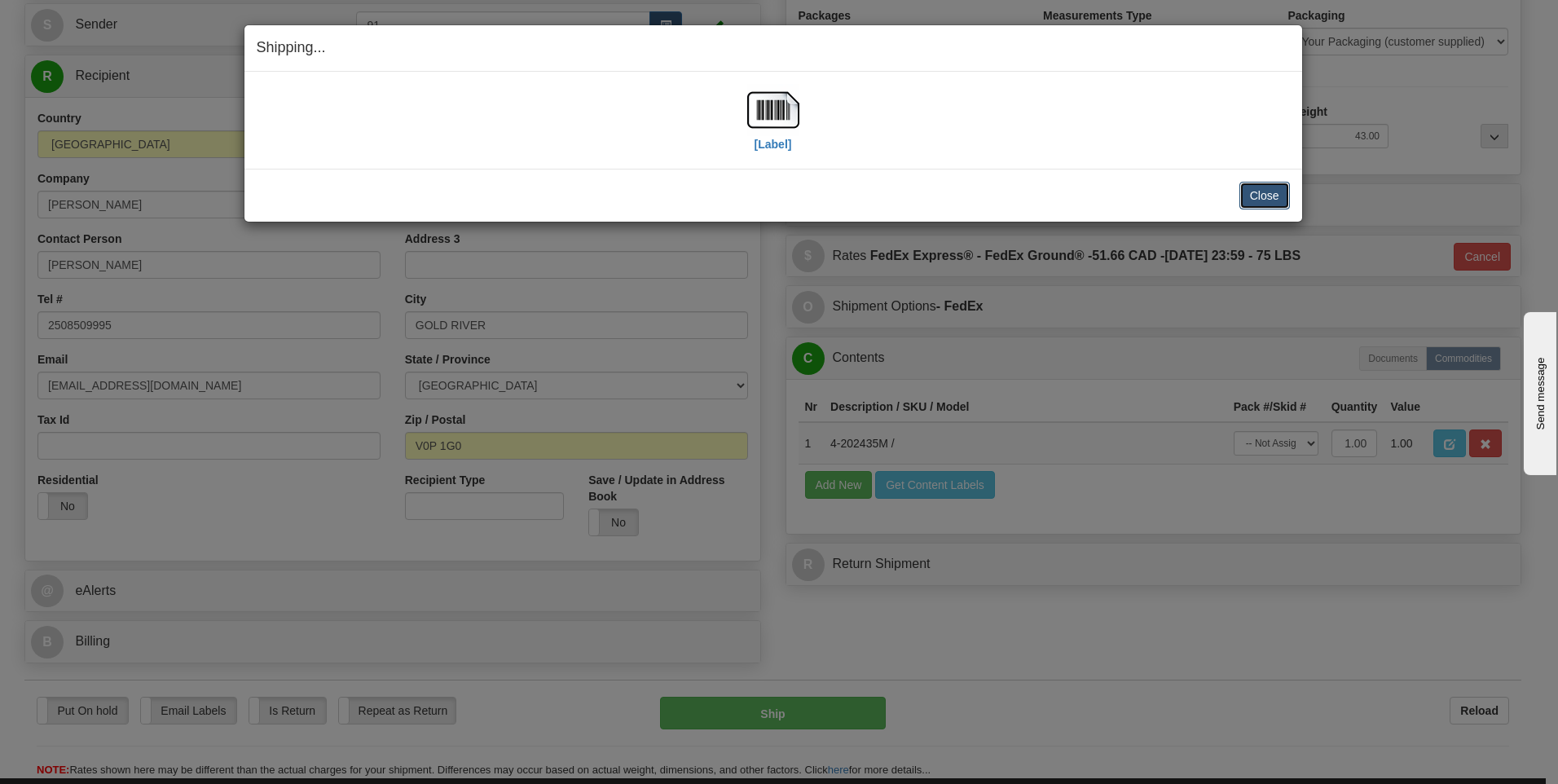
click at [1272, 201] on button "Close" at bounding box center [1265, 195] width 51 height 28
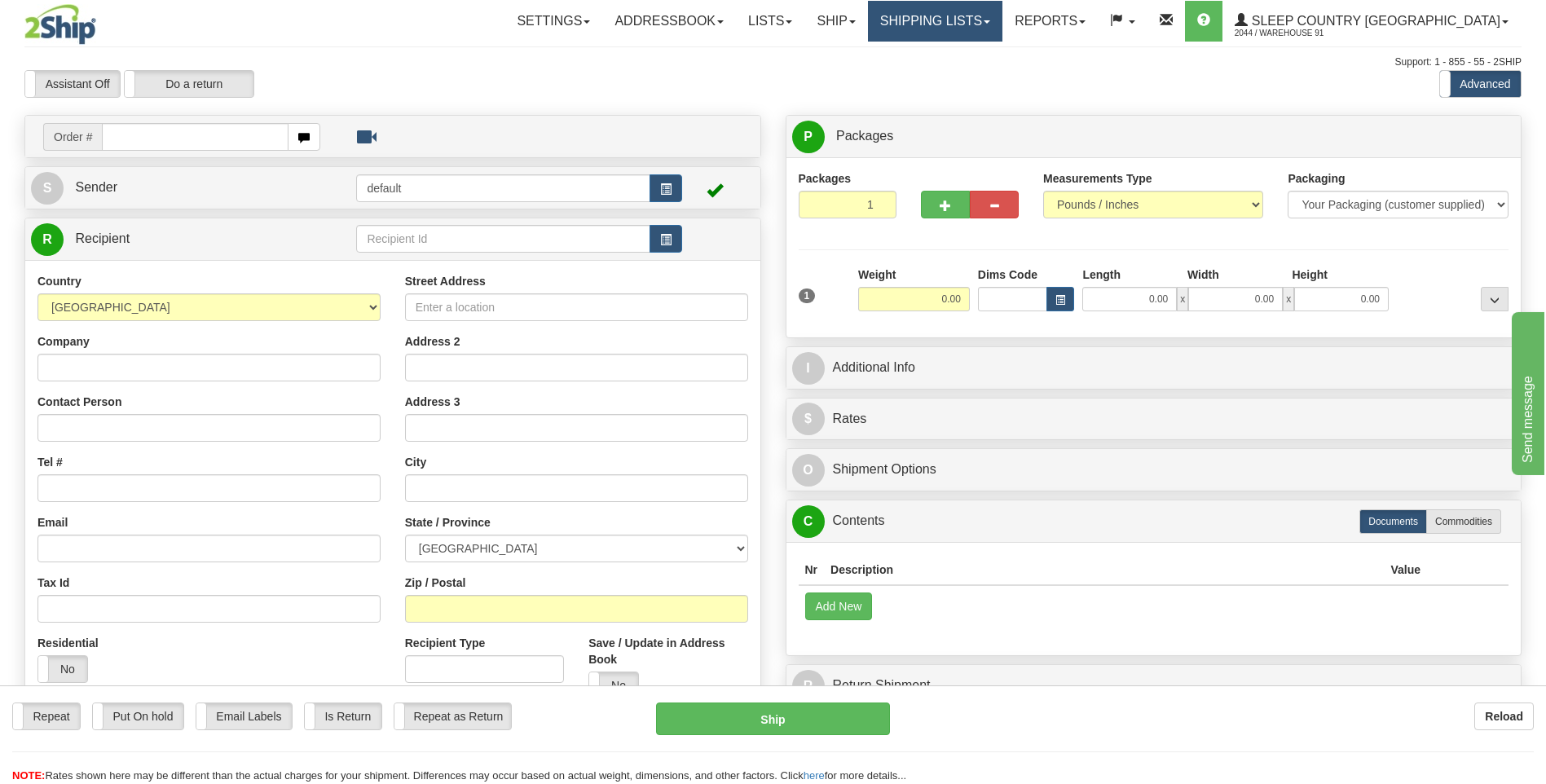
click at [1002, 31] on link "Shipping lists" at bounding box center [935, 21] width 134 height 41
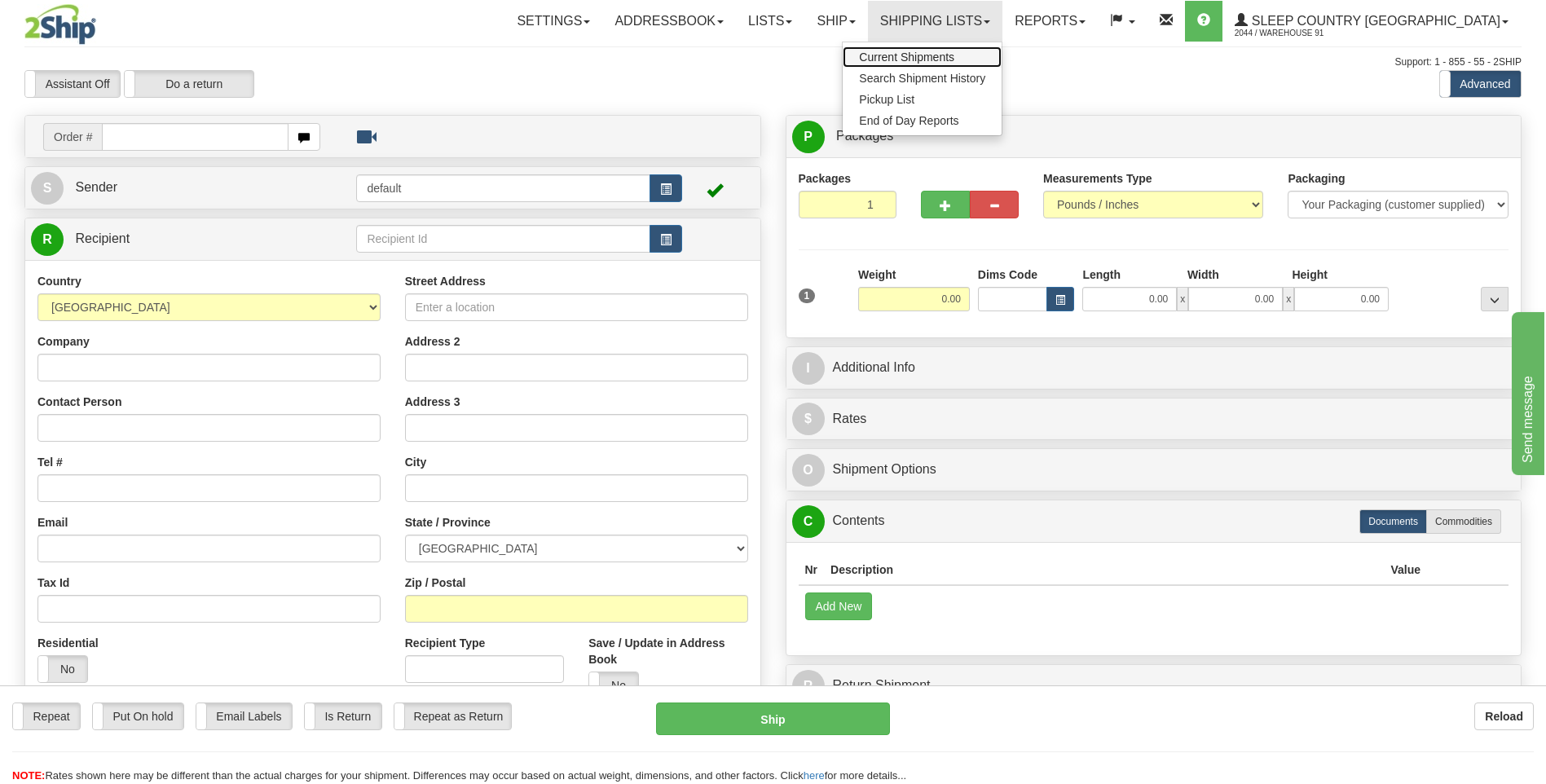
click at [954, 58] on span "Current Shipments" at bounding box center [906, 57] width 95 height 13
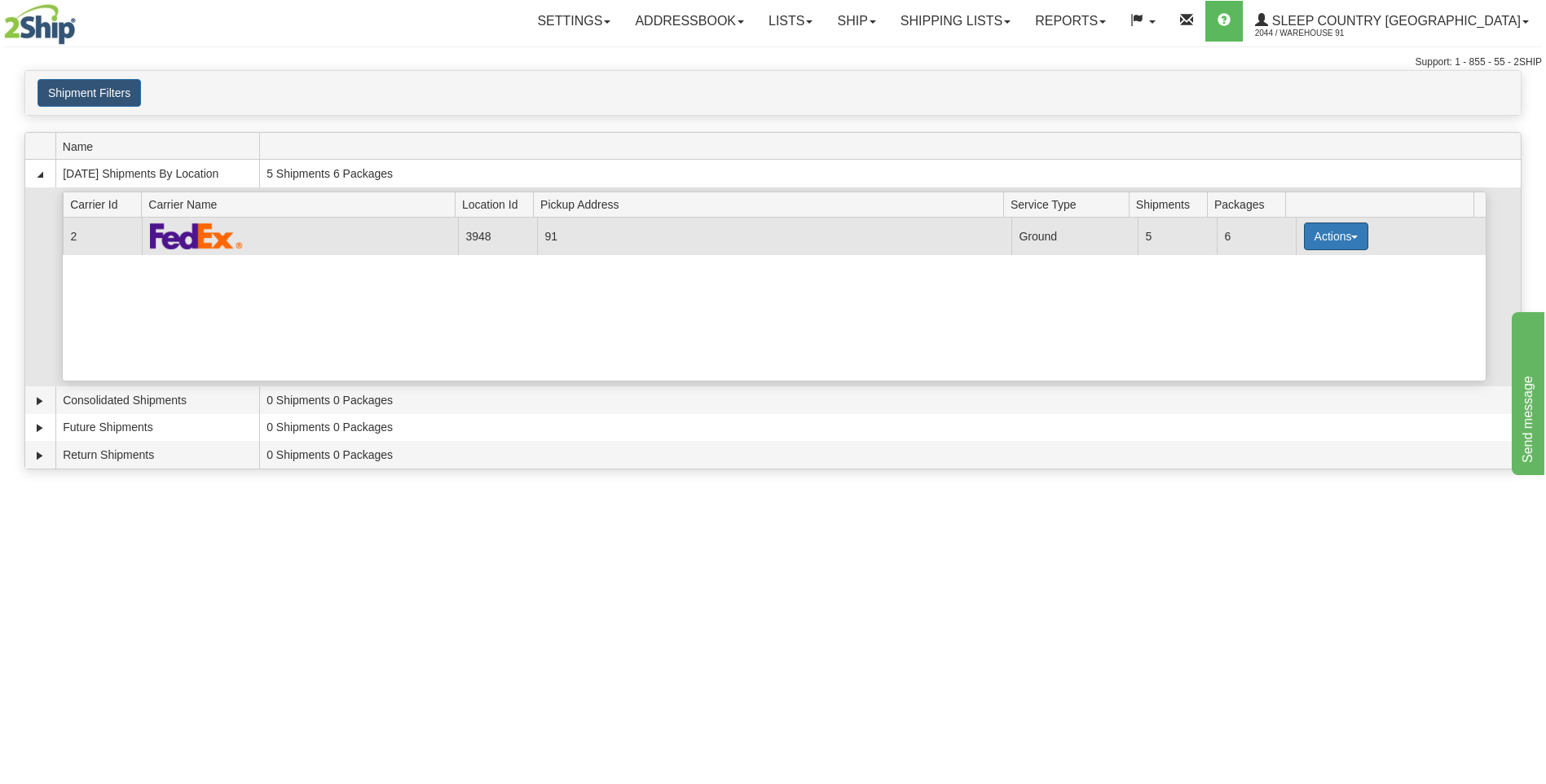
click at [1315, 236] on button "Actions" at bounding box center [1337, 236] width 65 height 28
click at [1283, 291] on span "Close" at bounding box center [1272, 287] width 38 height 11
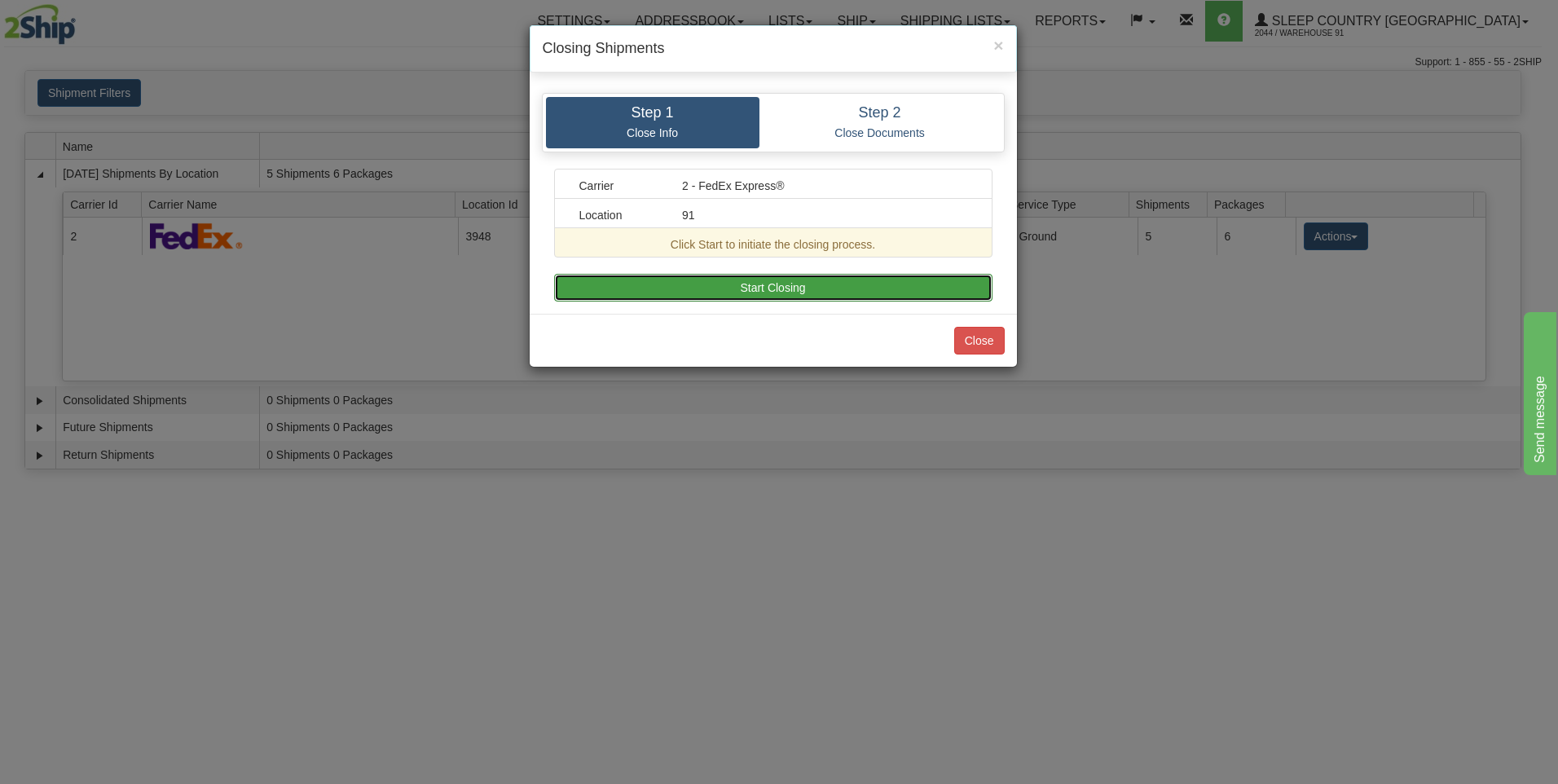
click at [776, 289] on button "Start Closing" at bounding box center [773, 288] width 439 height 28
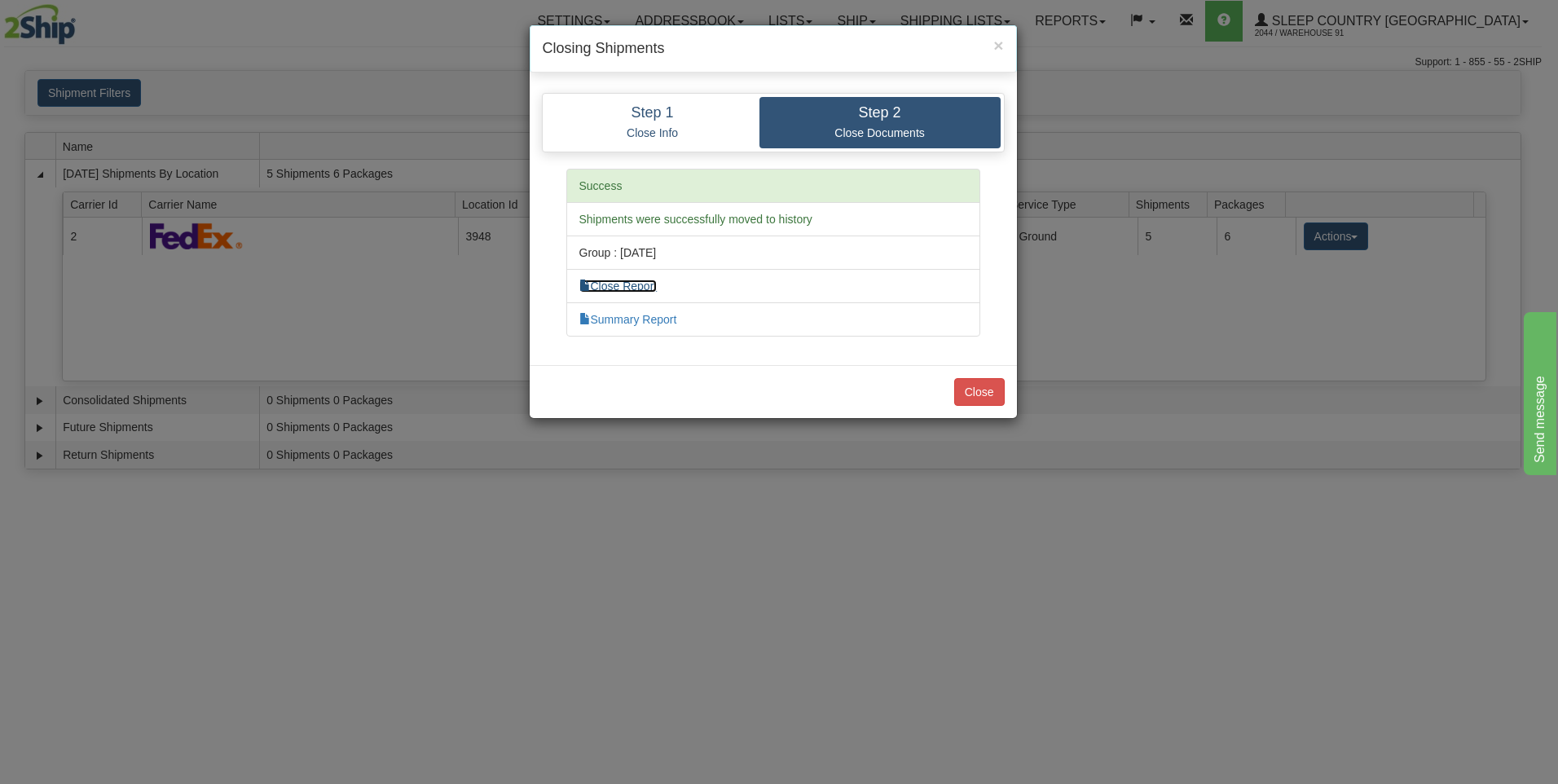
click at [639, 285] on link "Close Report" at bounding box center [618, 285] width 79 height 13
click at [655, 323] on link "Summary Report" at bounding box center [628, 319] width 98 height 13
click at [977, 383] on button "Close" at bounding box center [980, 392] width 51 height 28
